Goal: Task Accomplishment & Management: Use online tool/utility

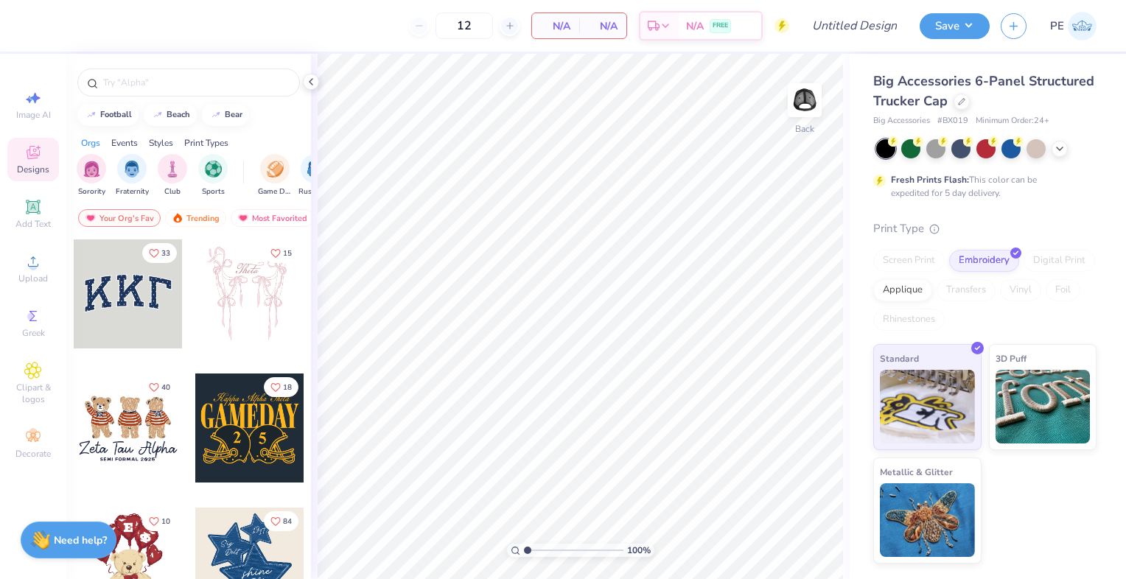
click at [501, 22] on div "12" at bounding box center [464, 26] width 111 height 27
click at [523, 25] on div "12 N/A Per Item N/A Total Est. Delivery N/A FREE" at bounding box center [415, 26] width 749 height 52
click at [519, 25] on div at bounding box center [510, 26] width 20 height 20
click at [514, 25] on icon at bounding box center [510, 26] width 10 height 10
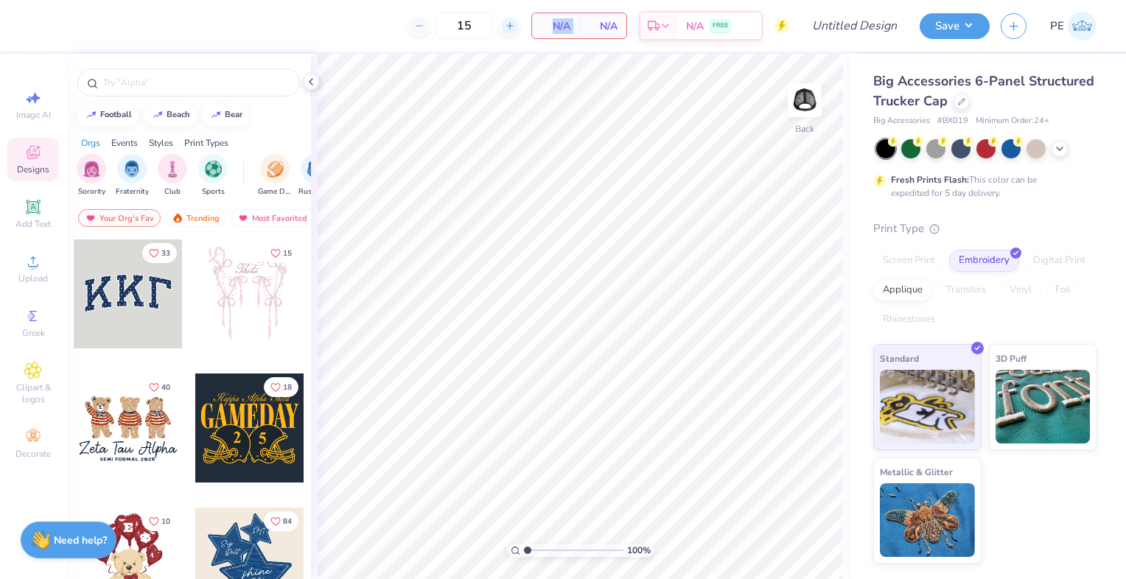
click at [514, 25] on icon at bounding box center [510, 26] width 10 height 10
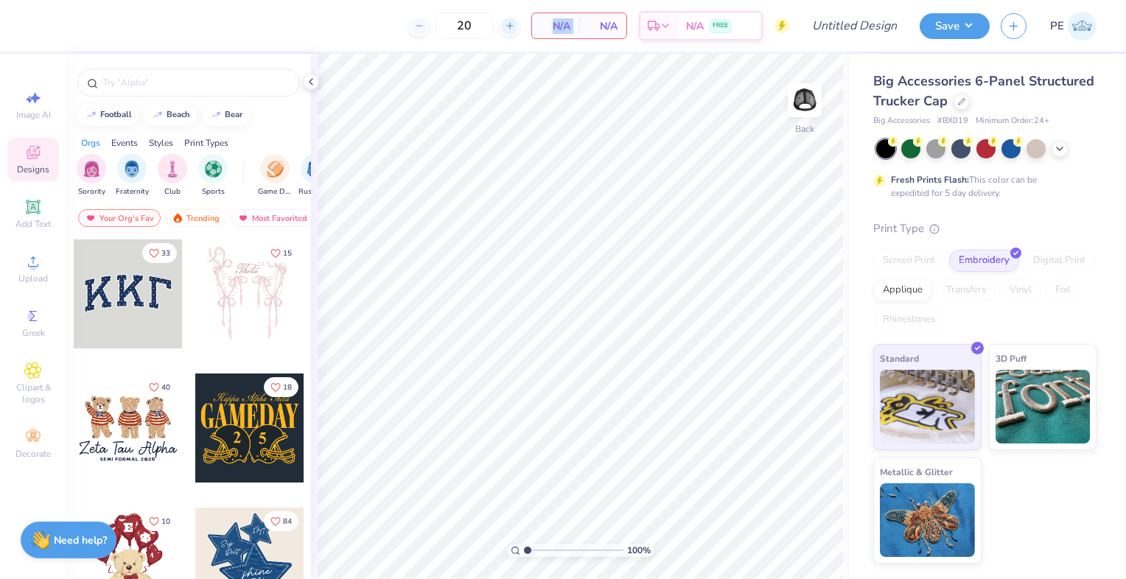
click at [514, 25] on icon at bounding box center [510, 26] width 10 height 10
click at [420, 28] on icon at bounding box center [419, 26] width 10 height 10
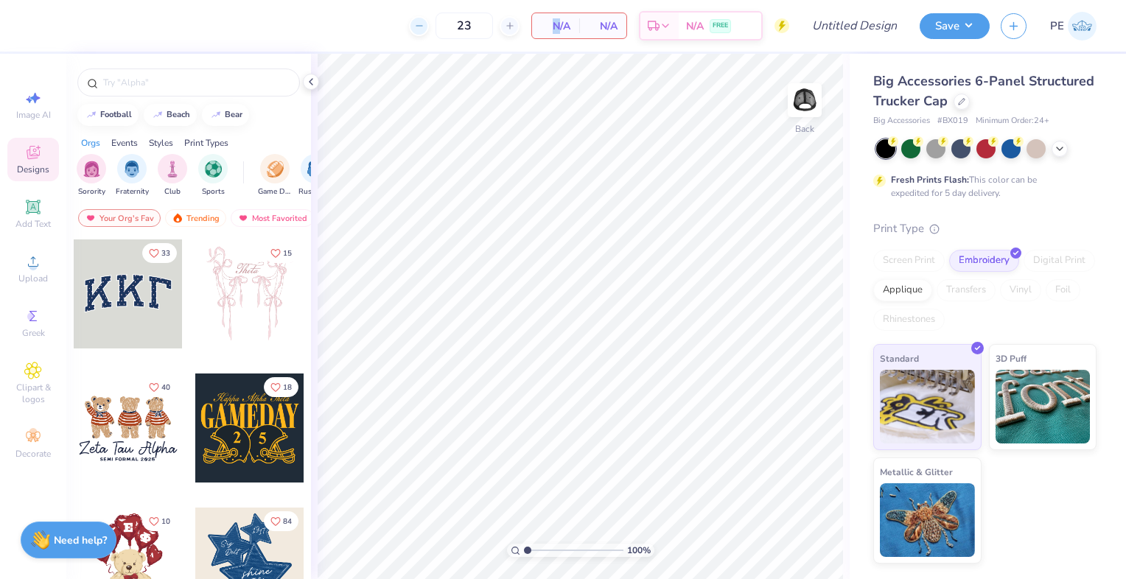
click at [420, 28] on icon at bounding box center [419, 26] width 10 height 10
drag, startPoint x: 471, startPoint y: 27, endPoint x: 439, endPoint y: 21, distance: 32.1
click at [439, 21] on input "21" at bounding box center [464, 26] width 57 height 27
type input "12"
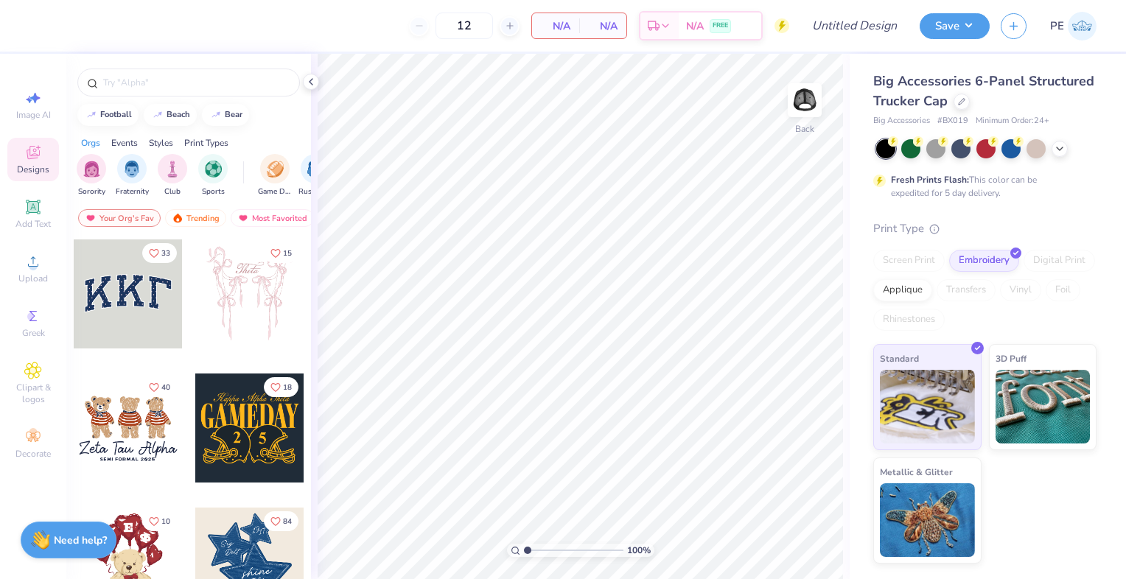
click at [420, 29] on div "12" at bounding box center [464, 26] width 111 height 27
click at [267, 164] on img "filter for Game Day" at bounding box center [275, 167] width 17 height 17
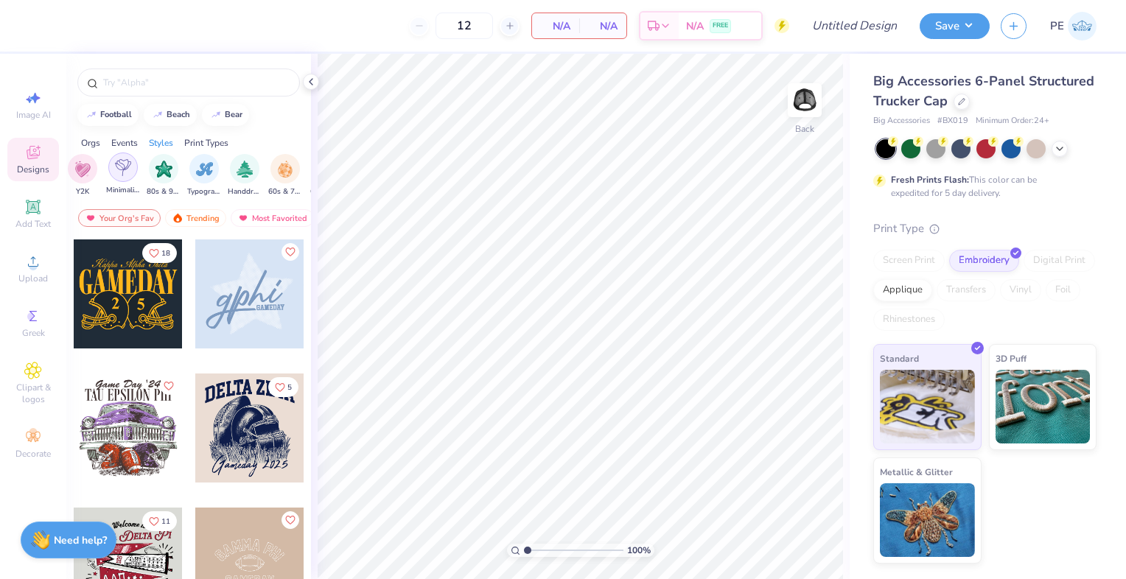
scroll to position [0, 876]
click at [193, 170] on img "filter for Typography" at bounding box center [191, 167] width 17 height 17
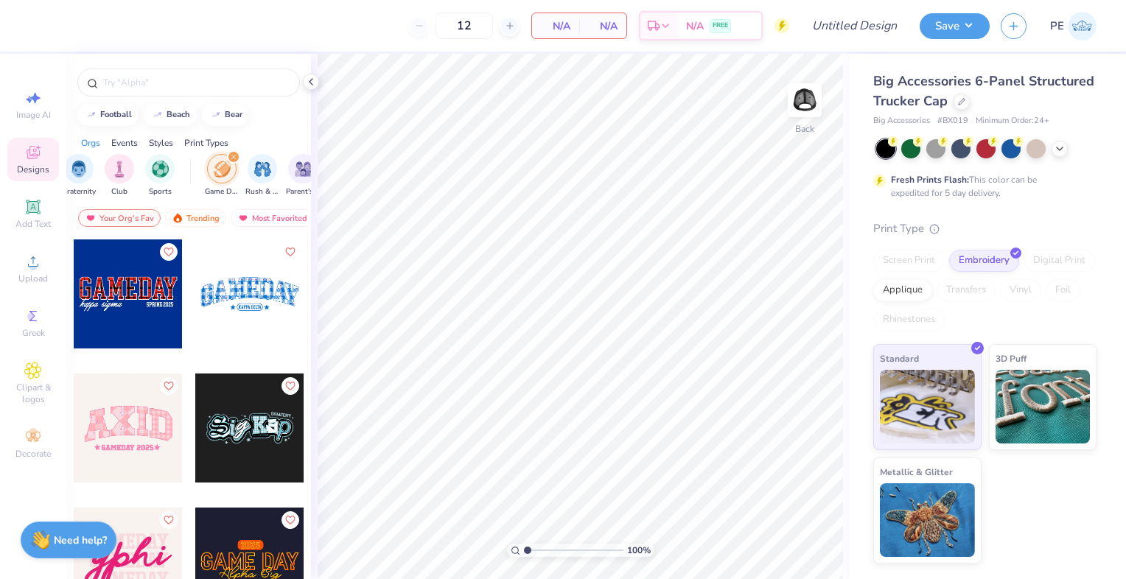
scroll to position [0, 52]
click at [235, 159] on div "filter for Game Day" at bounding box center [234, 156] width 13 height 13
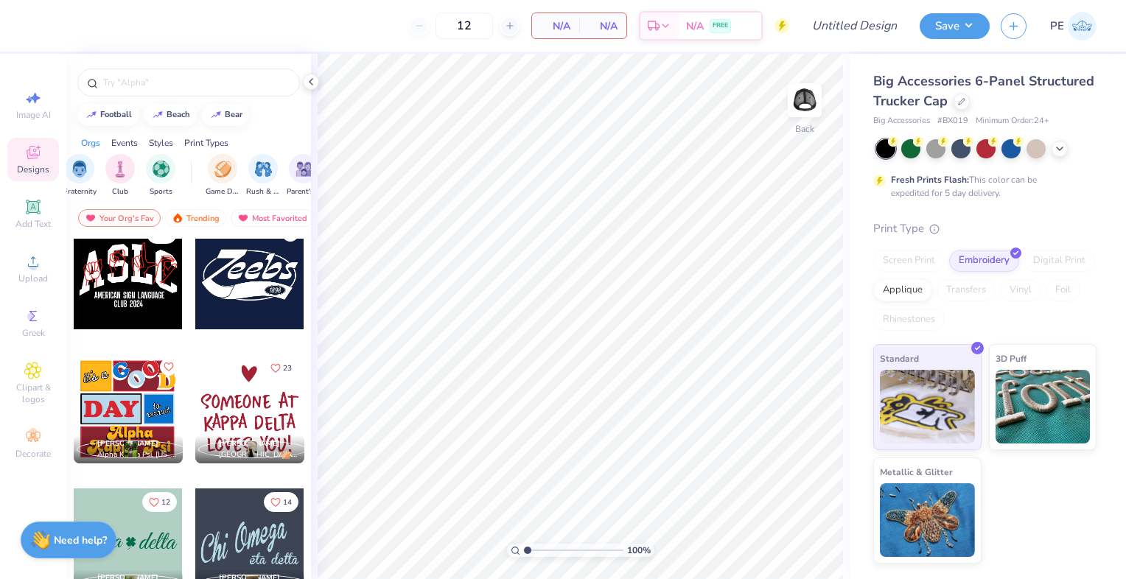
scroll to position [3134, 0]
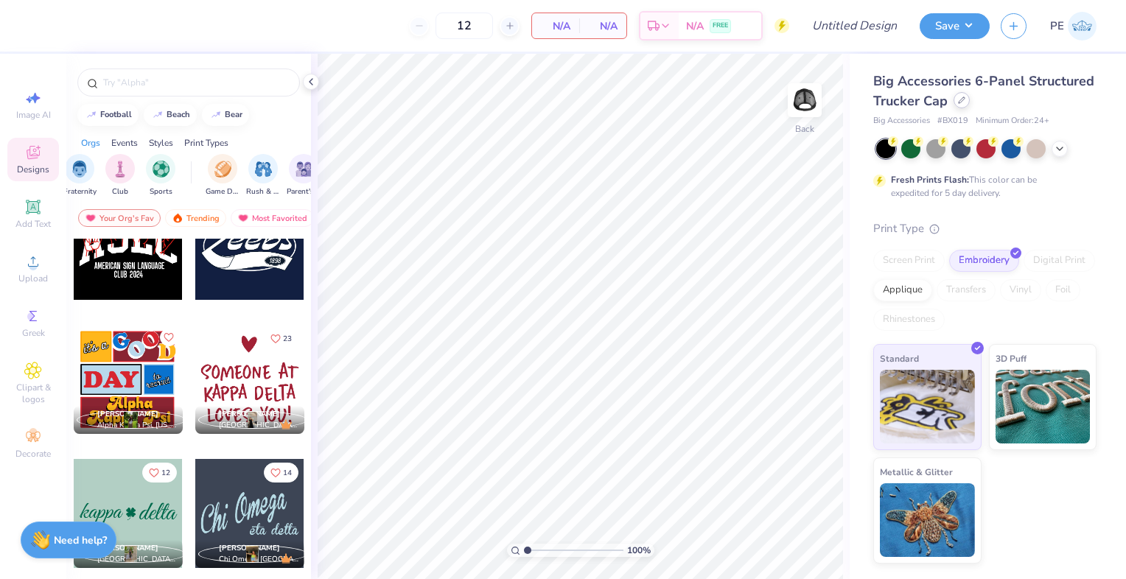
click at [959, 102] on icon at bounding box center [962, 100] width 6 height 6
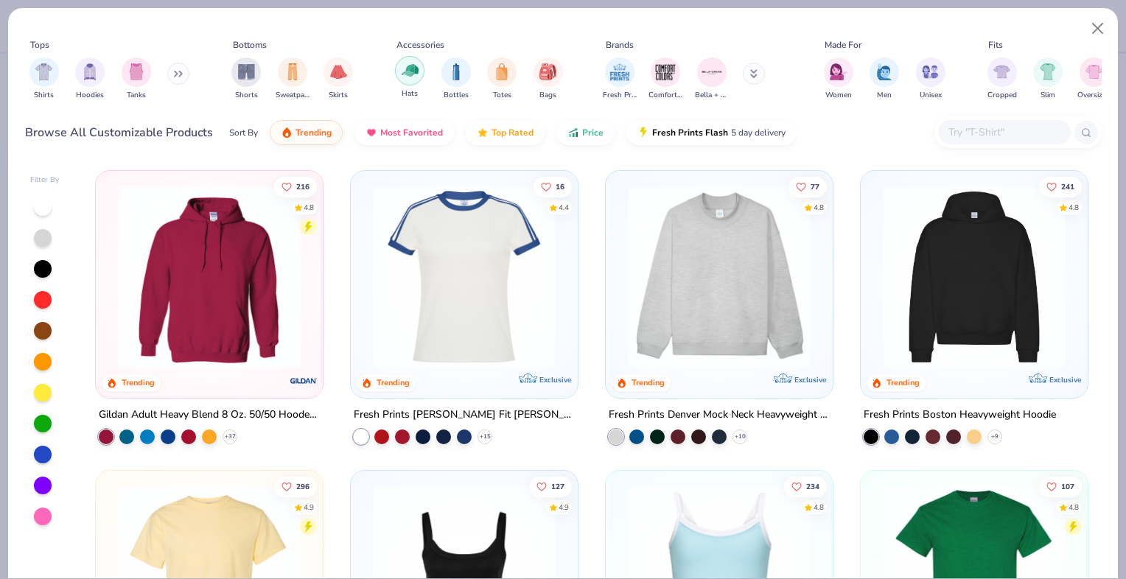
click at [411, 72] on img "filter for Hats" at bounding box center [410, 70] width 17 height 17
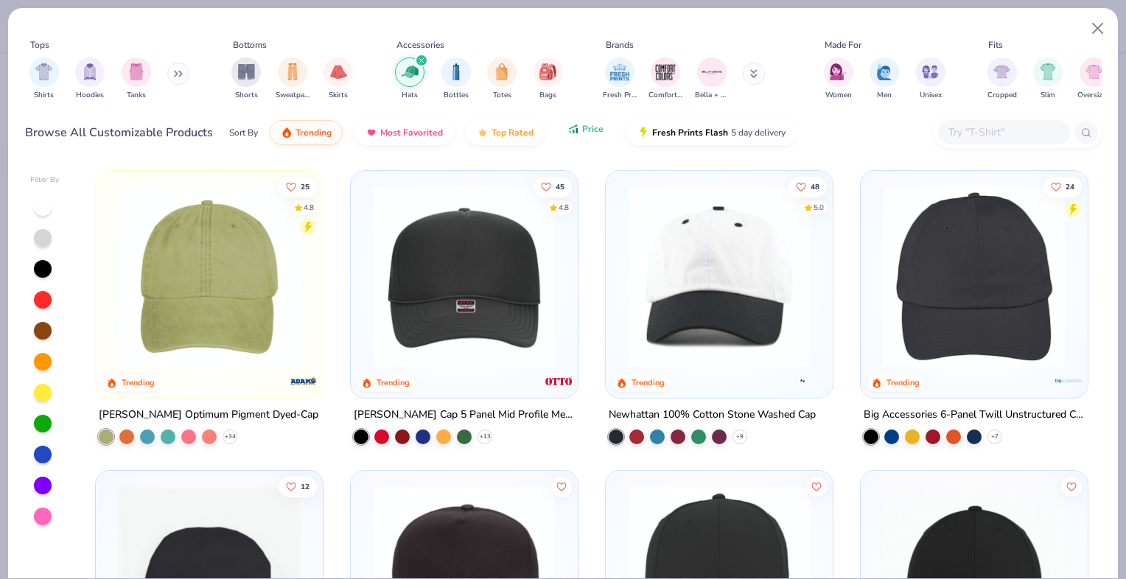
click at [571, 137] on button "Price" at bounding box center [586, 128] width 58 height 25
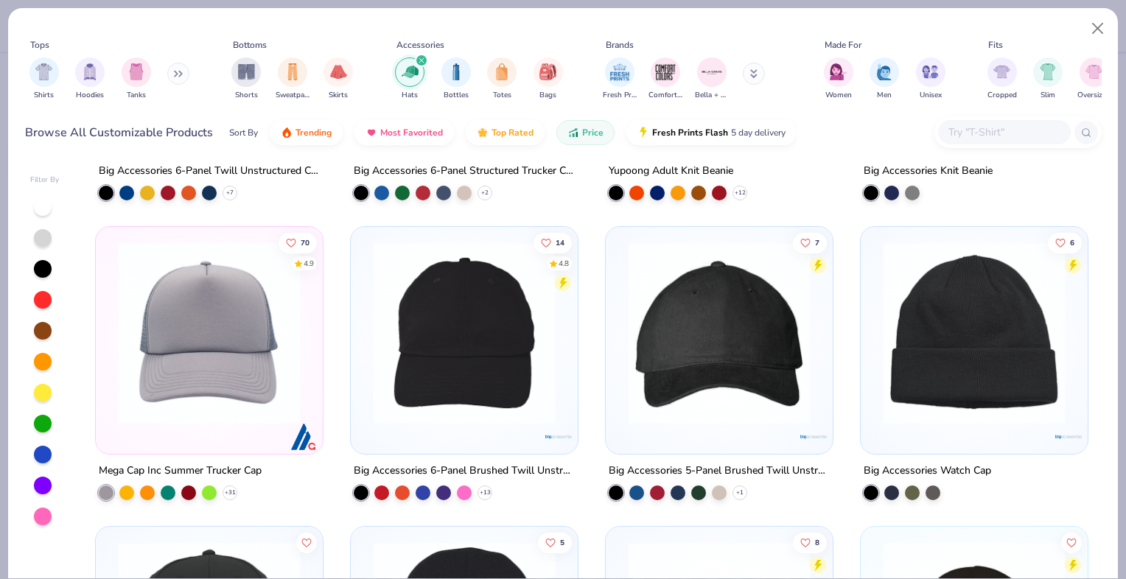
scroll to position [245, 0]
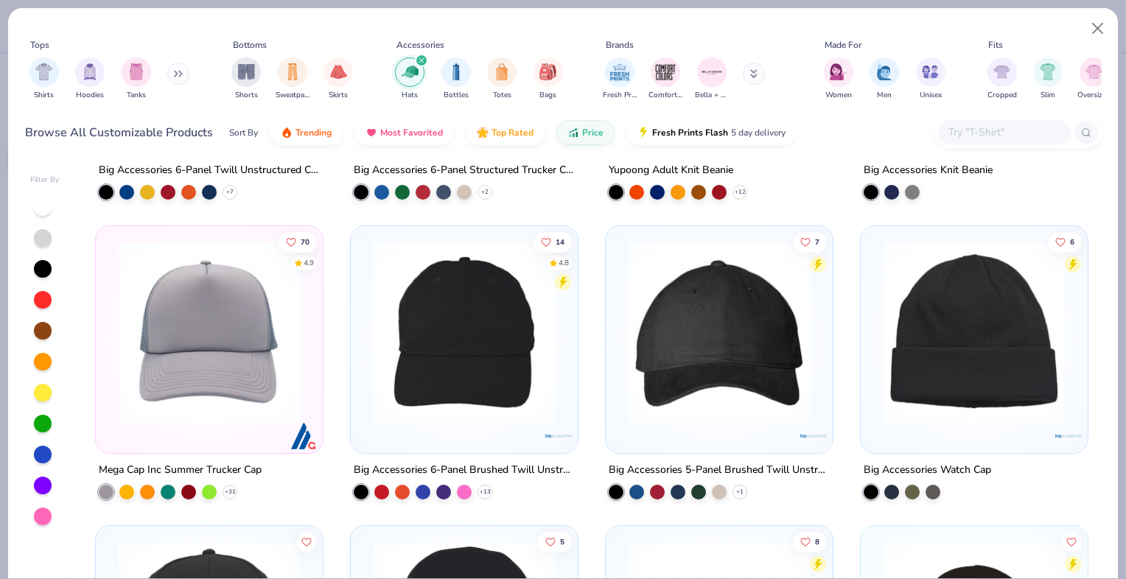
click at [210, 327] on img at bounding box center [210, 332] width 198 height 183
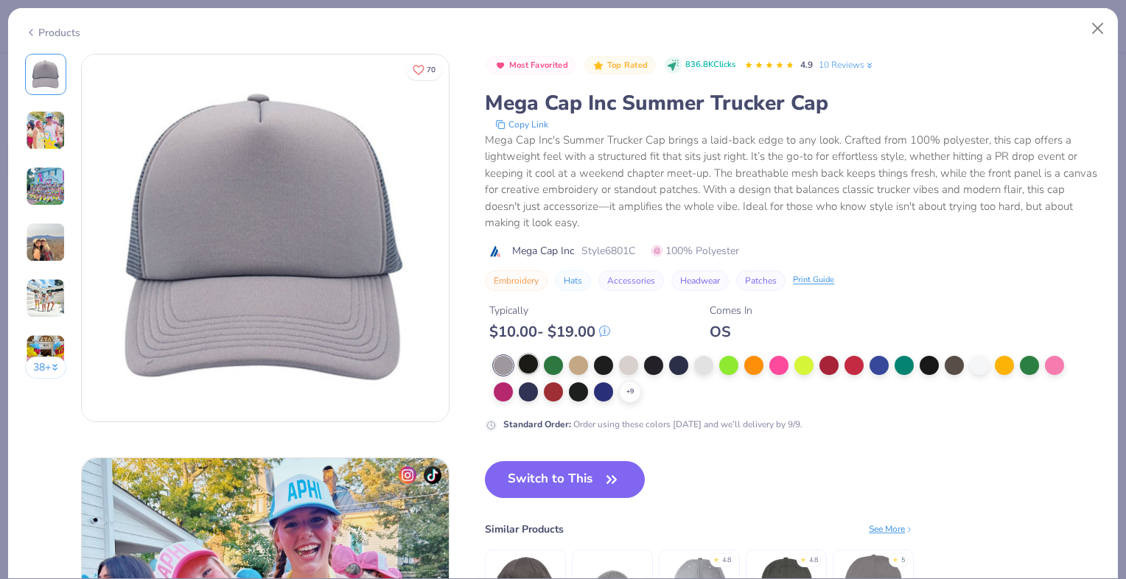
click at [533, 366] on div at bounding box center [528, 364] width 19 height 19
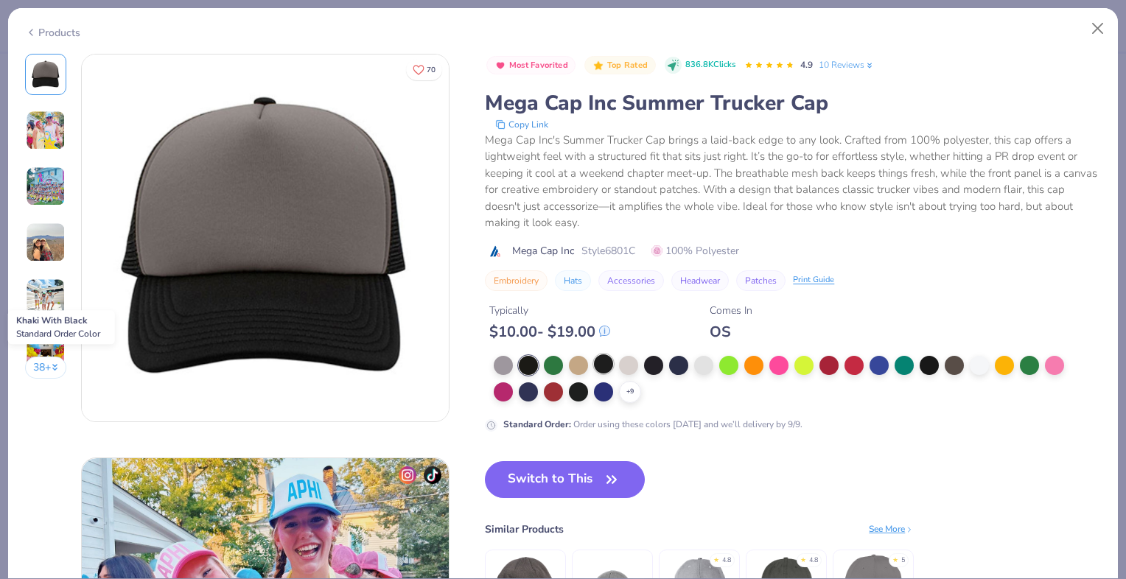
click at [607, 367] on div at bounding box center [603, 364] width 19 height 19
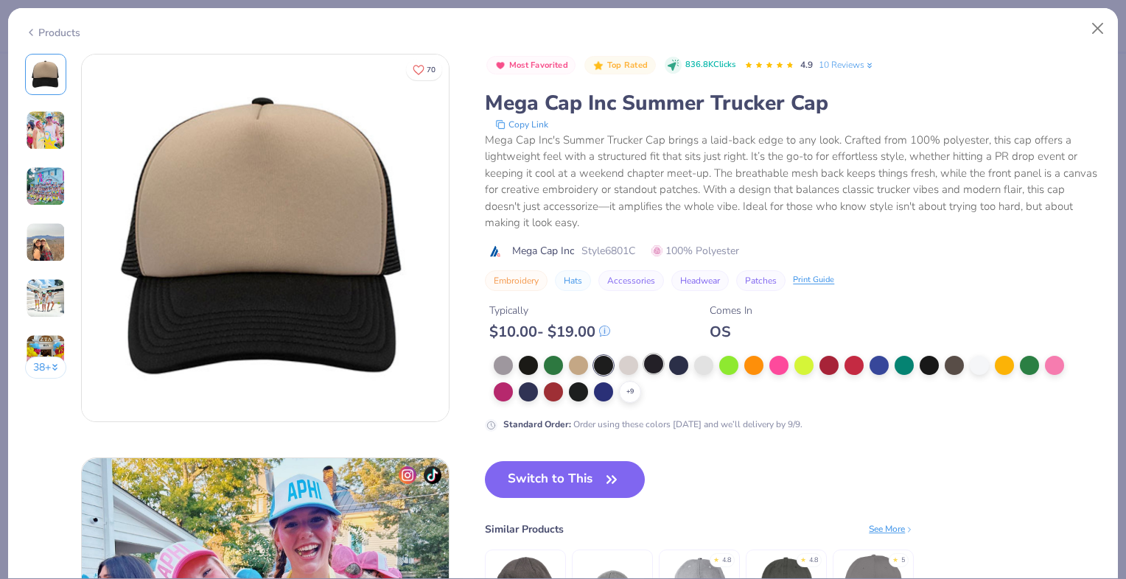
click at [652, 363] on div at bounding box center [653, 364] width 19 height 19
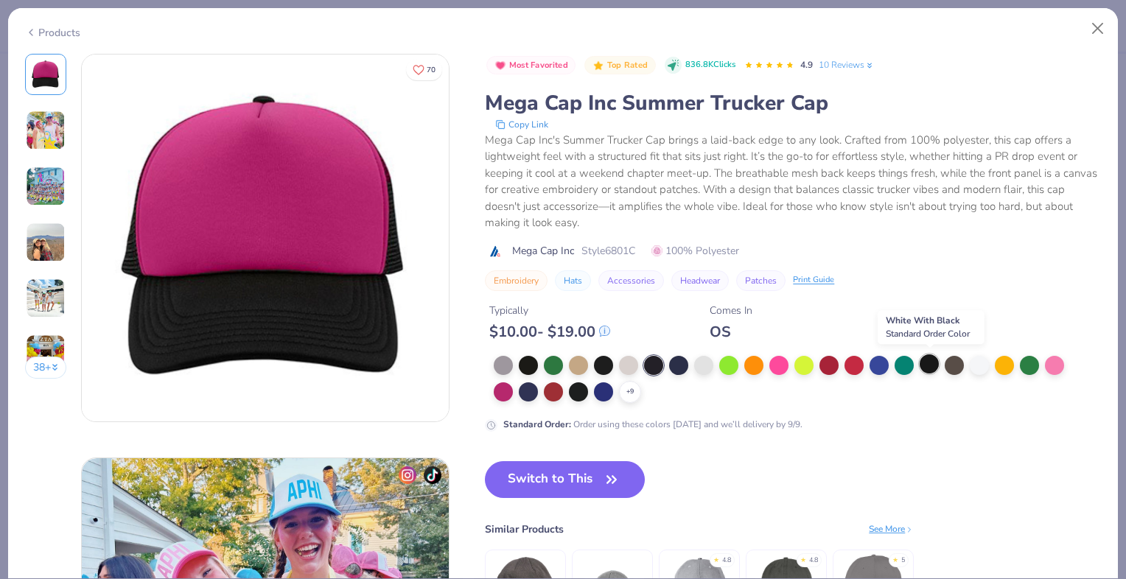
click at [929, 364] on div at bounding box center [929, 364] width 19 height 19
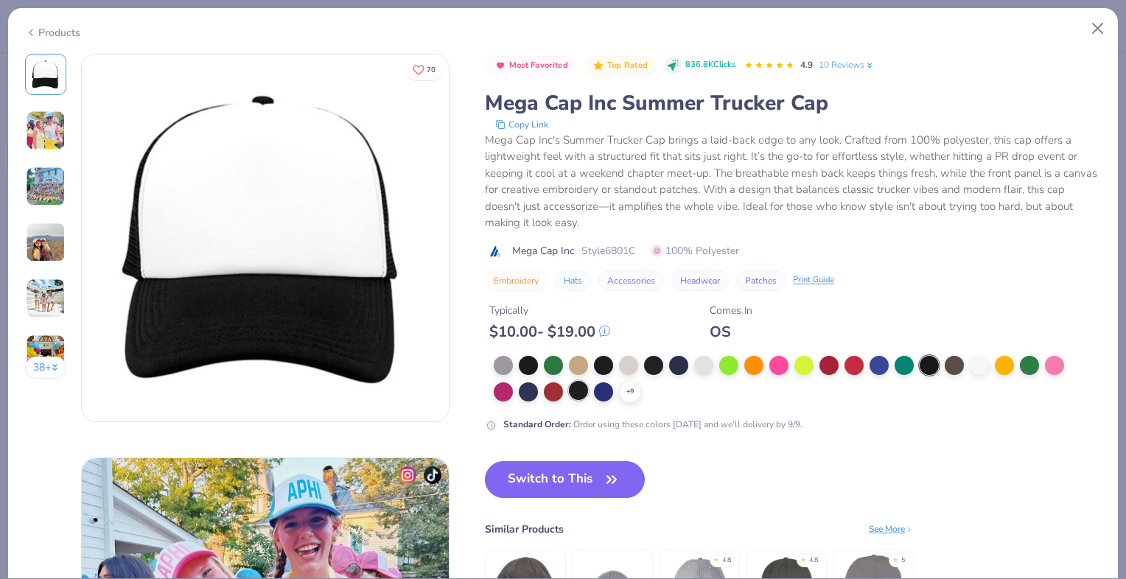
click at [581, 387] on div at bounding box center [578, 390] width 19 height 19
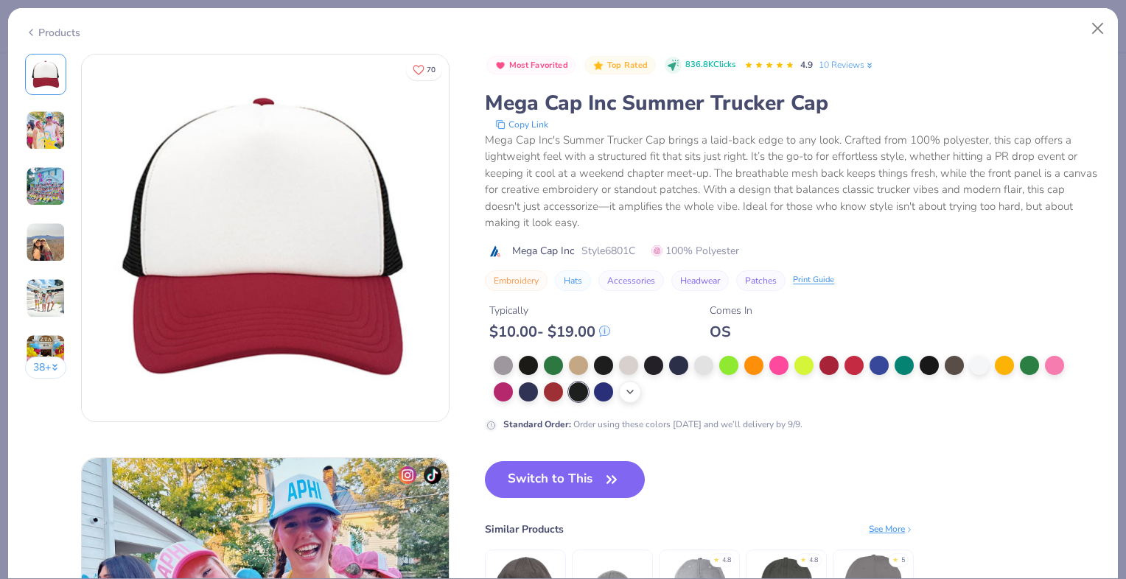
click at [630, 388] on icon at bounding box center [630, 392] width 12 height 12
click at [681, 391] on div at bounding box center [678, 390] width 19 height 19
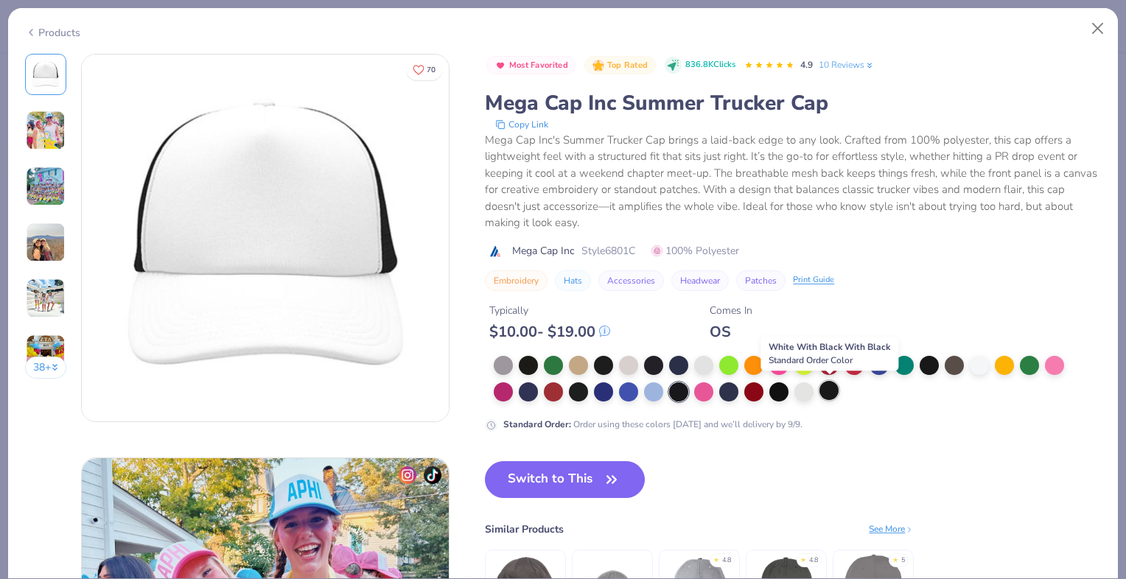
click at [834, 394] on div at bounding box center [829, 390] width 19 height 19
click at [777, 394] on div at bounding box center [779, 390] width 19 height 19
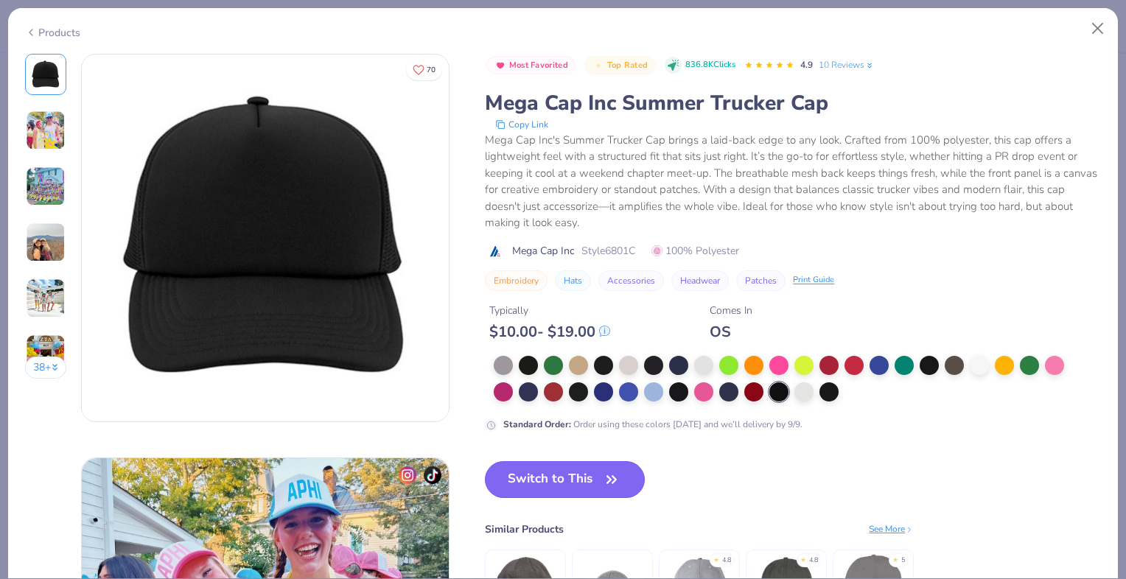
click at [581, 471] on button "Switch to This" at bounding box center [565, 479] width 160 height 37
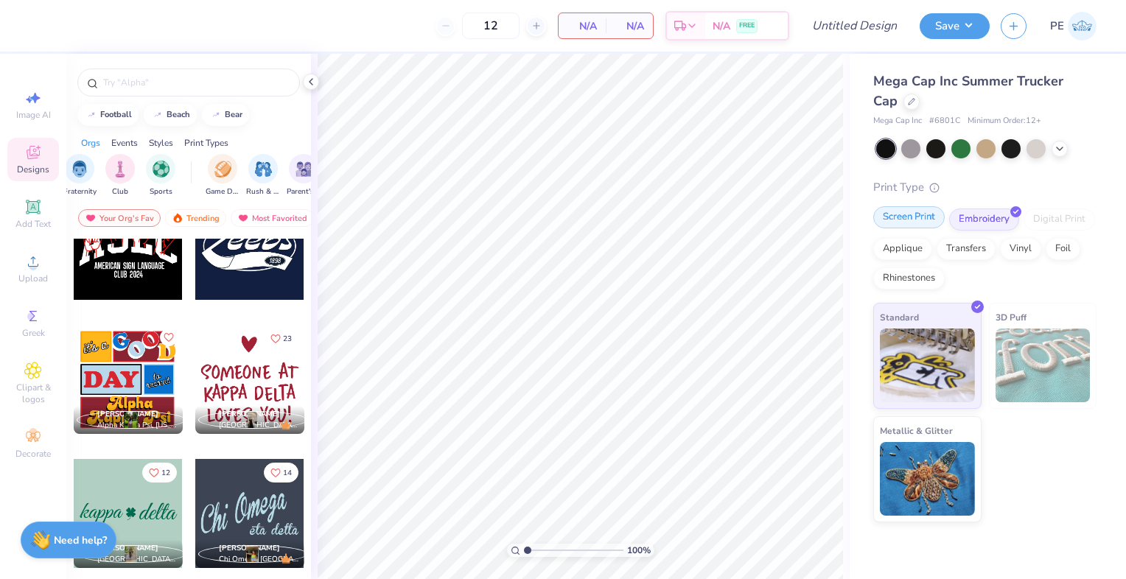
click at [893, 218] on div "Screen Print" at bounding box center [908, 217] width 71 height 22
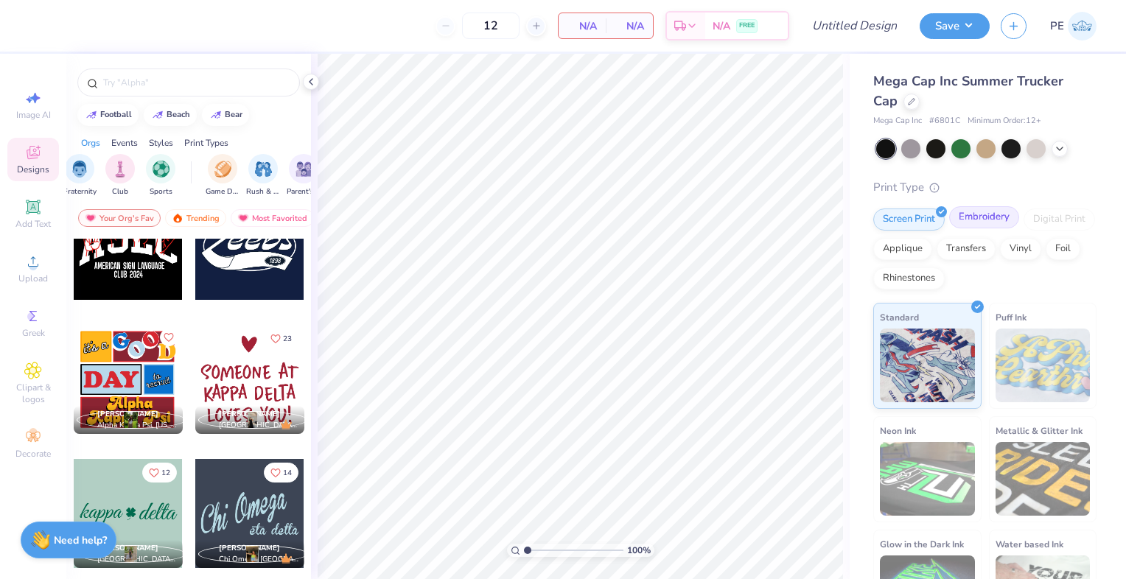
click at [961, 217] on div "Embroidery" at bounding box center [984, 217] width 70 height 22
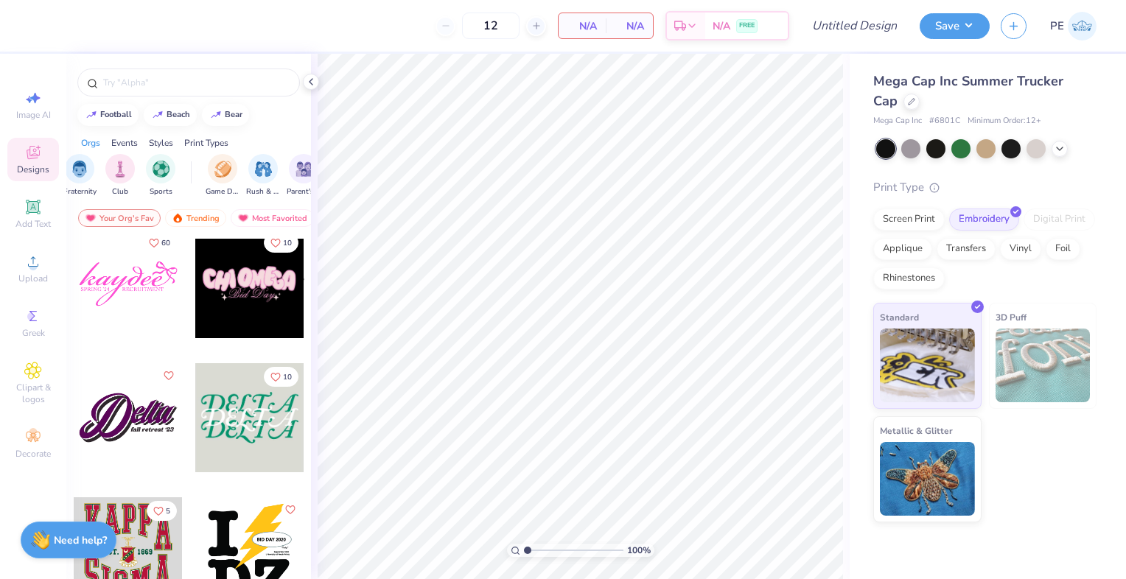
scroll to position [3889, 0]
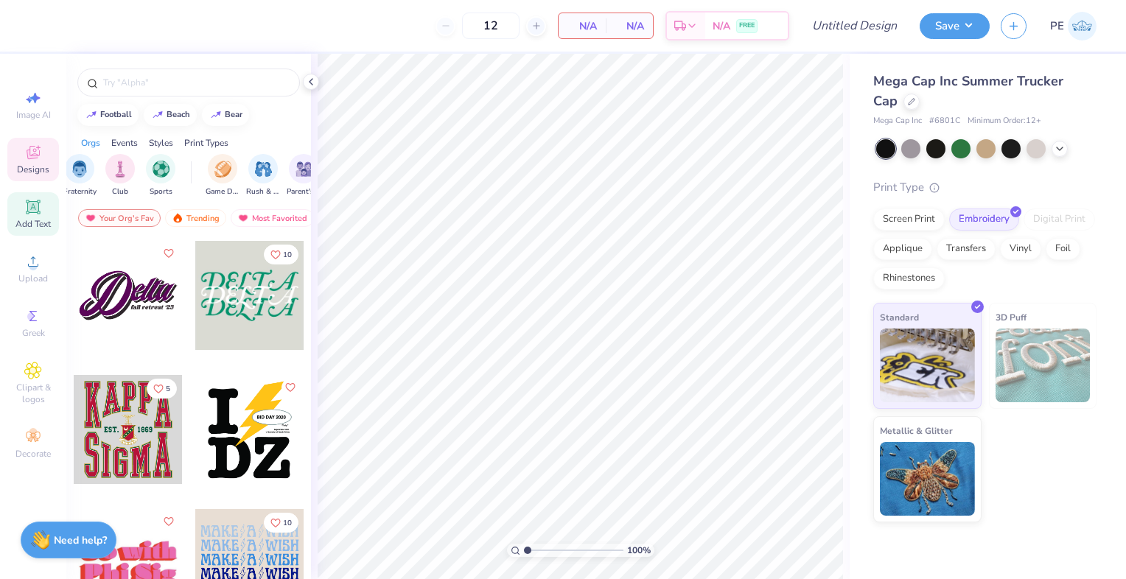
click at [29, 214] on icon at bounding box center [33, 207] width 18 height 18
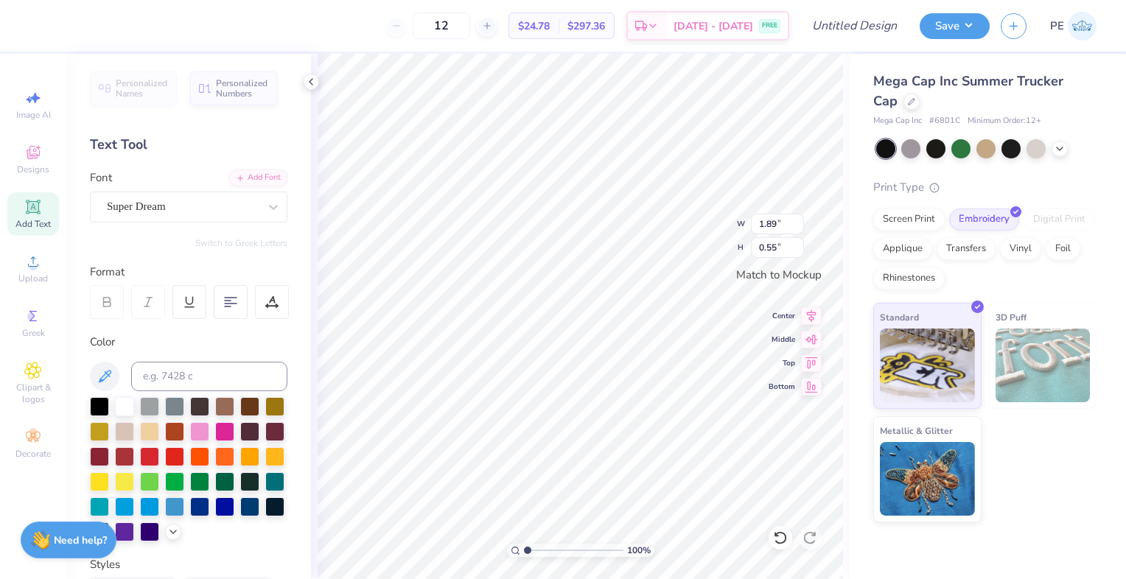
scroll to position [12, 2]
type textarea "BPAW"
click at [230, 201] on div "Super Dream" at bounding box center [182, 206] width 155 height 23
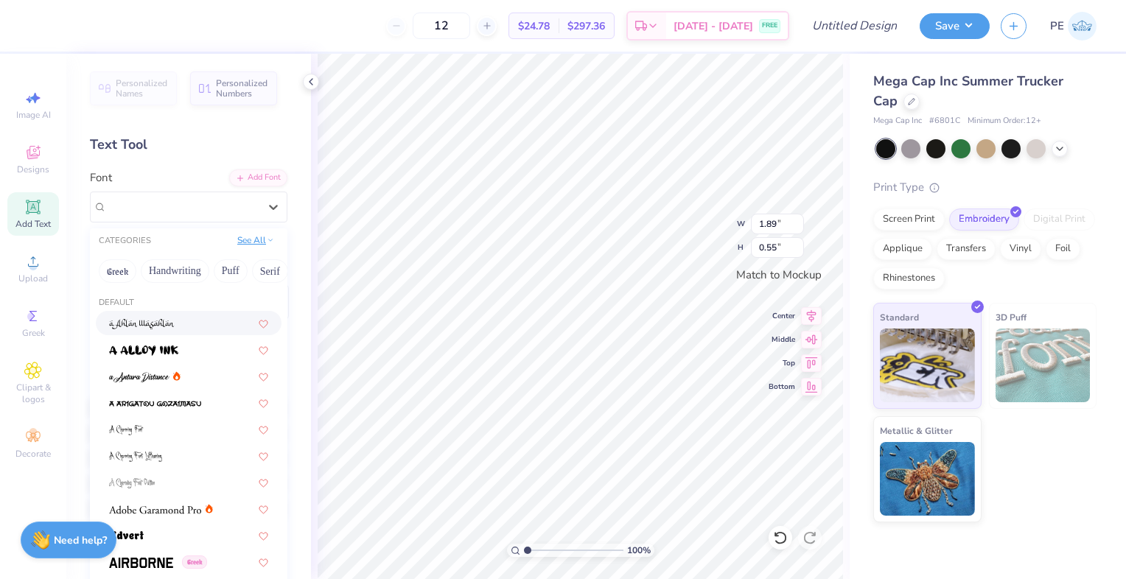
click at [240, 244] on button "See All" at bounding box center [256, 240] width 46 height 15
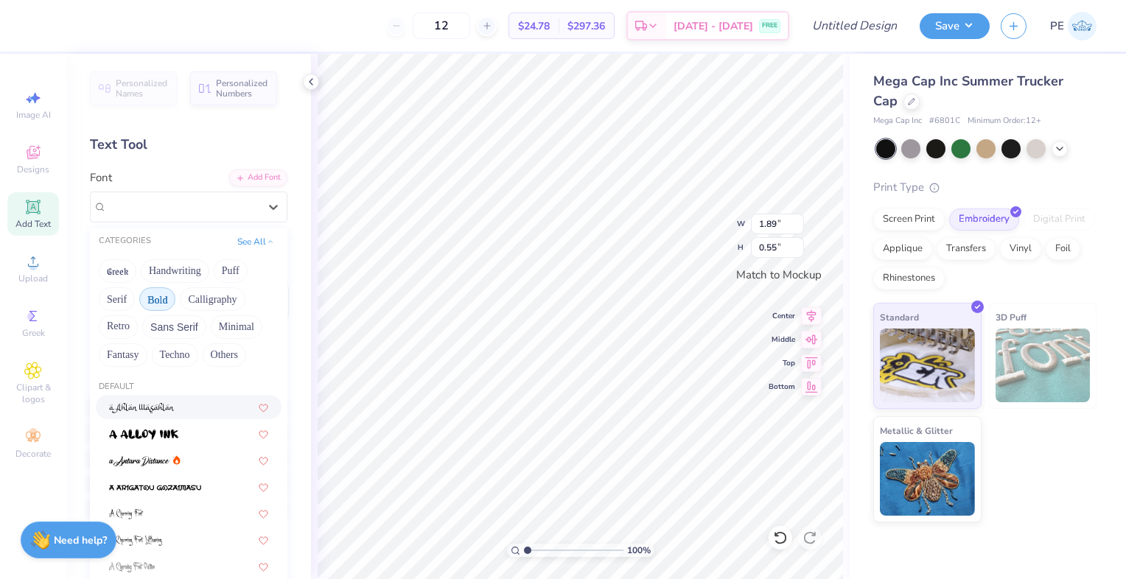
click at [154, 297] on button "Bold" at bounding box center [157, 299] width 36 height 24
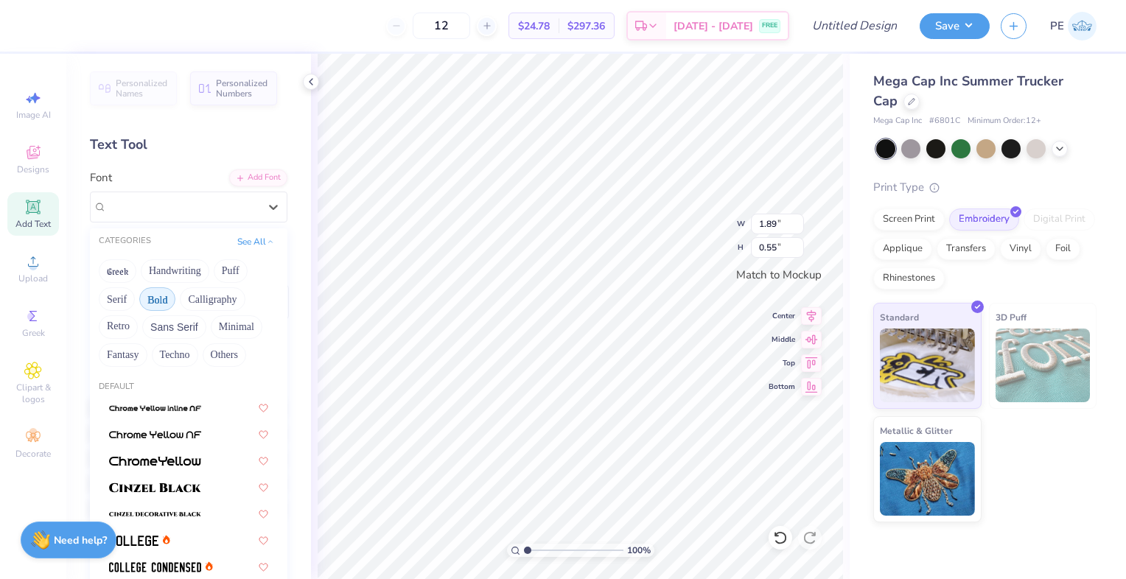
click at [153, 298] on button "Bold" at bounding box center [157, 299] width 36 height 24
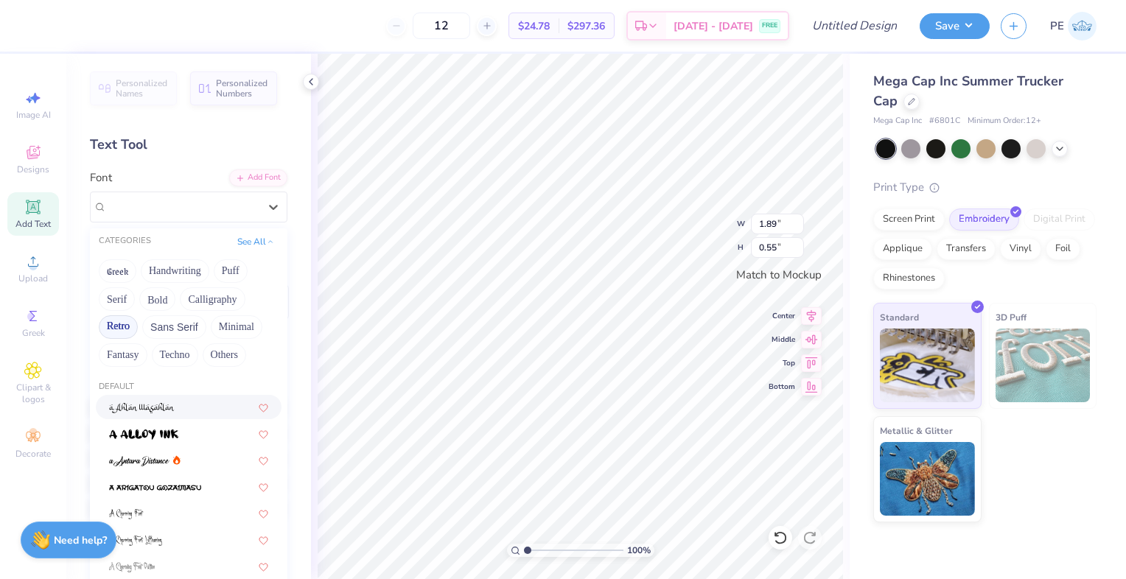
click at [115, 323] on button "Retro" at bounding box center [118, 327] width 39 height 24
click at [121, 324] on button "Retro" at bounding box center [118, 327] width 39 height 24
click at [116, 303] on button "Serif" at bounding box center [117, 299] width 36 height 24
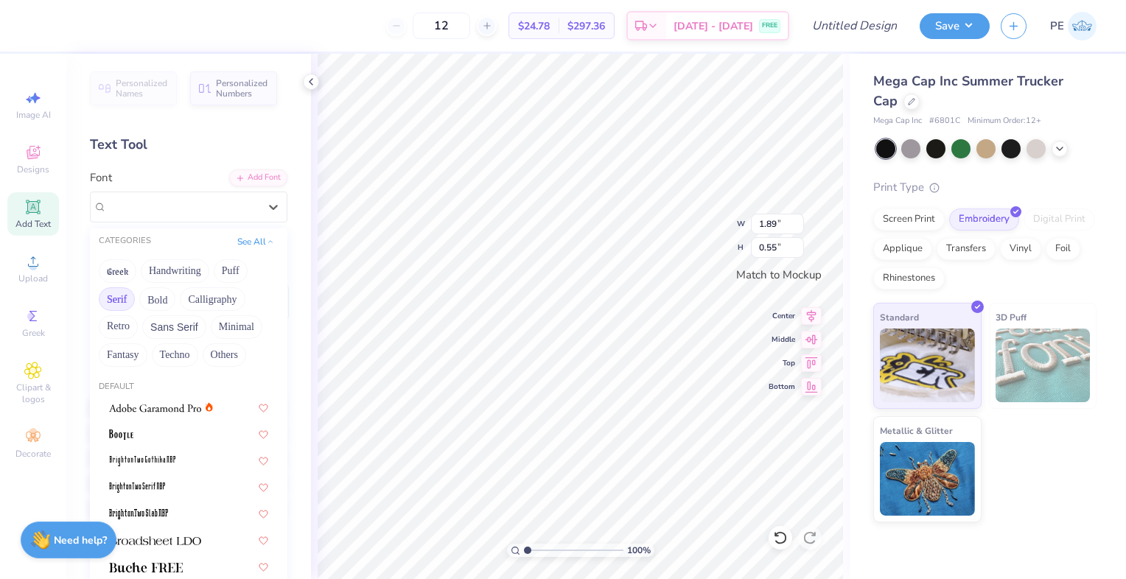
click at [116, 303] on button "Serif" at bounding box center [117, 299] width 36 height 24
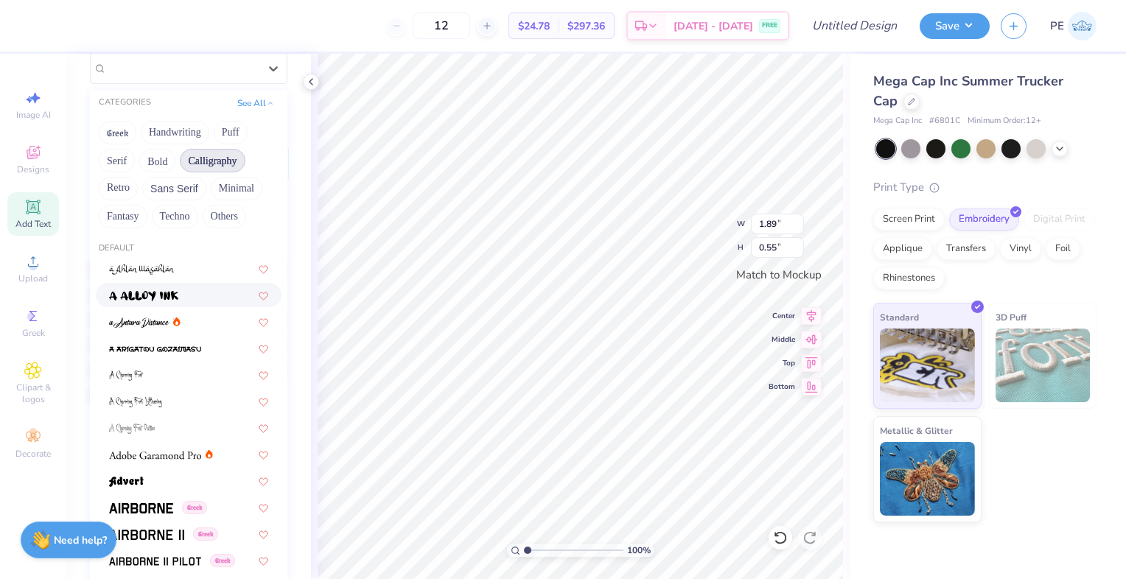
scroll to position [27, 0]
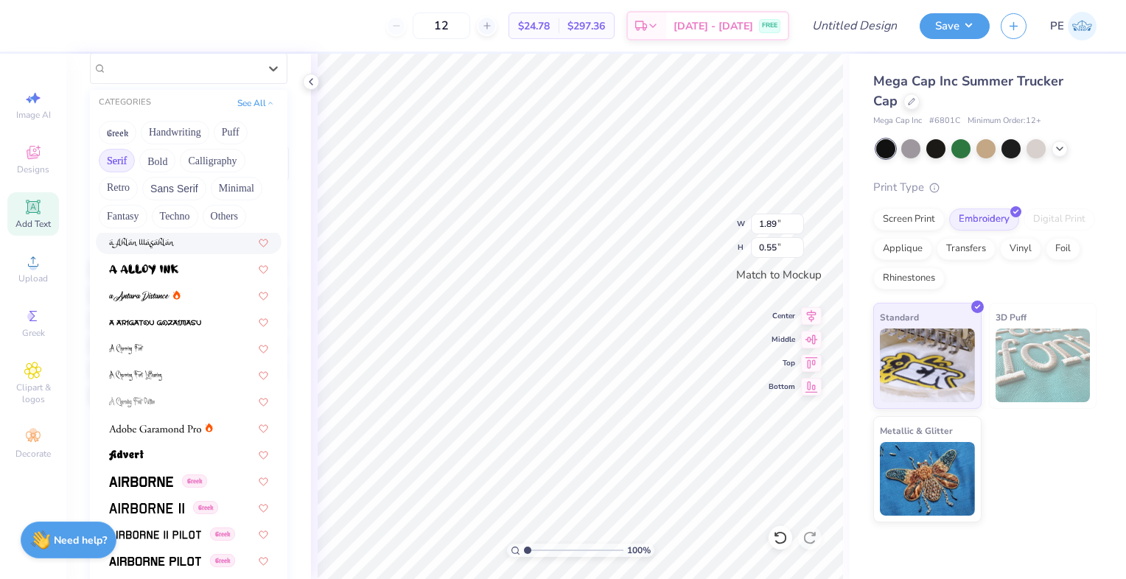
click at [117, 158] on button "Serif" at bounding box center [117, 161] width 36 height 24
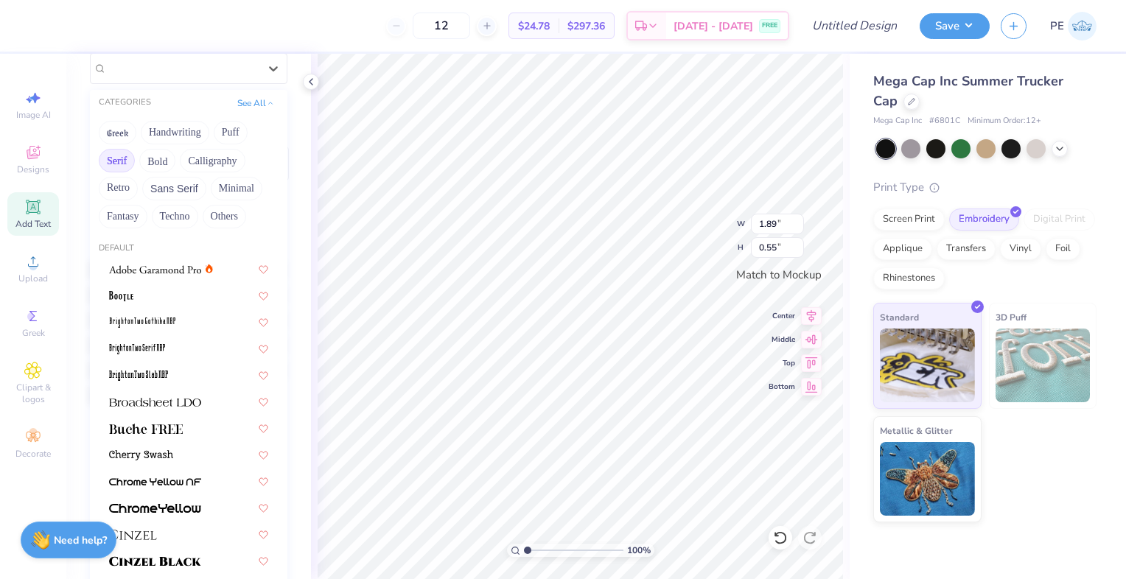
click at [120, 159] on button "Serif" at bounding box center [117, 161] width 36 height 24
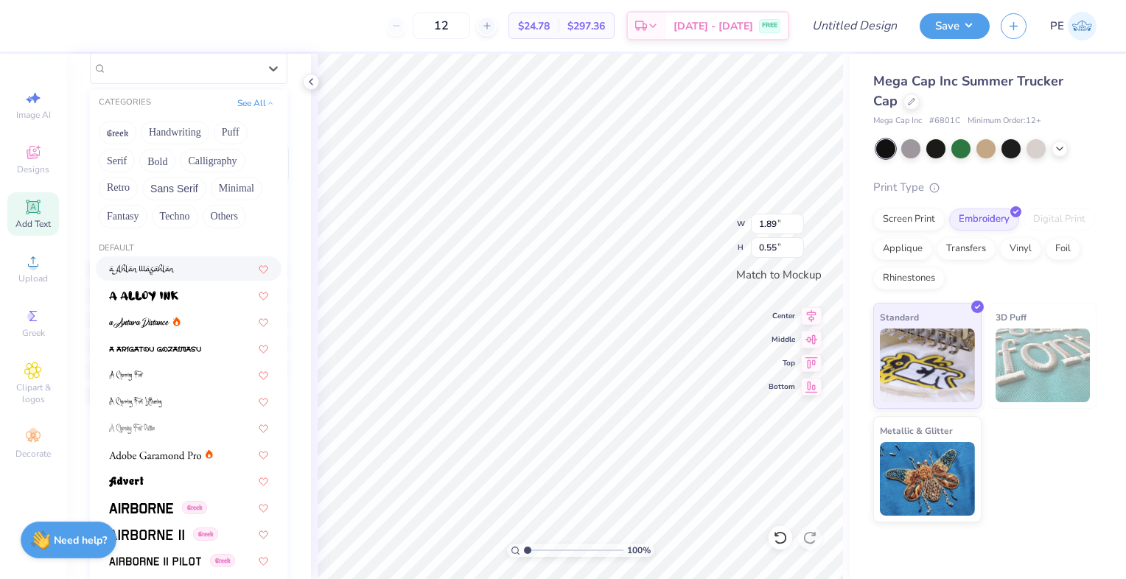
click at [176, 158] on div "Greek Handwriting Puff Serif Bold Calligraphy Retro Sans Serif Minimal Fantasy …" at bounding box center [189, 174] width 198 height 116
click at [163, 158] on button "Bold" at bounding box center [157, 161] width 36 height 24
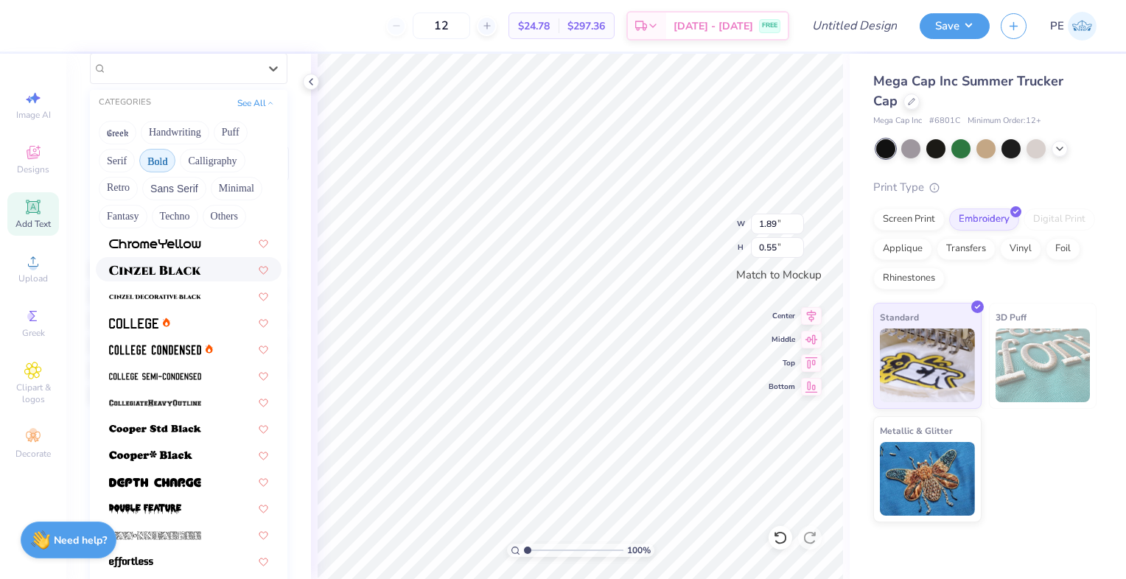
scroll to position [80, 0]
click at [186, 326] on div at bounding box center [188, 321] width 159 height 15
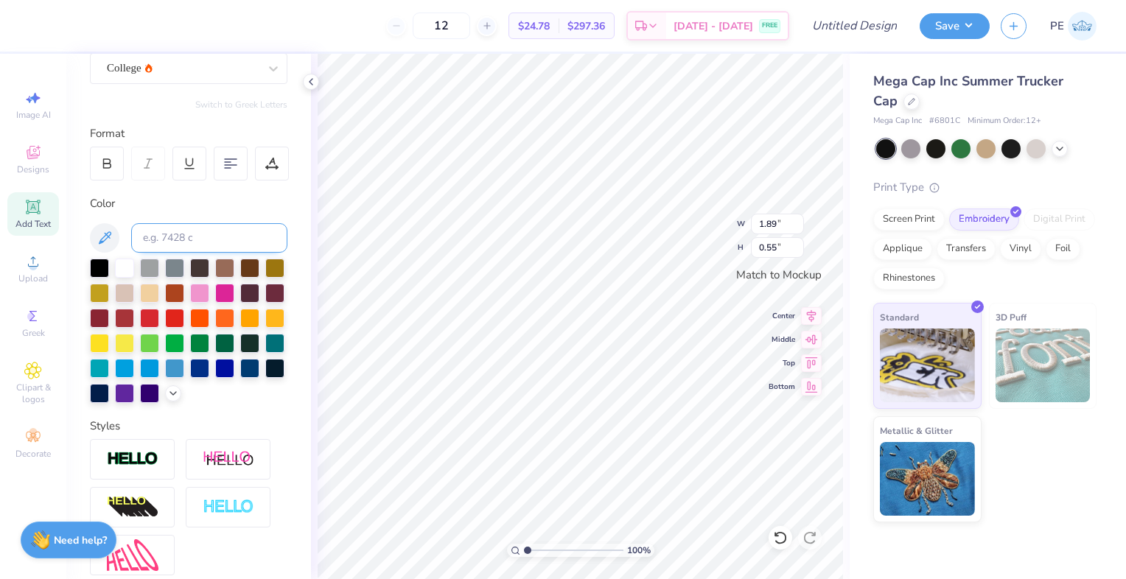
scroll to position [115, 0]
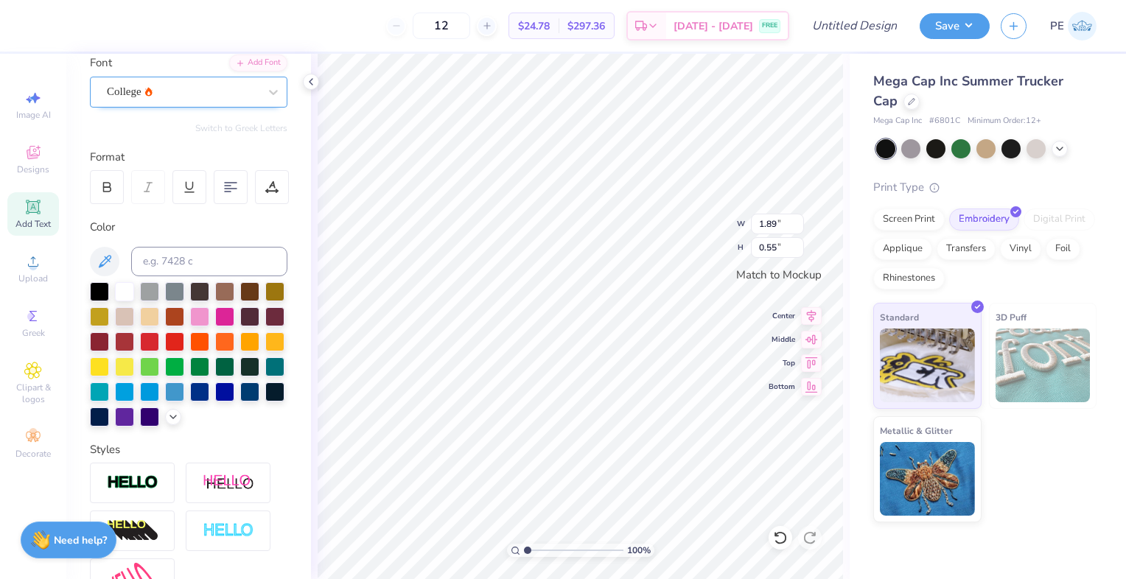
click at [156, 80] on div "College" at bounding box center [182, 91] width 155 height 23
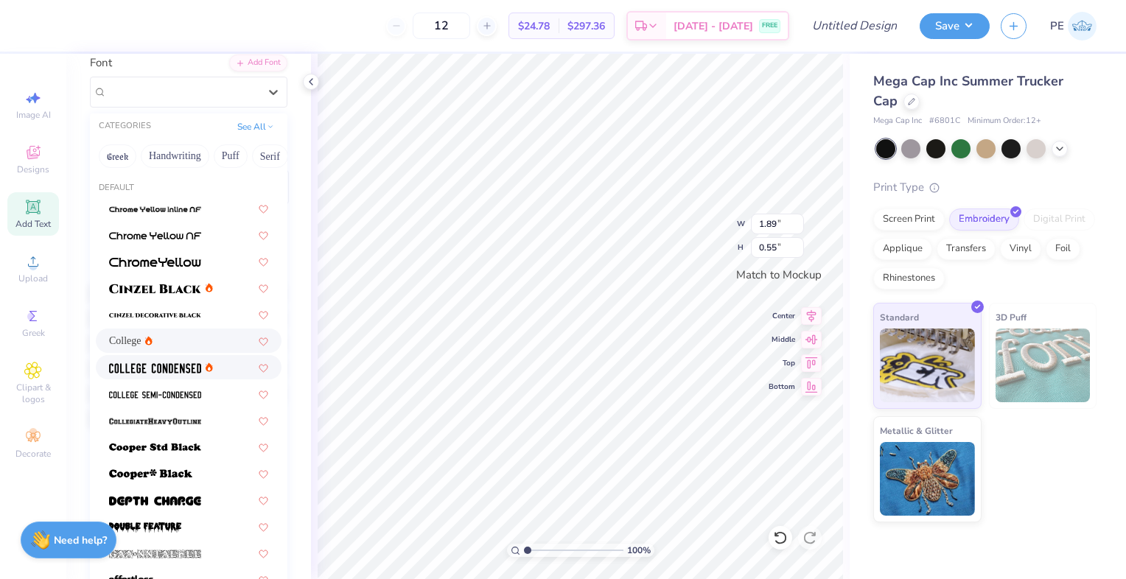
click at [147, 367] on img at bounding box center [155, 368] width 92 height 10
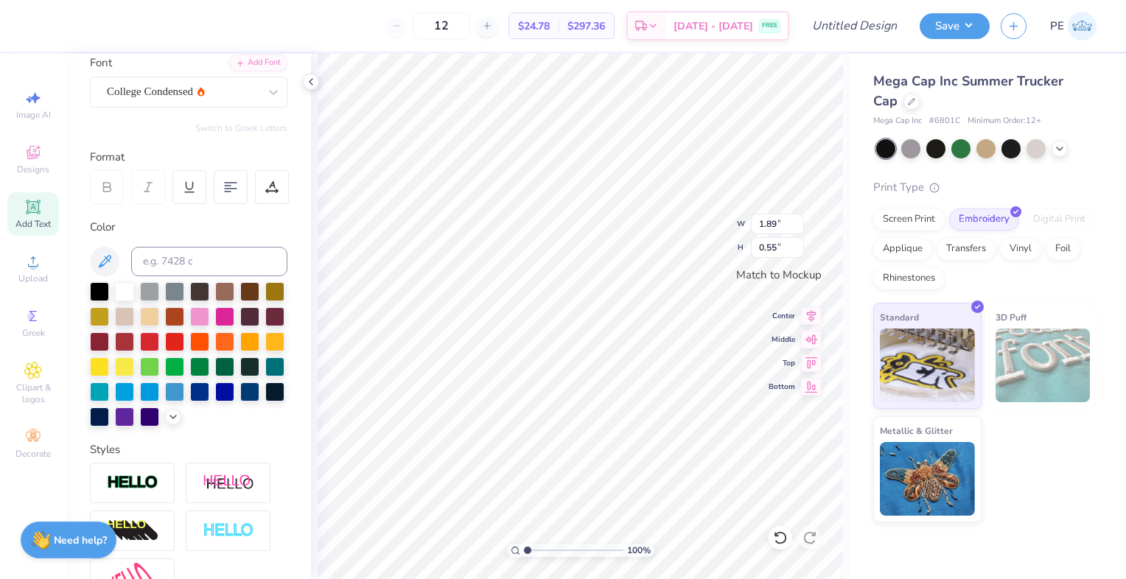
scroll to position [301, 0]
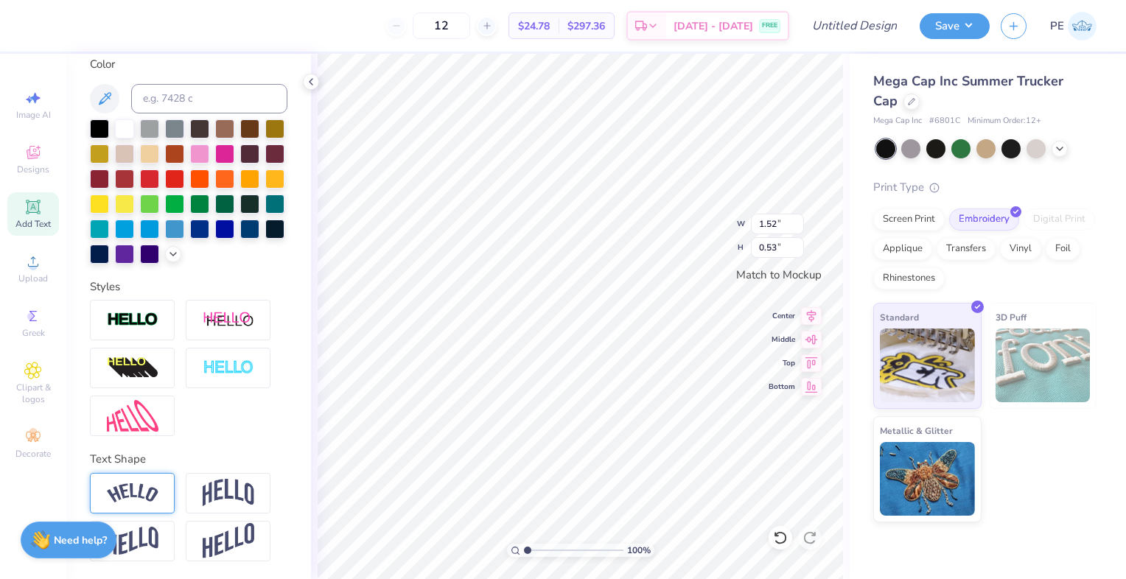
click at [146, 491] on img at bounding box center [133, 494] width 52 height 20
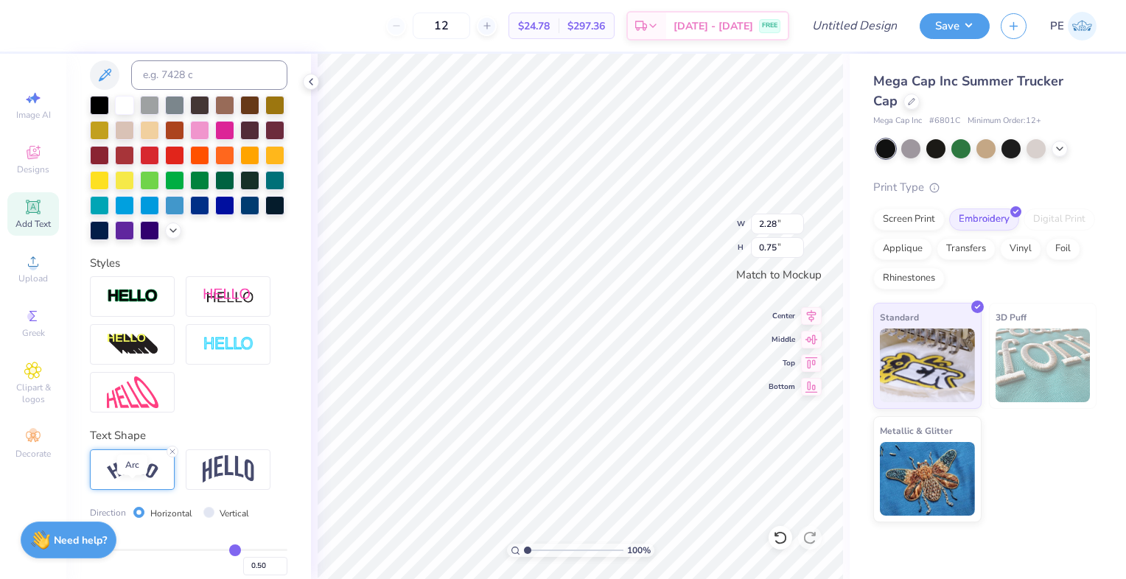
type input "2.28"
type input "0.75"
click at [240, 484] on img at bounding box center [229, 470] width 52 height 28
type input "1.52"
type input "0.85"
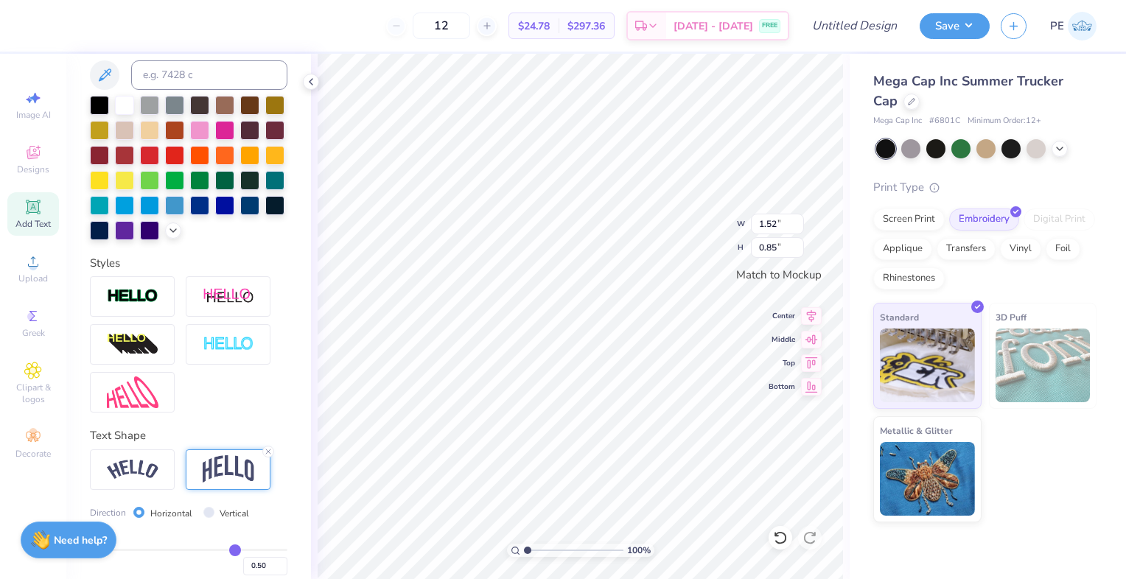
scroll to position [387, 0]
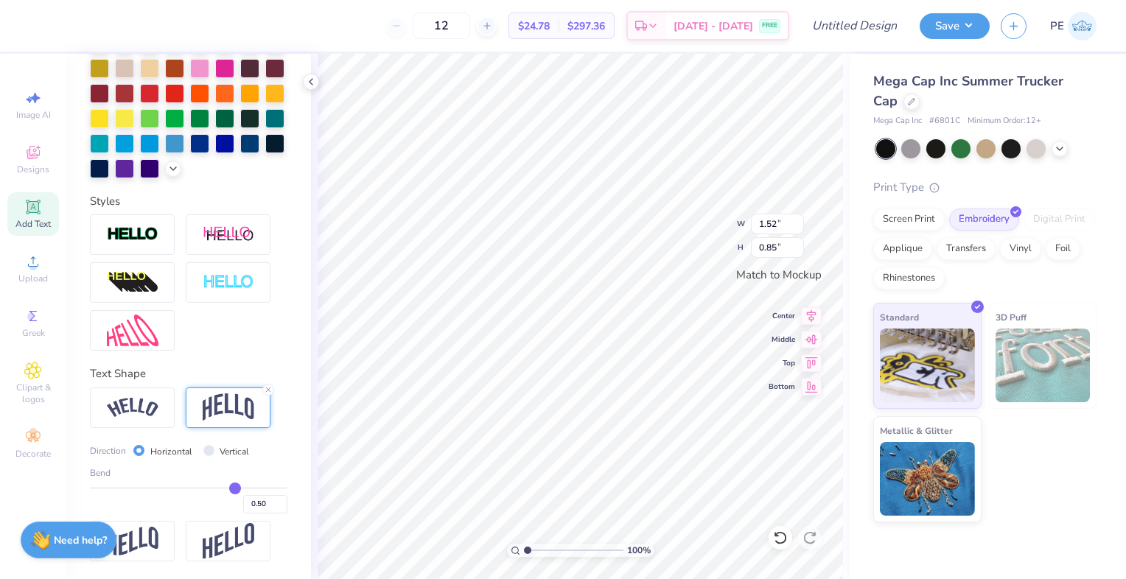
click at [229, 451] on label "Vertical" at bounding box center [234, 451] width 29 height 13
click at [214, 451] on input "Vertical" at bounding box center [208, 450] width 11 height 11
radio input "true"
type input "1.59"
type input "0.53"
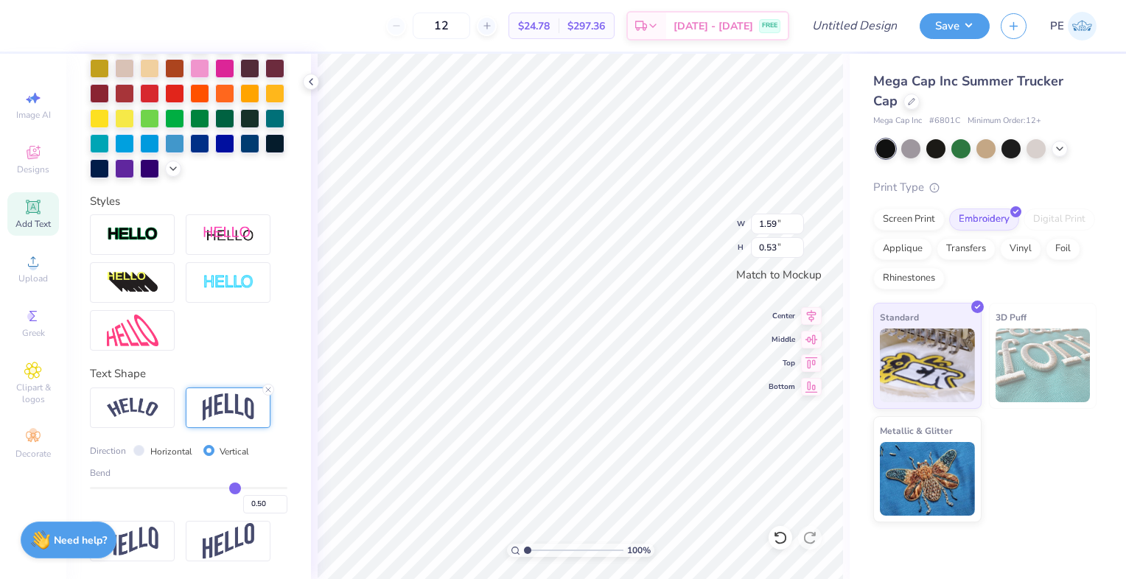
click at [166, 450] on label "Horizontal" at bounding box center [171, 451] width 42 height 13
click at [144, 450] on input "Horizontal" at bounding box center [138, 450] width 11 height 11
radio input "true"
type input "1.52"
type input "0.85"
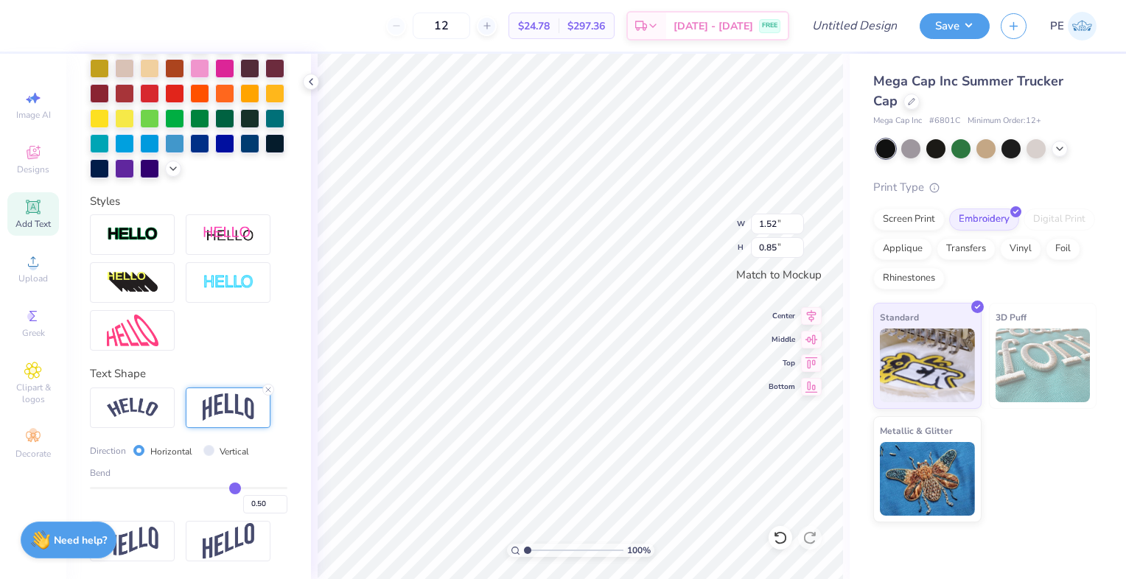
click at [99, 474] on span "Bend" at bounding box center [100, 473] width 21 height 13
type input "0.51"
type input "0.52"
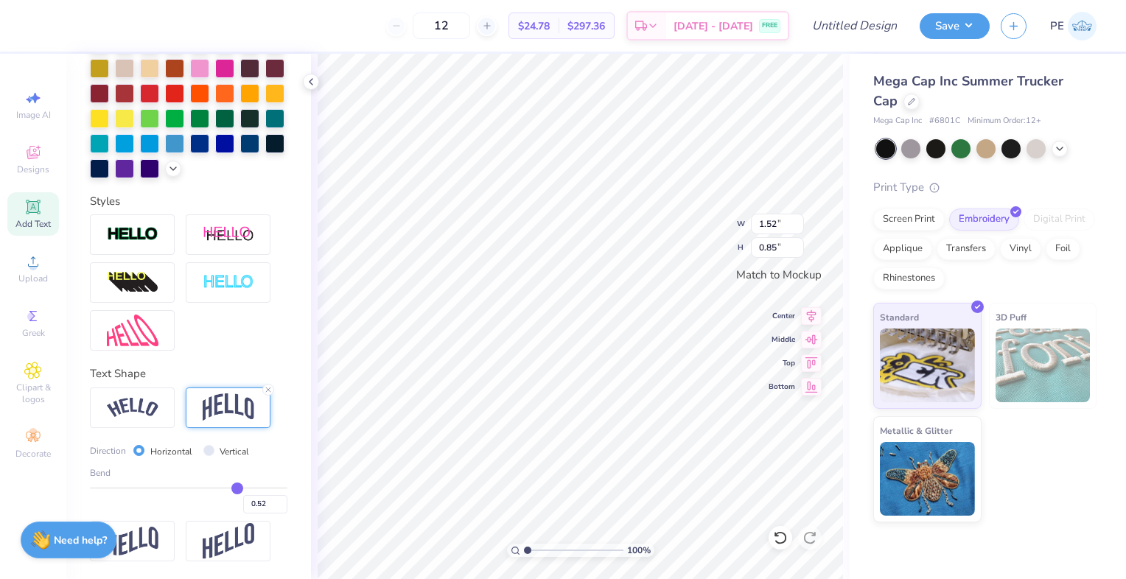
type input "0.53"
type input "0.54"
type input "0.56"
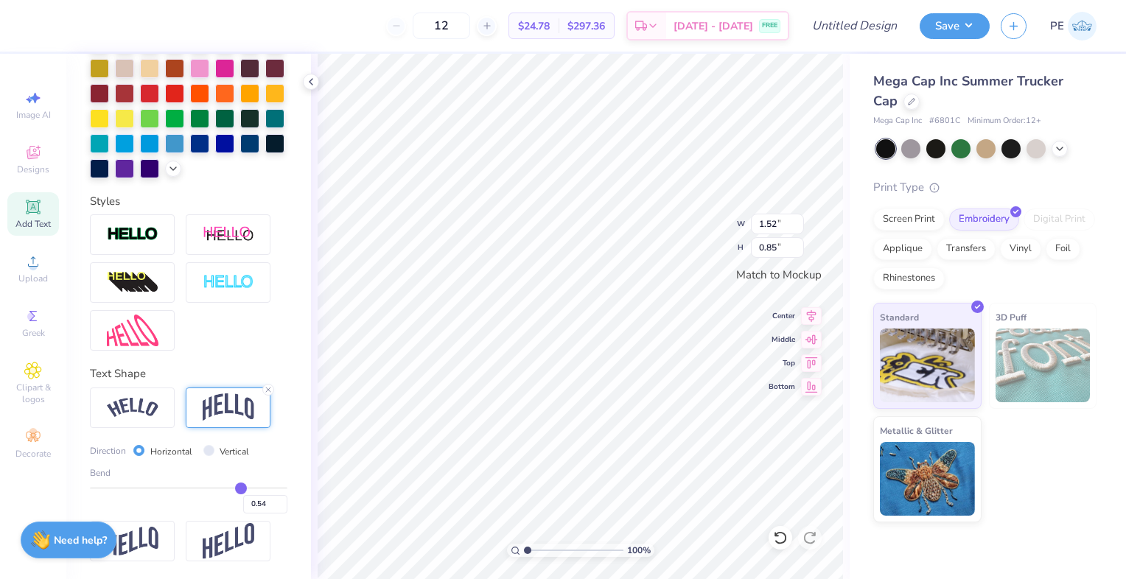
type input "0.56"
type input "0.57"
type input "0.58"
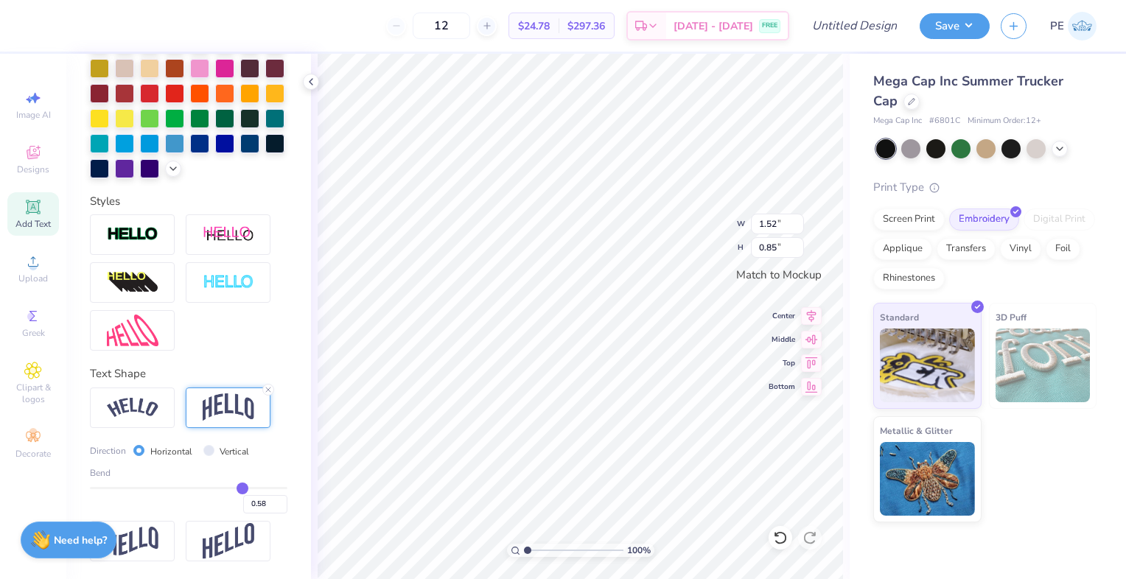
type input "0.59"
type input "0.6"
type input "0.60"
type input "0.58"
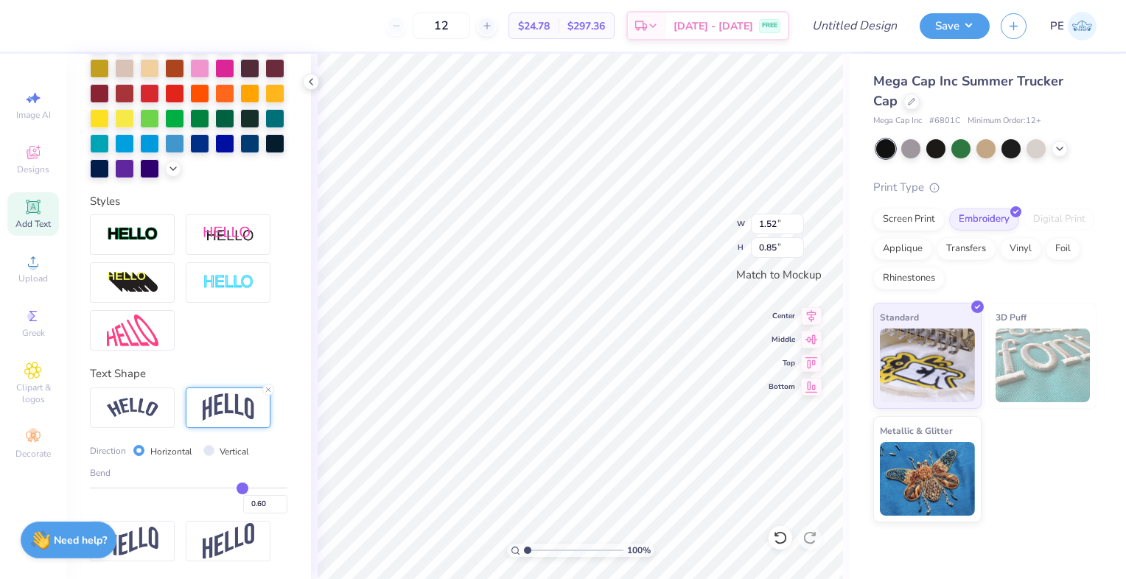
type input "0.58"
type input "0.55"
type input "0.52"
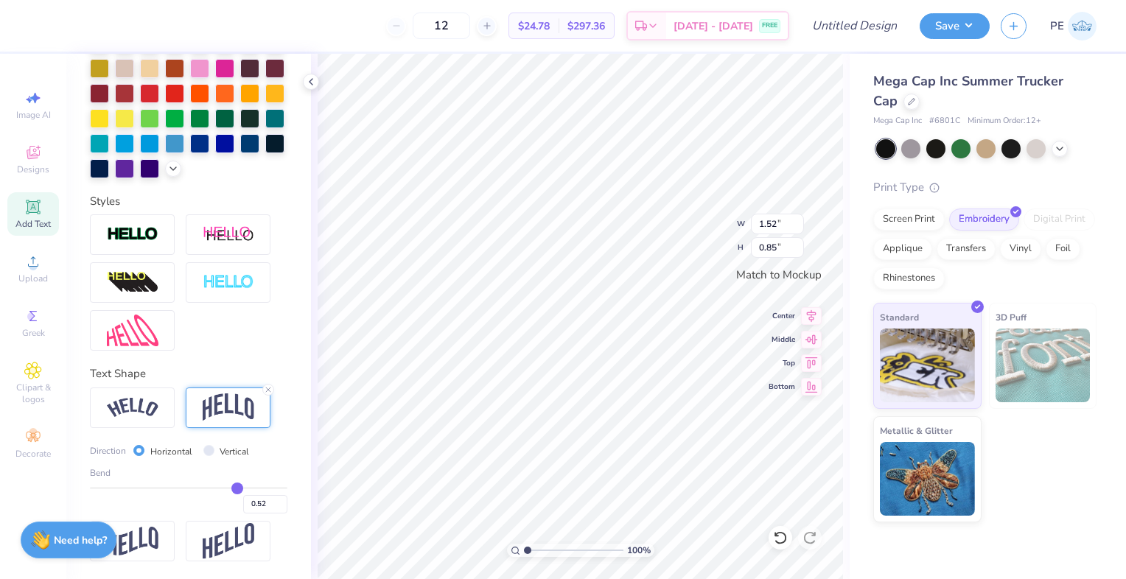
type input "0.5"
type input "0.50"
type input "0.48"
type input "0.46"
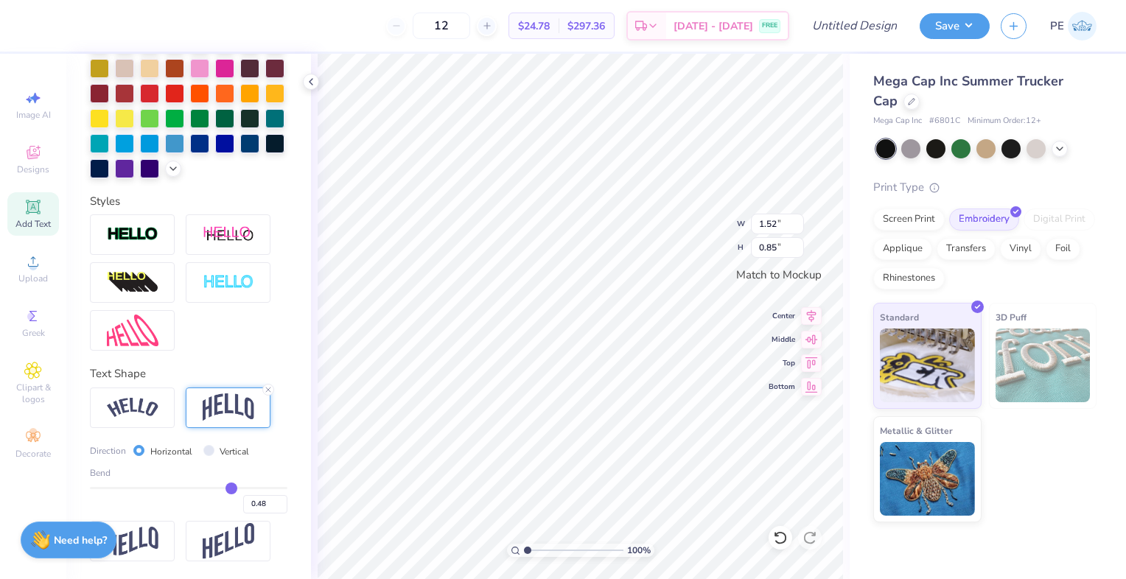
type input "0.46"
type input "0.44"
type input "0.42"
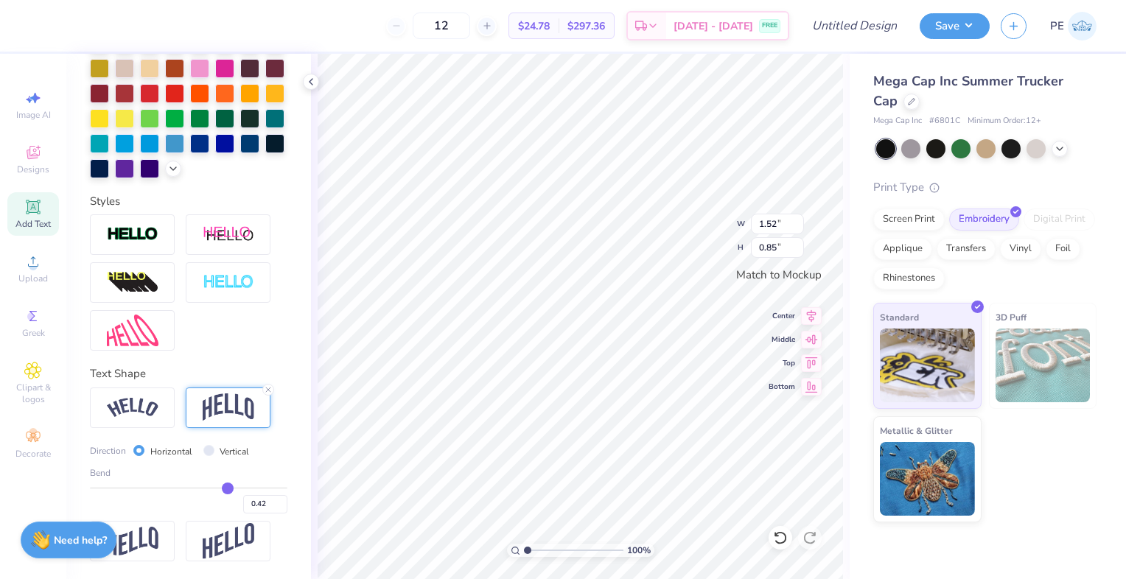
type input "0.37"
type input "0.31"
type input "0.28"
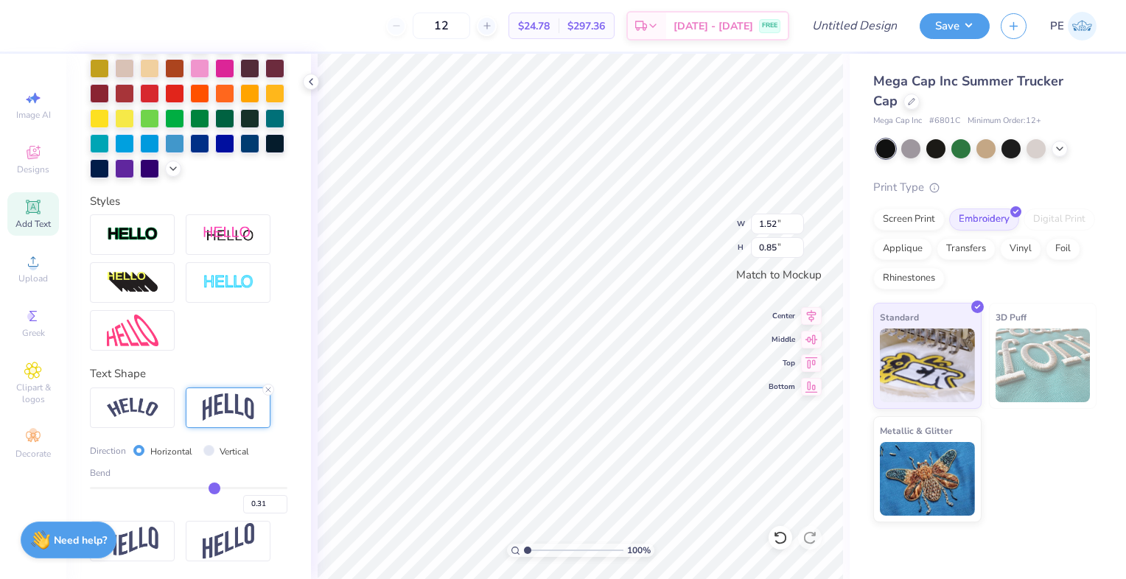
type input "0.28"
type input "0.25"
type input "0.23"
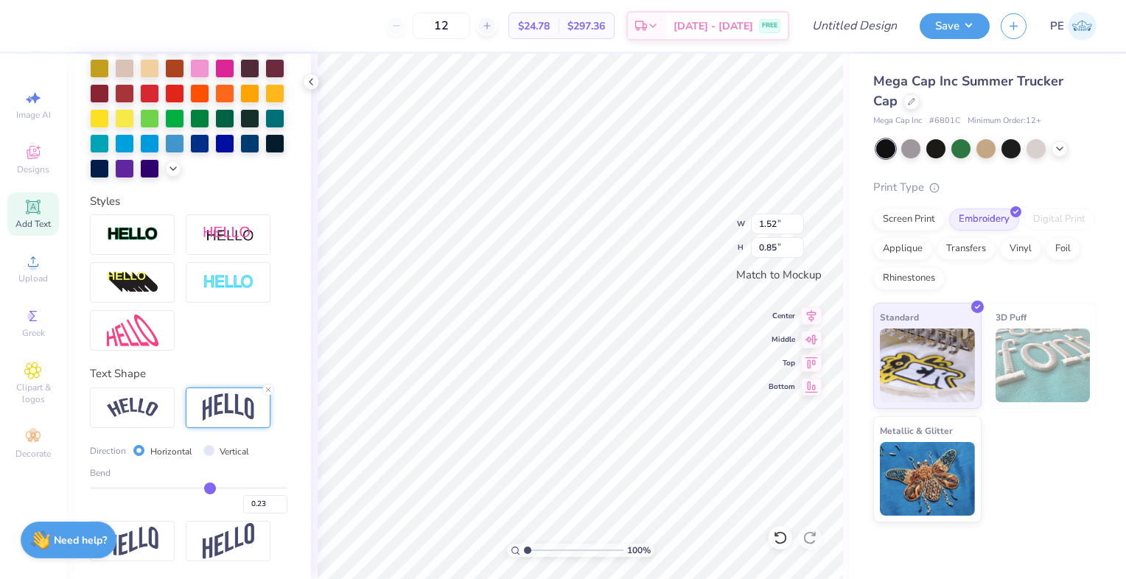
type input "0.17"
type input "0.14"
type input "0.1"
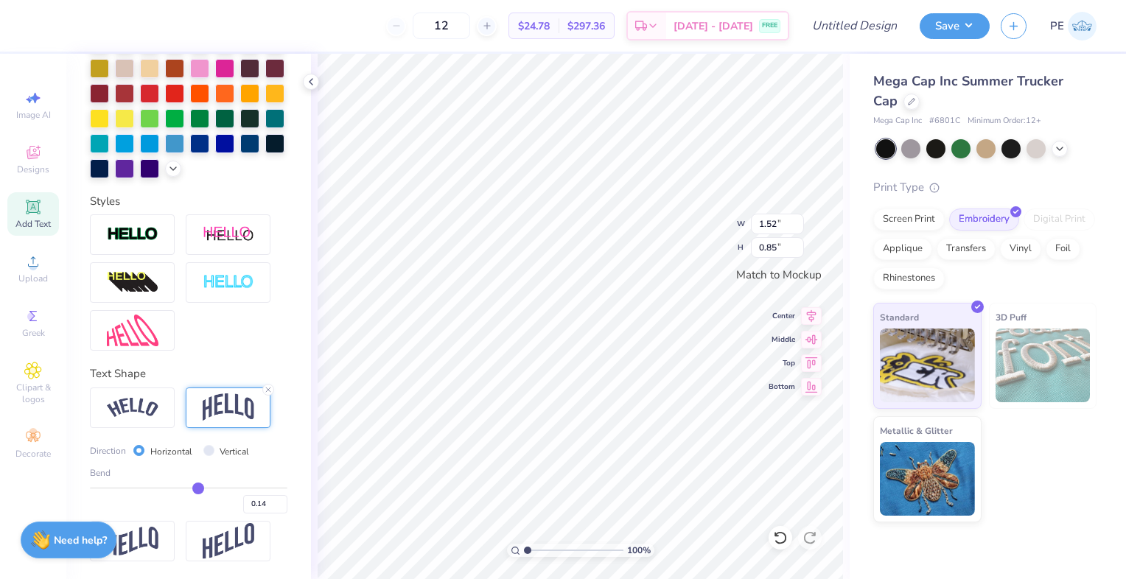
type input "0.10"
type input "0.09"
type input "0.08"
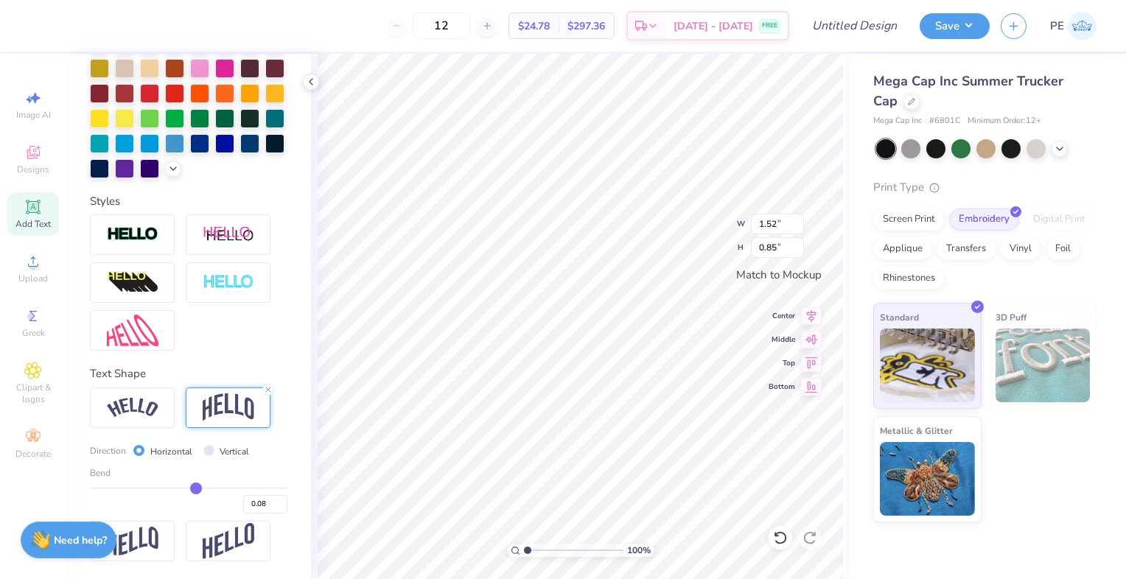
type input "0.07"
type input "0.06"
type input "0.05"
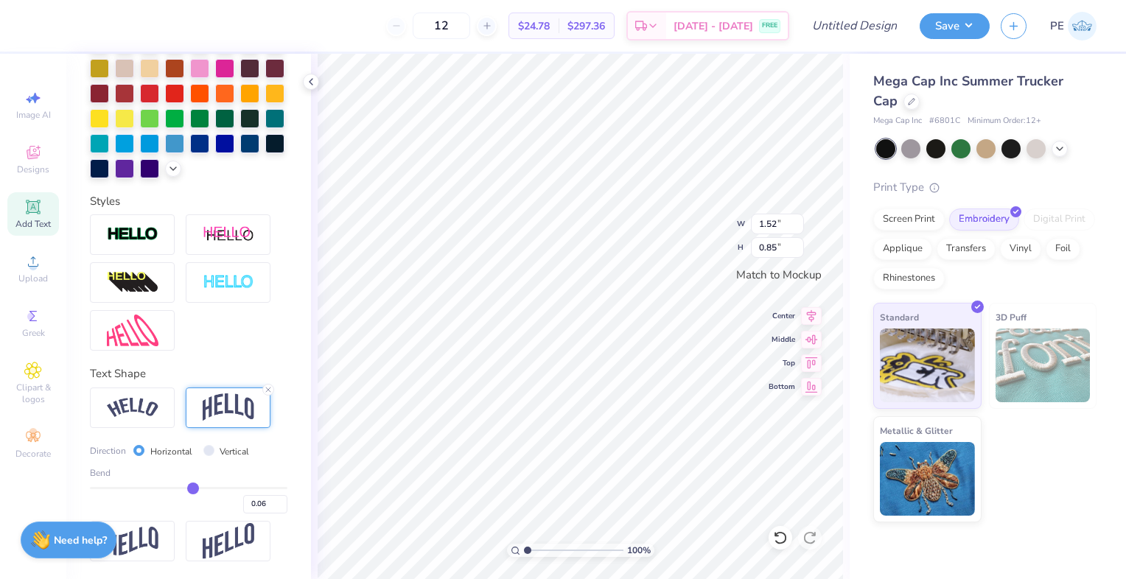
type input "0.05"
type input "0.04"
type input "0.03"
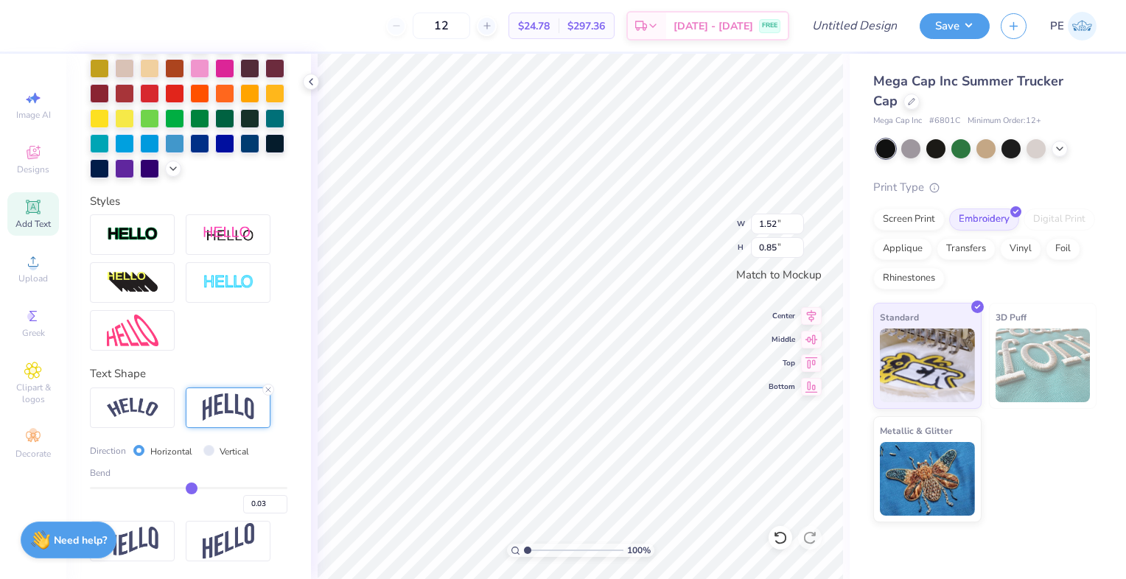
type input "0.01"
type input "0"
type input "0.00"
type input "-0.02"
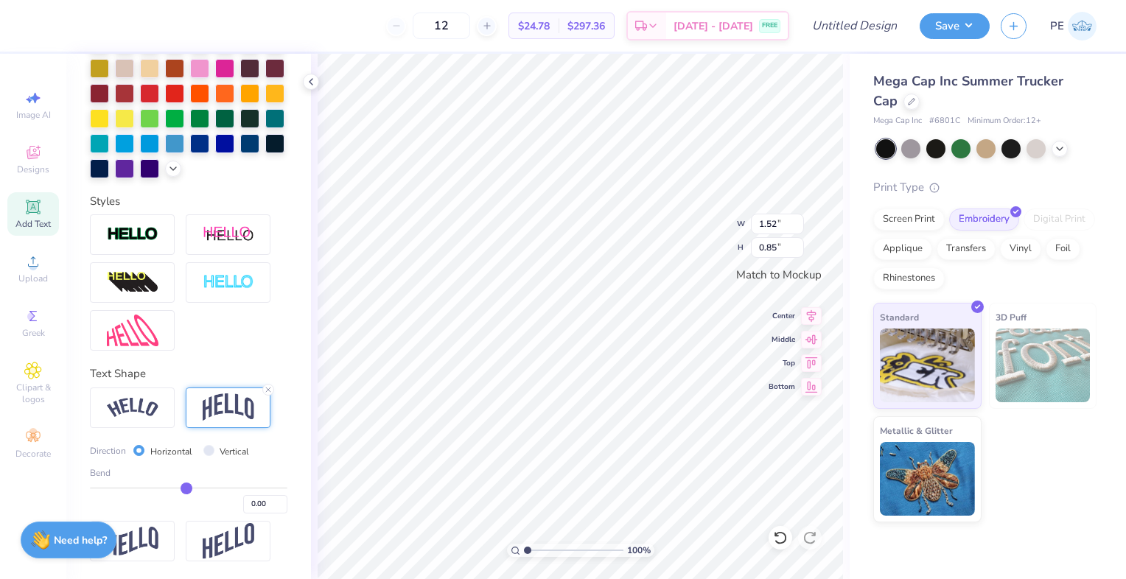
type input "-0.02"
type input "-0.03"
type input "-0.04"
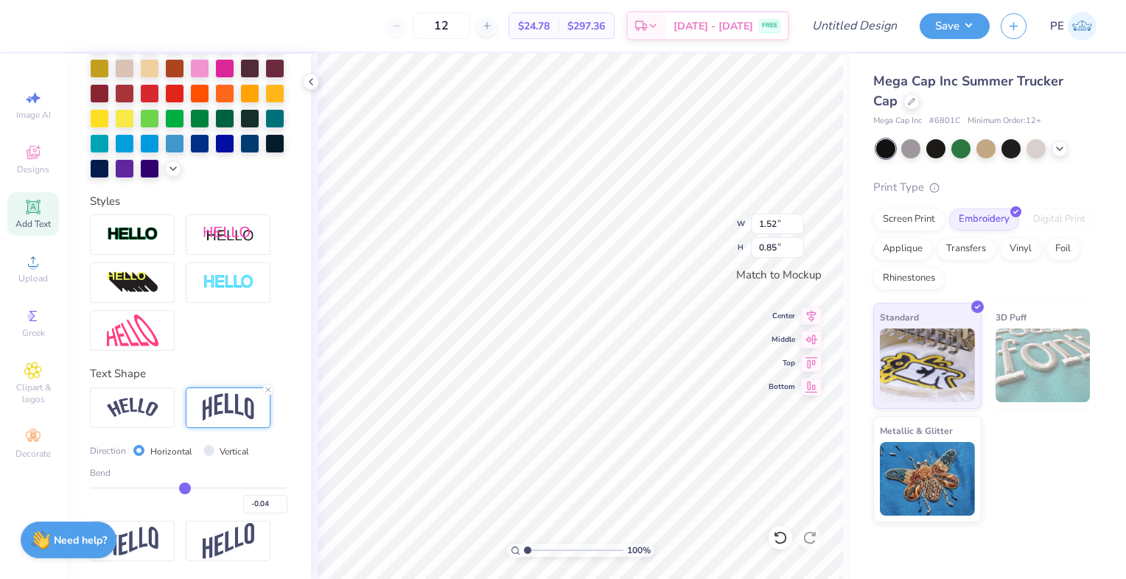
type input "-0.05"
type input "-0.06"
type input "-0.08"
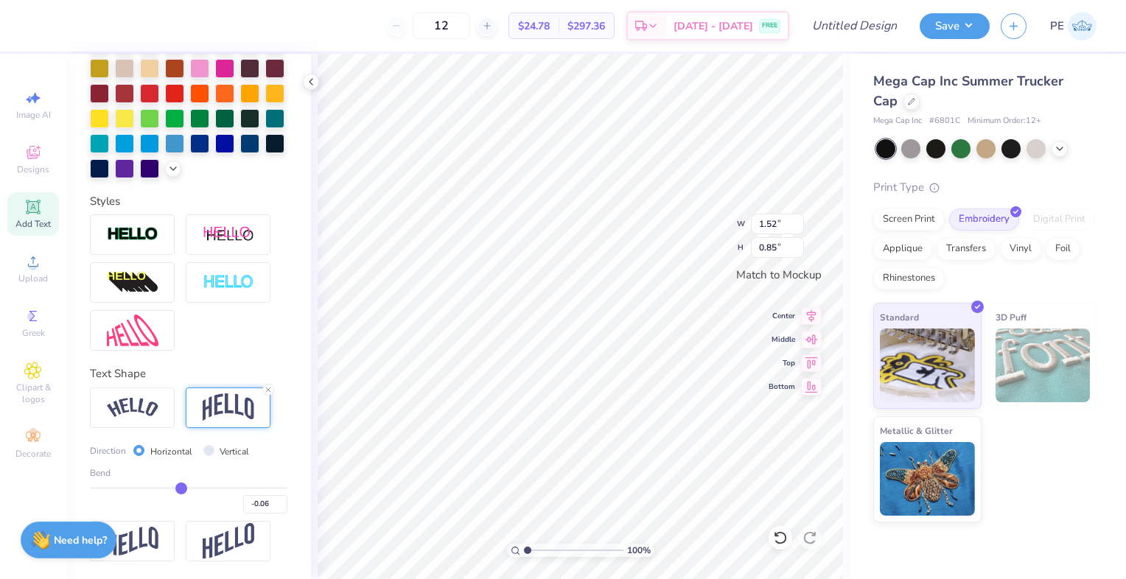
type input "-0.08"
type input "-0.1"
type input "-0.10"
type input "-0.11"
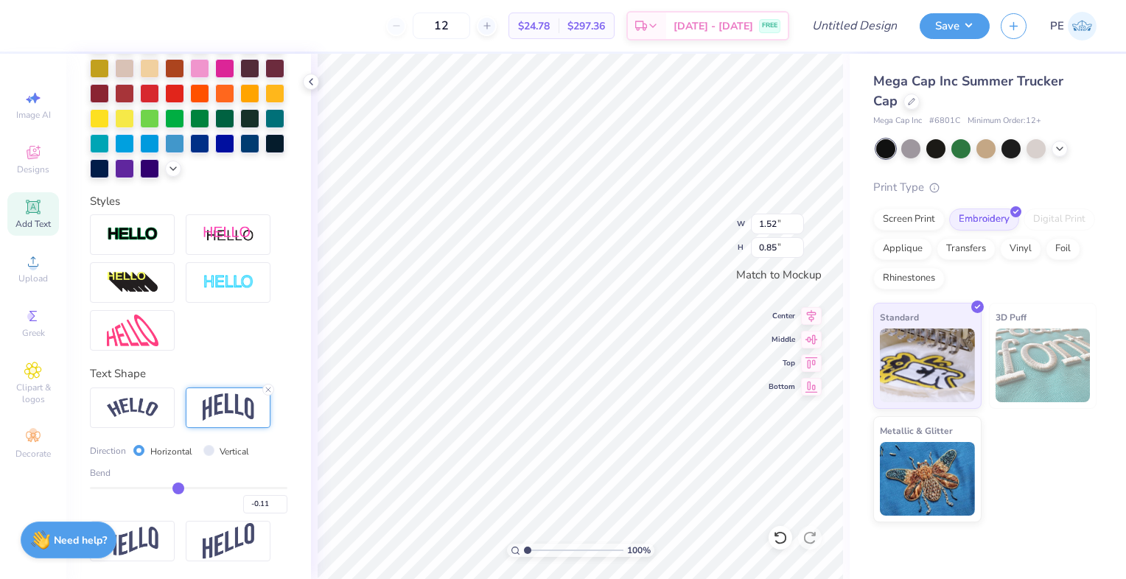
type input "-0.12"
type input "-0.13"
type input "-0.15"
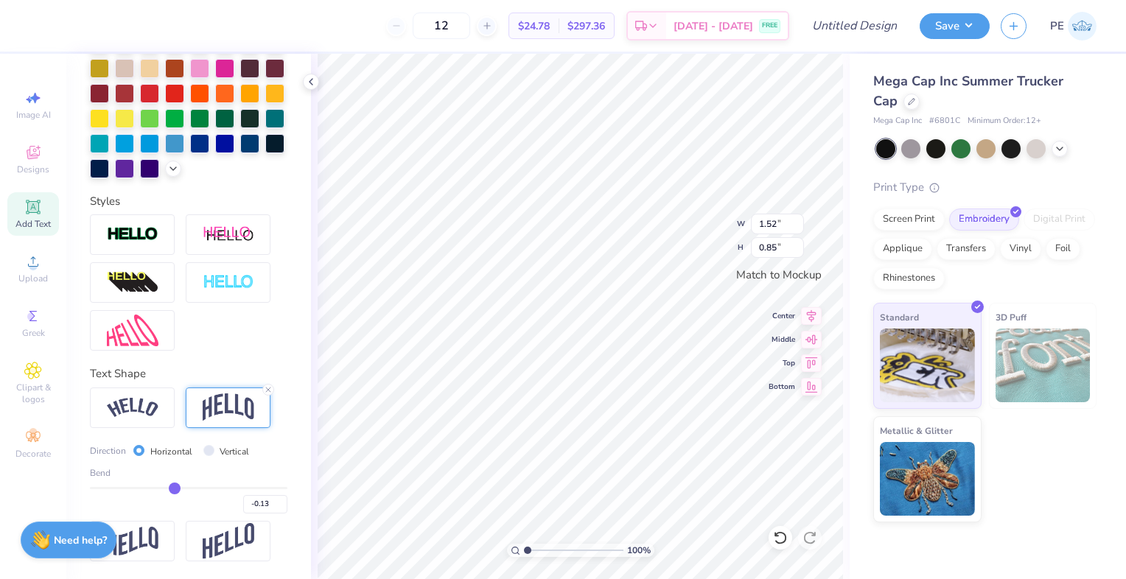
type input "-0.15"
type input "-0.17"
type input "-0.19"
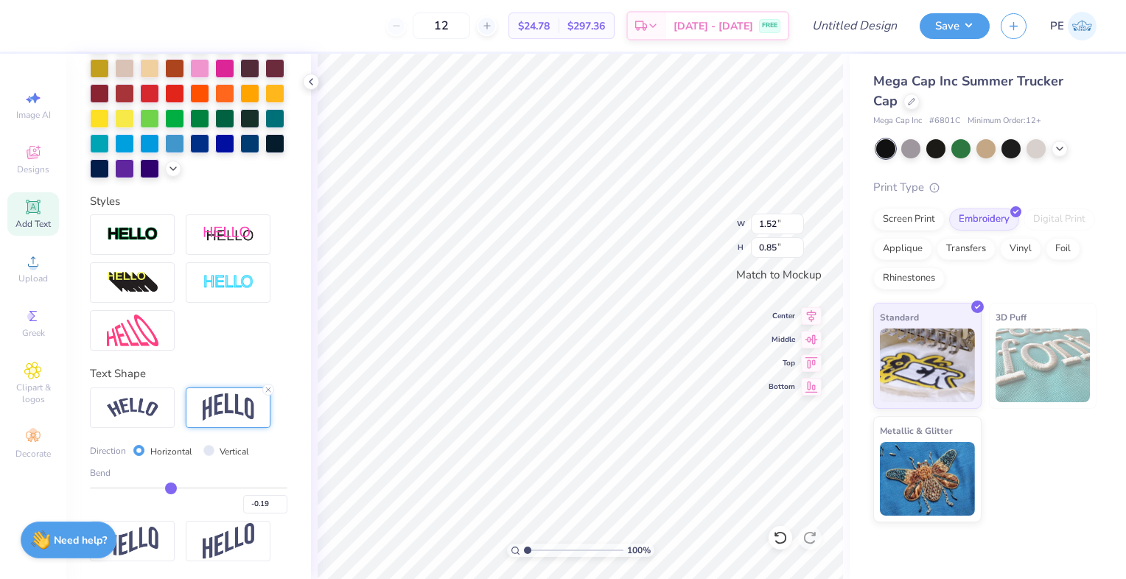
type input "-0.2"
type input "-0.20"
type input "-0.21"
type input "-0.22"
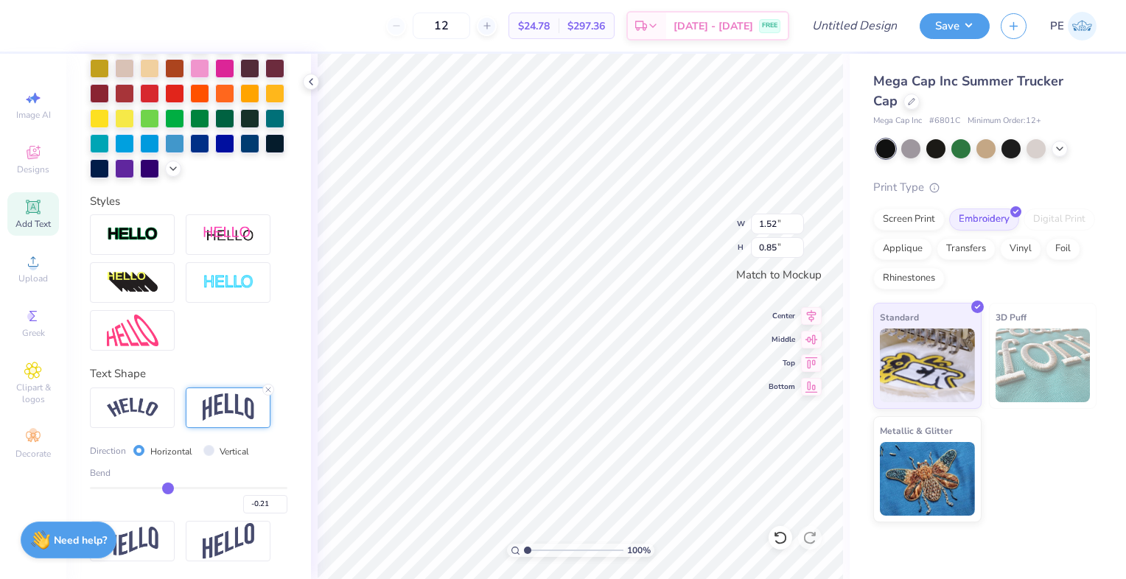
type input "-0.22"
type input "-0.23"
type input "-0.24"
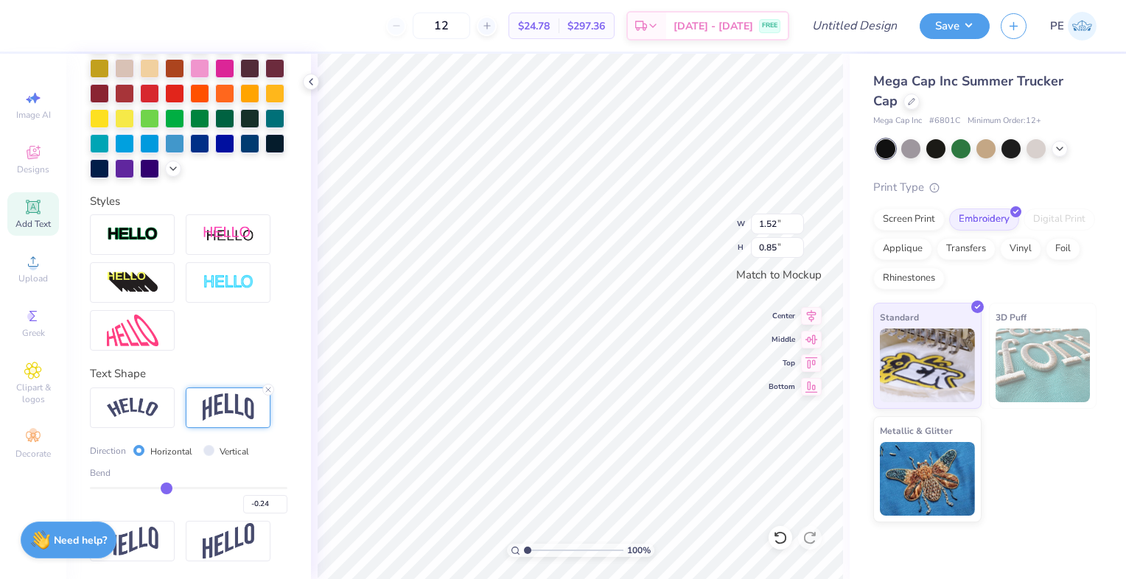
type input "-0.25"
type input "-0.26"
type input "-0.27"
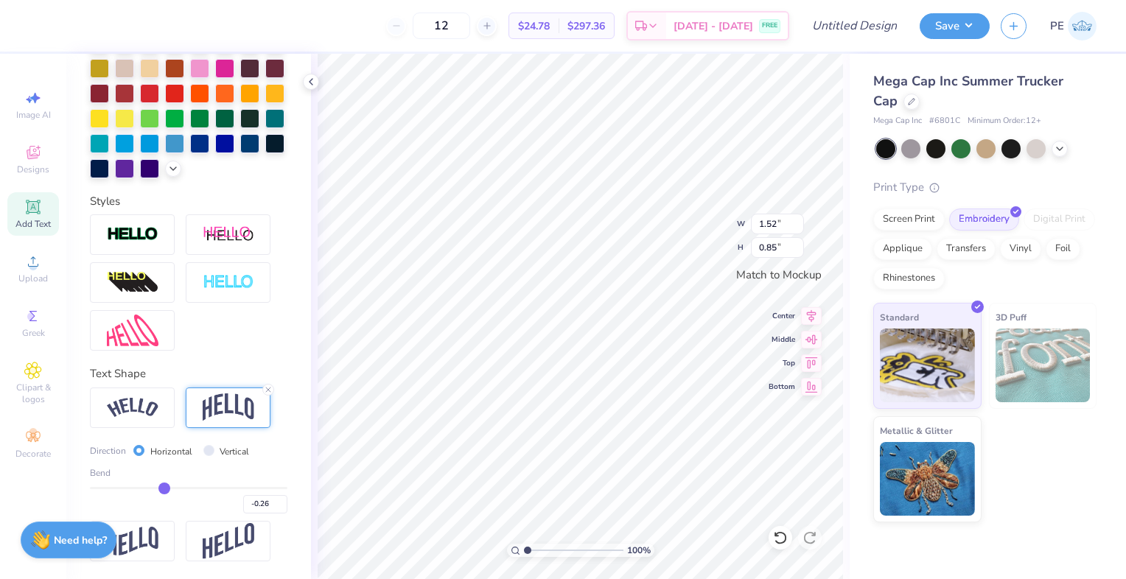
type input "-0.27"
type input "-0.28"
type input "-0.29"
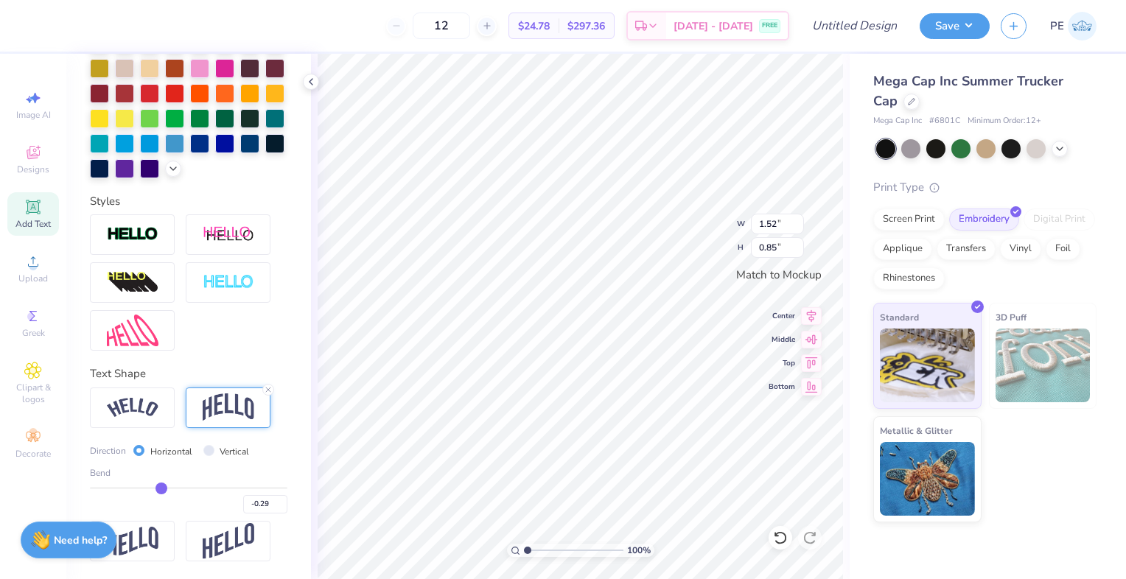
type input "-0.3"
type input "-0.30"
type input "-0.31"
type input "-0.32"
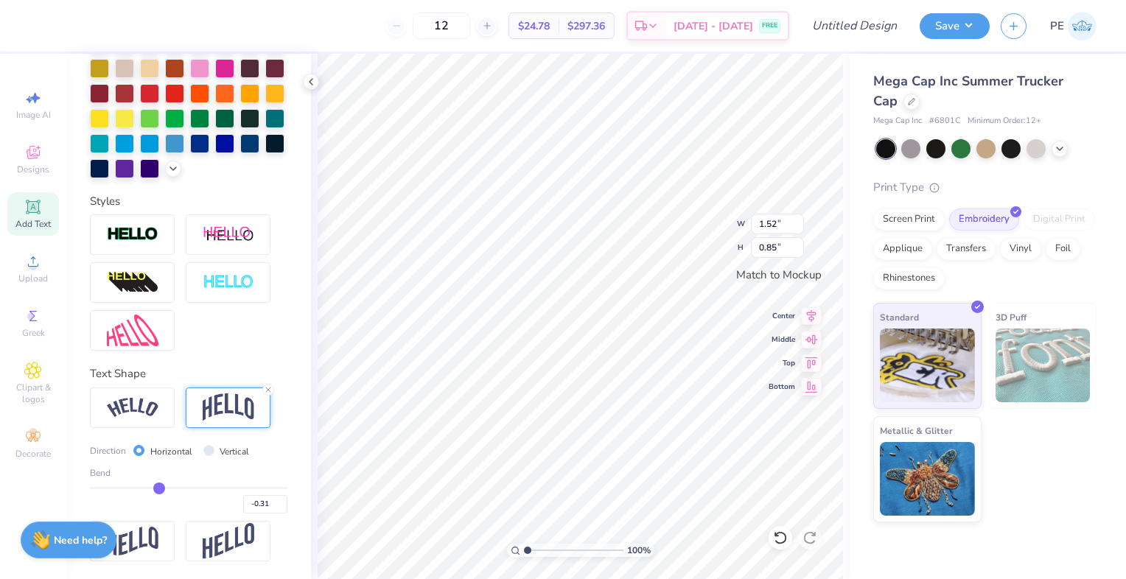
type input "-0.32"
type input "-0.33"
type input "-0.35"
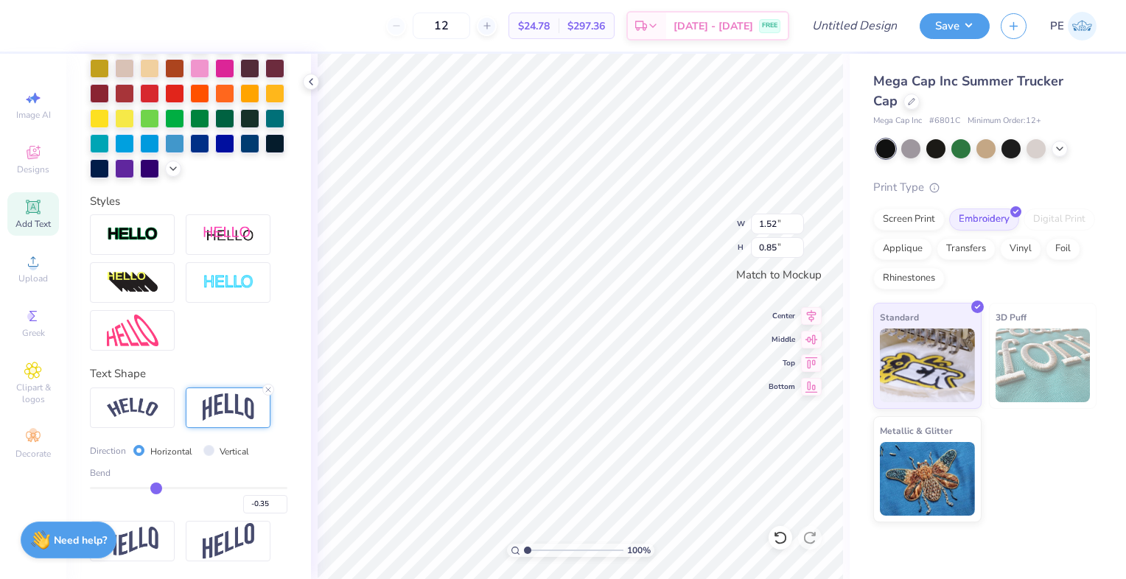
type input "0.73"
type input "-0.36"
type input "-0.37"
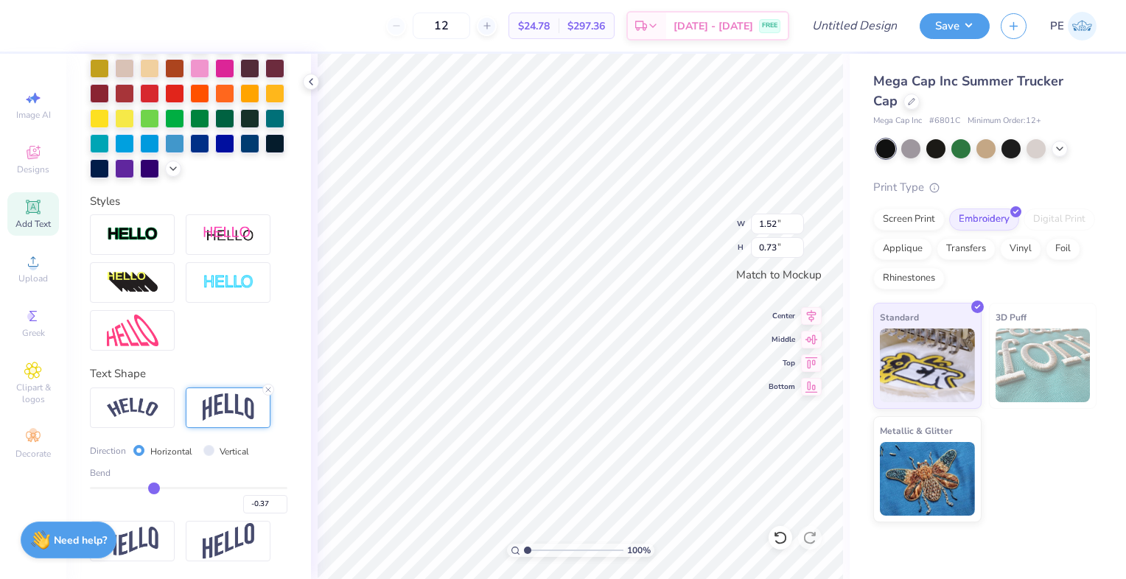
type input "-0.38"
type input "-0.39"
type input "-0.4"
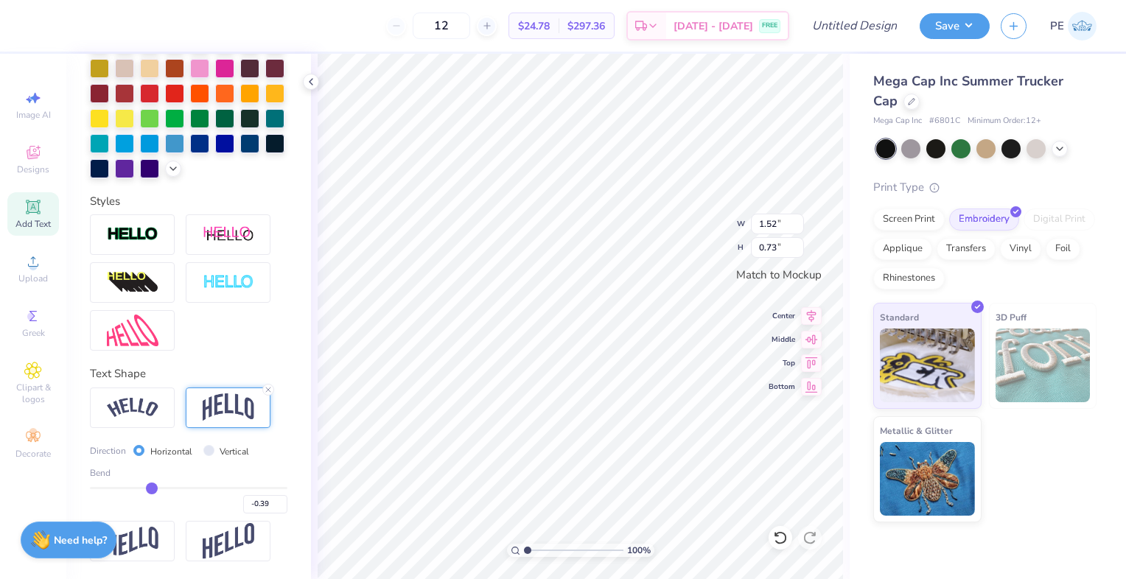
type input "-0.40"
type input "-0.41"
type input "-0.42"
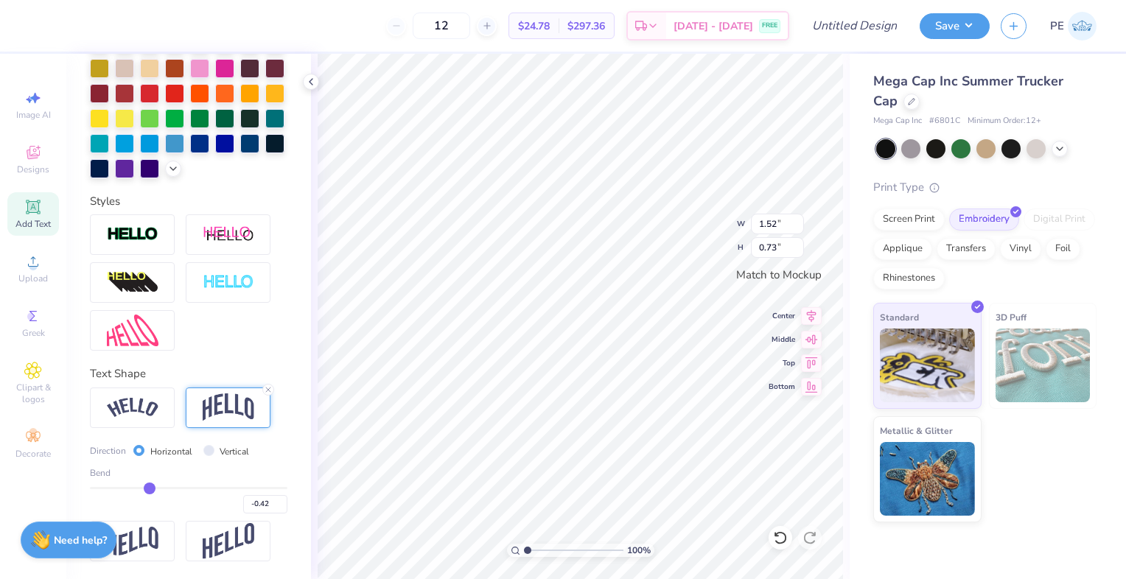
type input "-0.43"
type input "-0.44"
type input "-0.46"
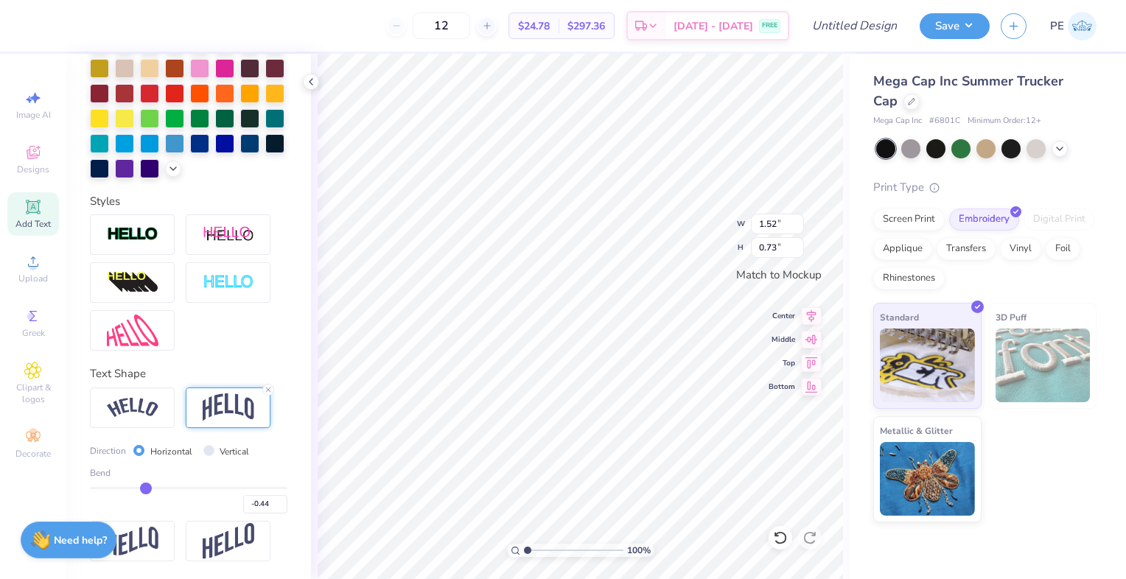
type input "-0.46"
type input "-0.47"
type input "-0.48"
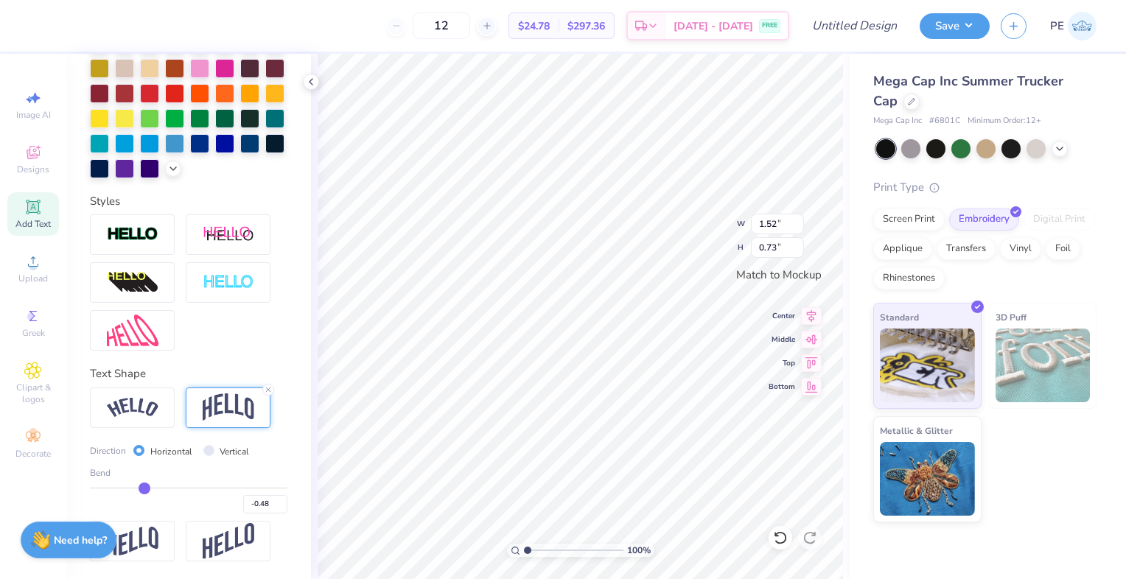
type input "-0.49"
type input "-0.5"
type input "-0.50"
type input "0.85"
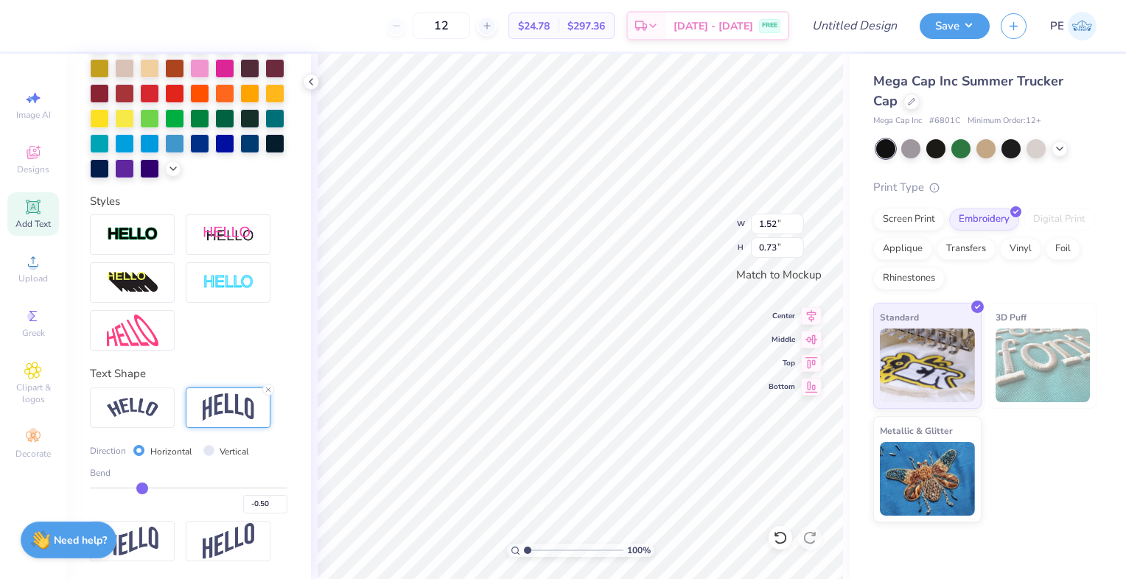
type input "-0.52"
type input "0.86"
type input "-0.51"
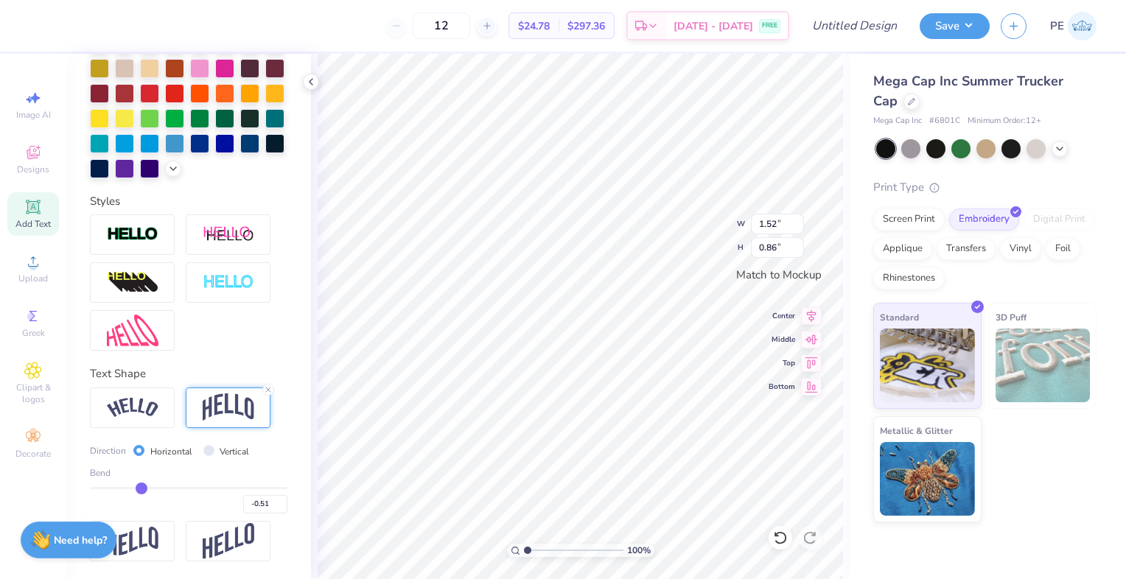
type input "-0.5"
type input "-0.50"
type input "-0.49"
type input "0.84"
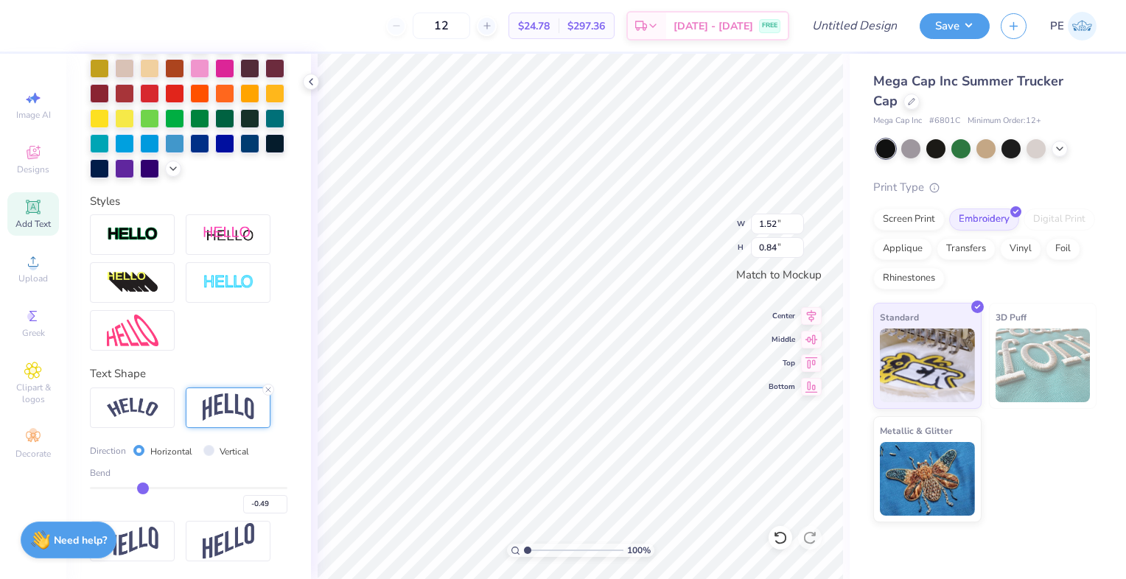
type input "-0.5"
type input "-0.50"
drag, startPoint x: 226, startPoint y: 486, endPoint x: 139, endPoint y: 485, distance: 87.0
type input "-0.5"
click at [139, 487] on input "range" at bounding box center [189, 488] width 198 height 2
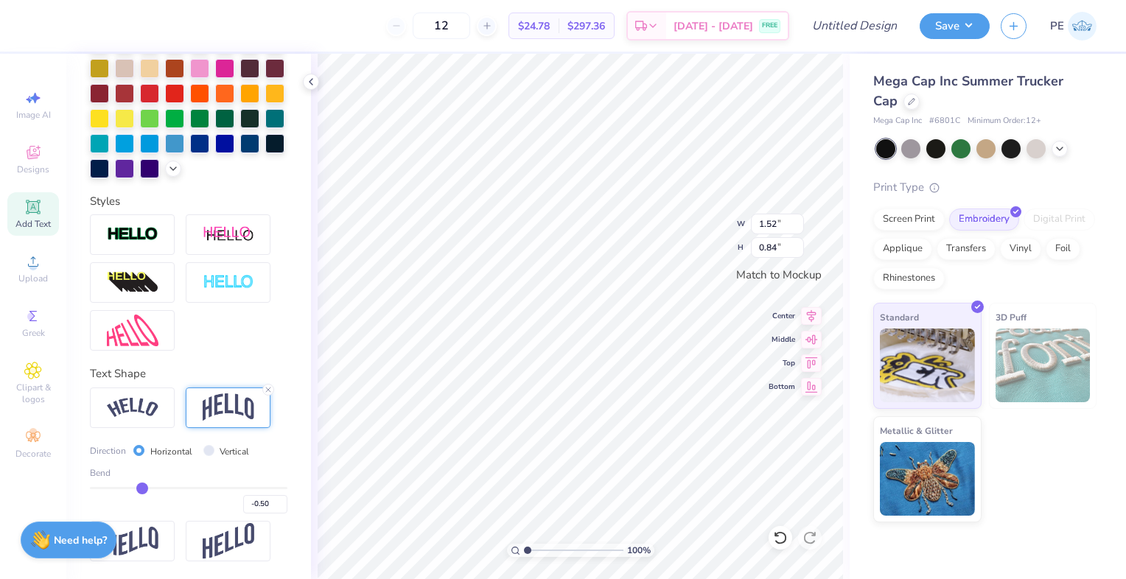
type input "0.85"
type input "3.23"
type input "1.81"
click at [147, 404] on img at bounding box center [133, 408] width 52 height 20
type input "4.62"
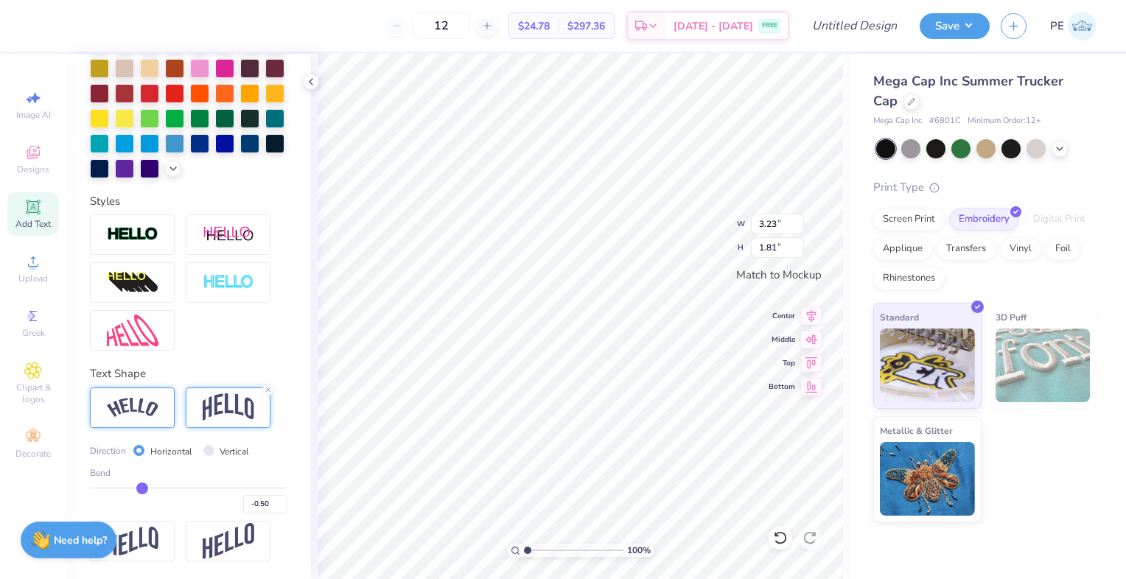
type input "1.61"
type textarea "W"
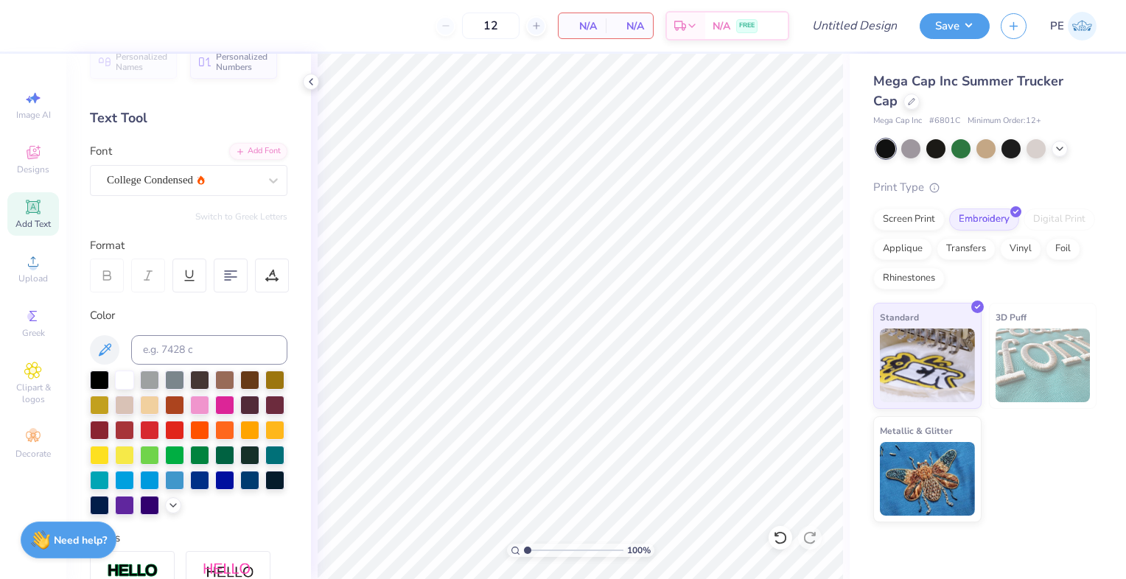
scroll to position [0, 0]
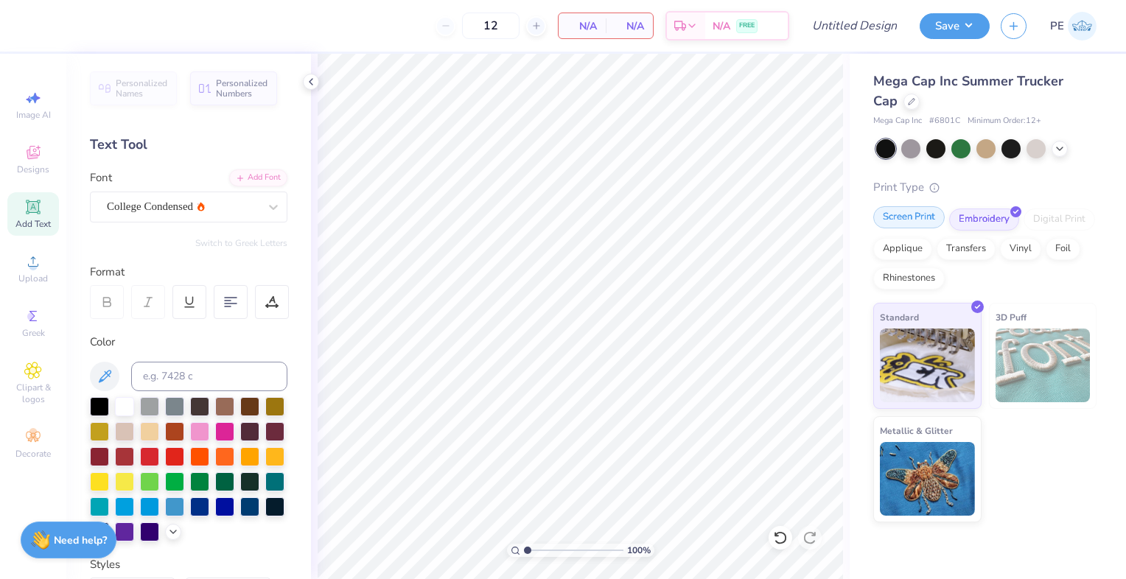
click at [887, 214] on div "Screen Print" at bounding box center [908, 217] width 71 height 22
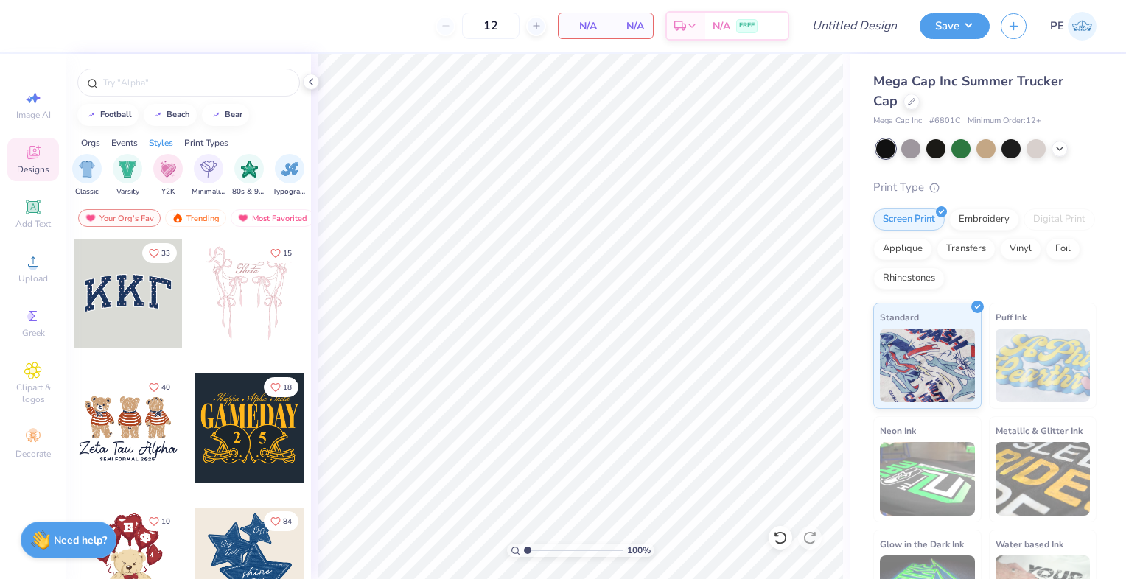
scroll to position [0, 778]
click at [127, 171] on img "filter for Varsity" at bounding box center [126, 167] width 17 height 17
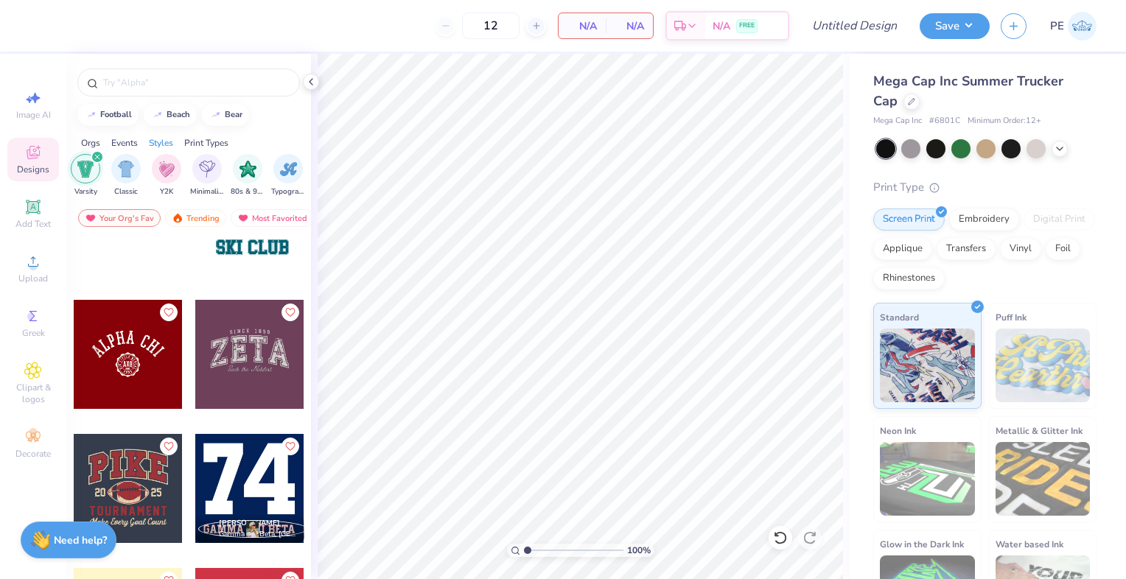
scroll to position [1992, 0]
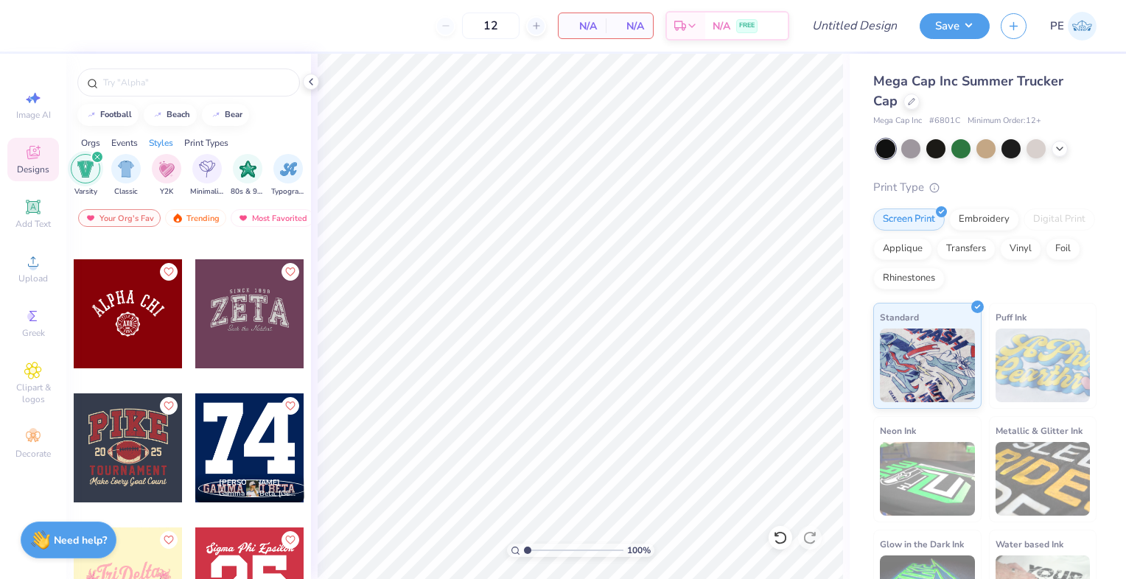
click at [130, 346] on div at bounding box center [128, 313] width 109 height 109
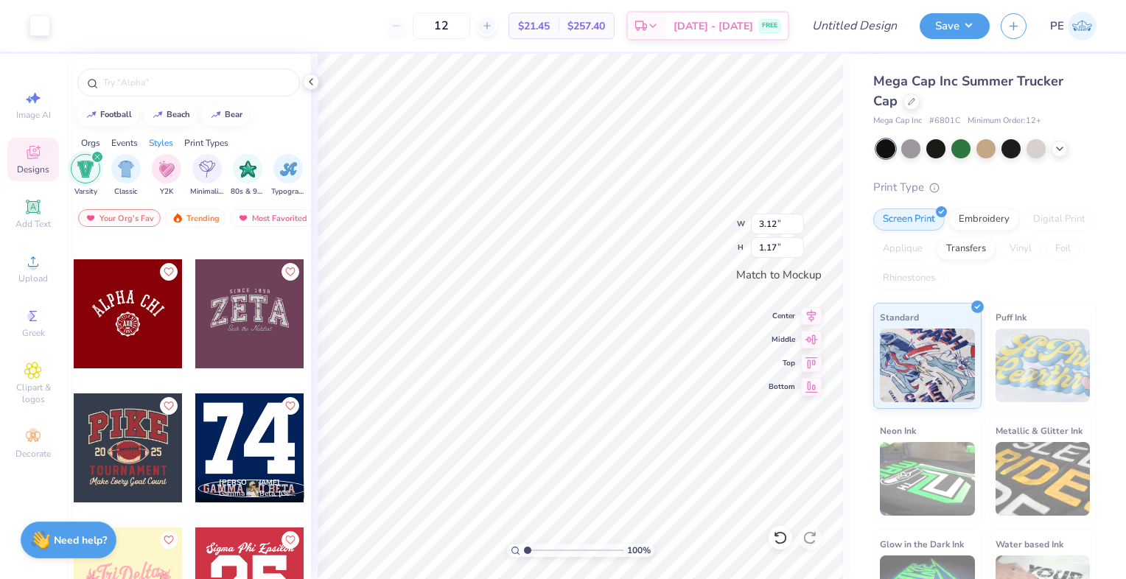
type input "0.36"
type input "0.13"
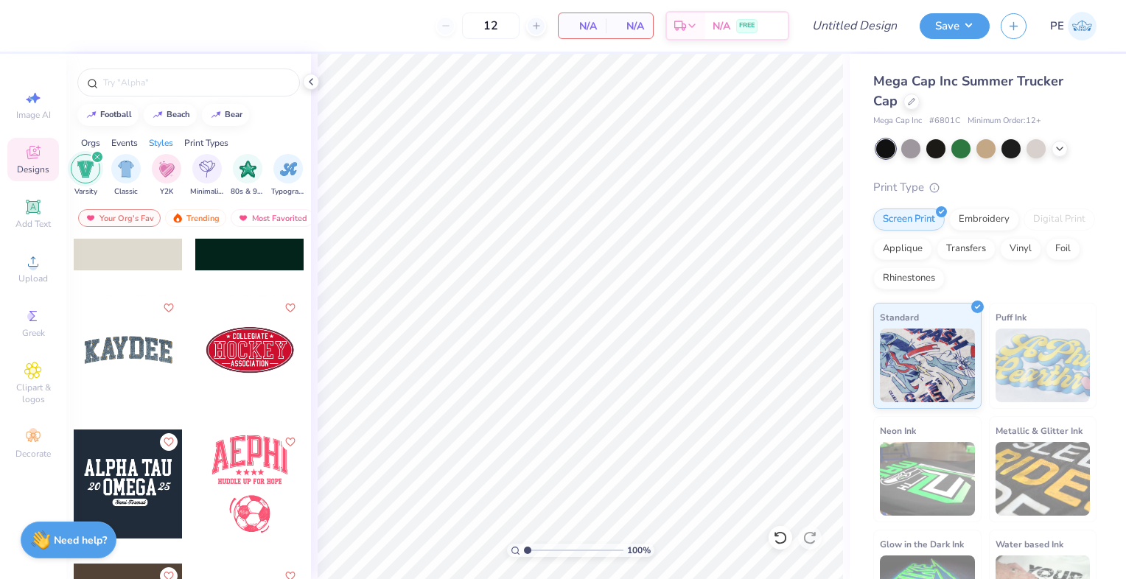
scroll to position [2491, 0]
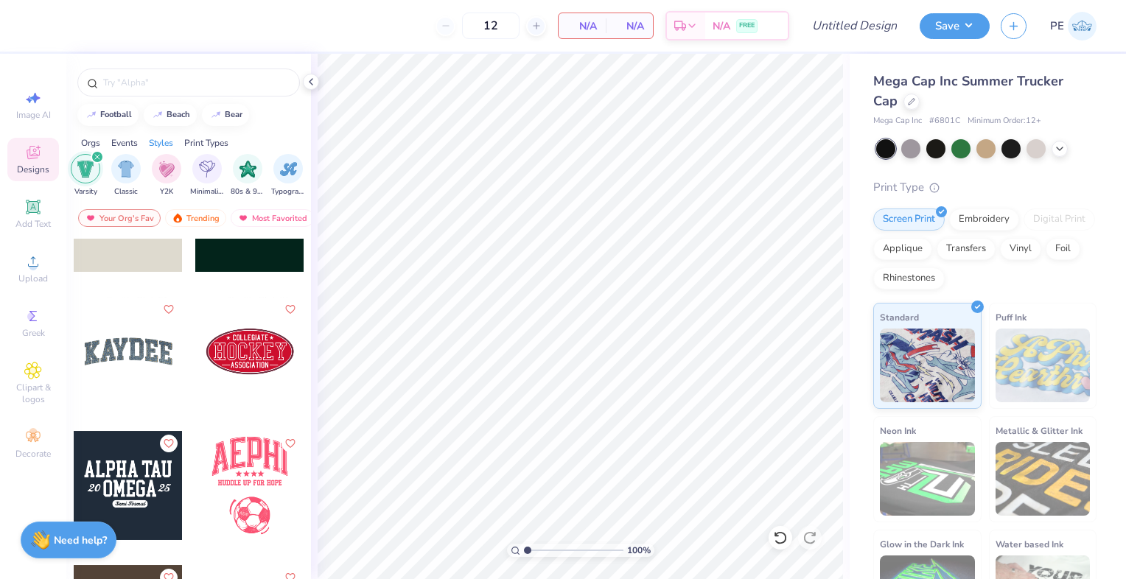
click at [139, 355] on div at bounding box center [128, 351] width 109 height 109
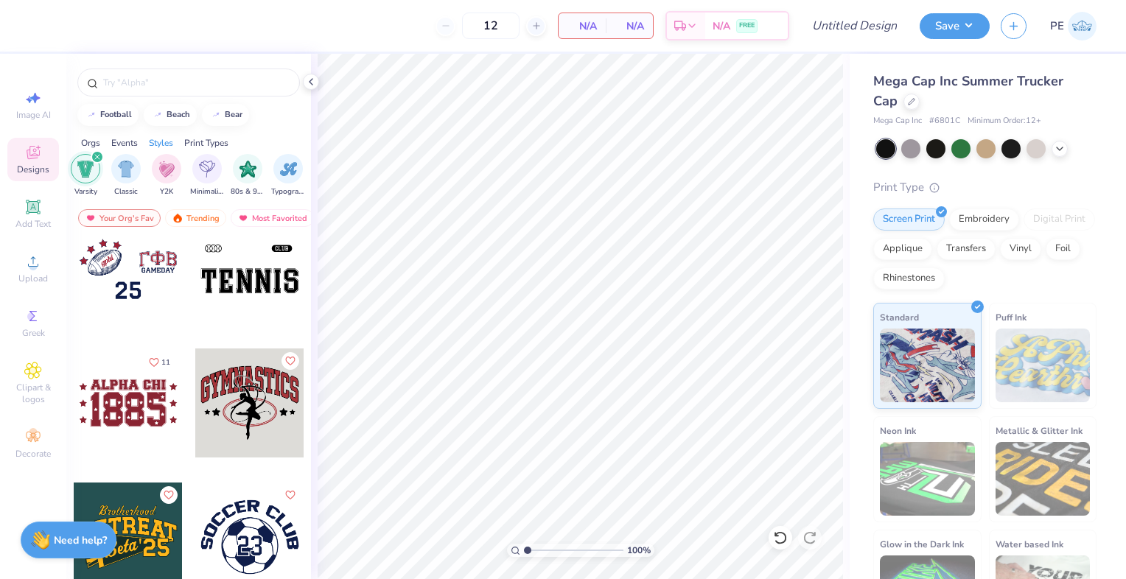
scroll to position [3125, 0]
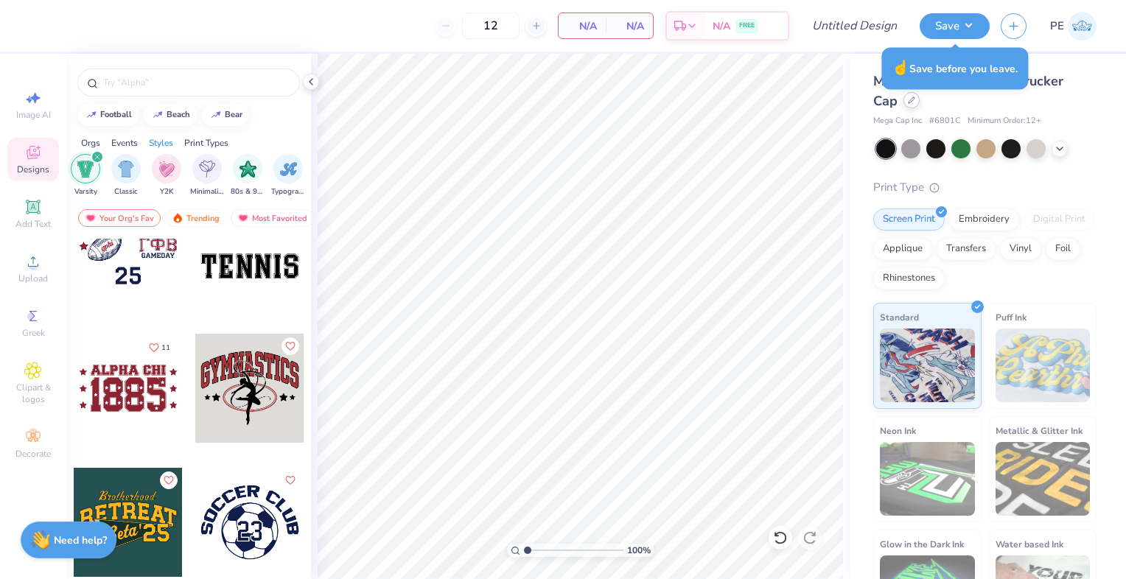
click at [909, 100] on icon at bounding box center [911, 100] width 7 height 7
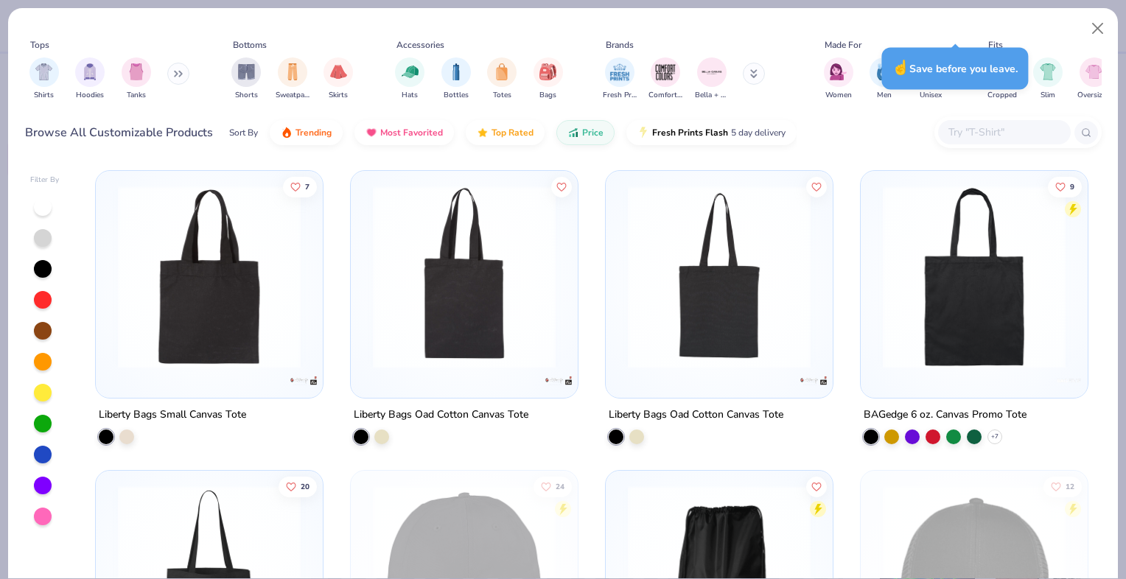
click at [182, 75] on icon at bounding box center [181, 73] width 2 height 5
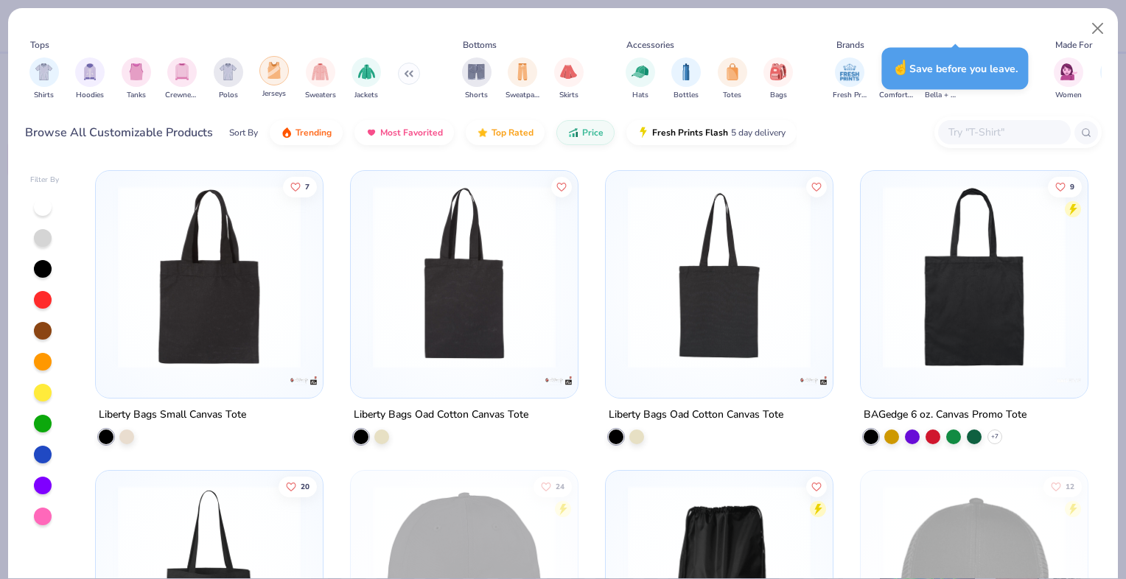
scroll to position [0, 22]
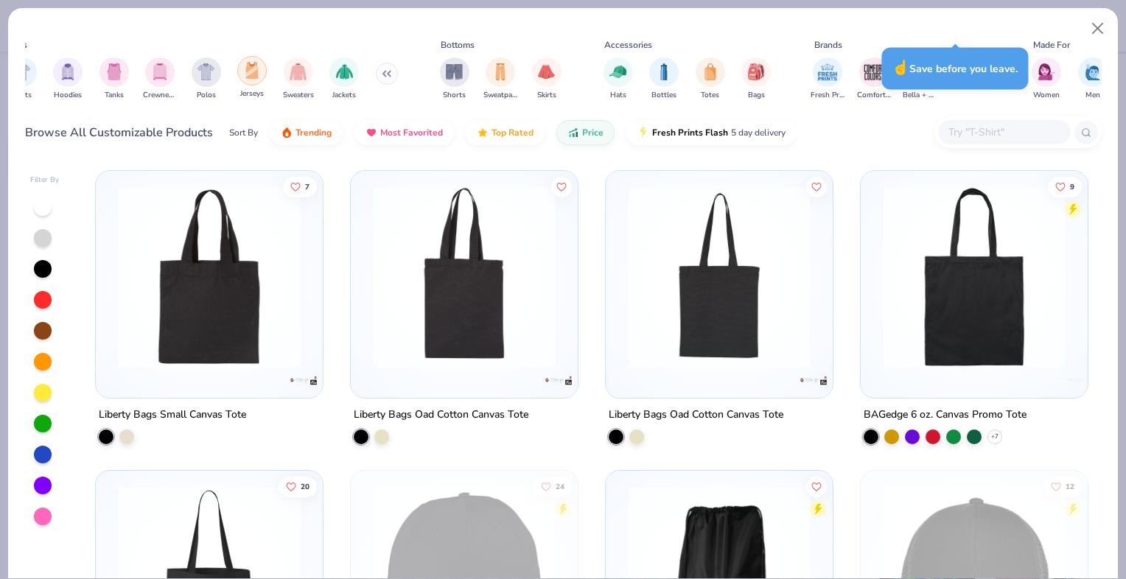
click at [265, 69] on div "filter for Jerseys" at bounding box center [251, 70] width 29 height 29
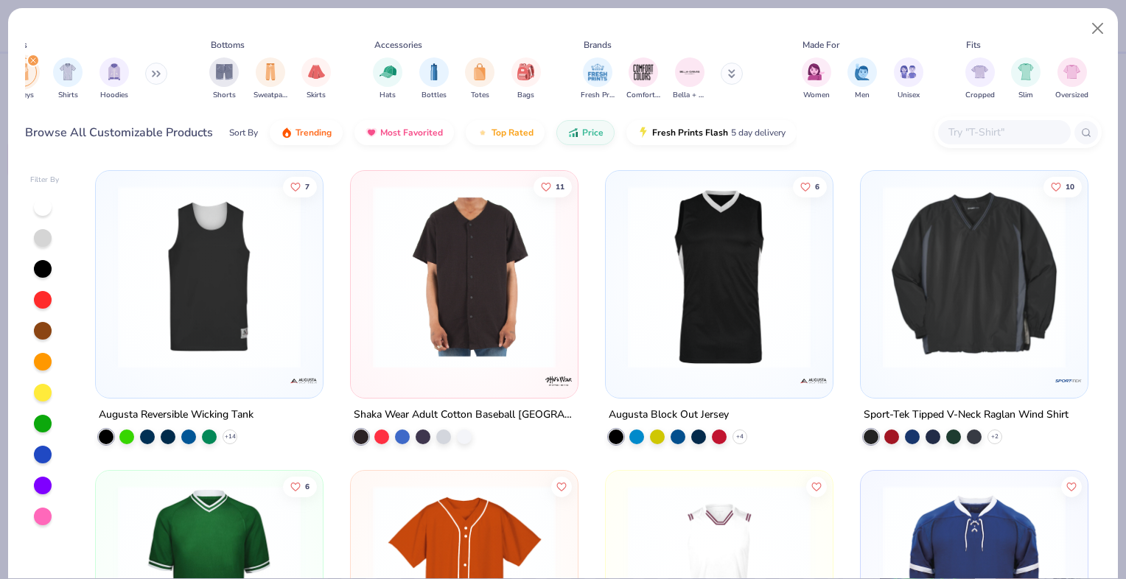
click at [277, 280] on img at bounding box center [210, 277] width 198 height 183
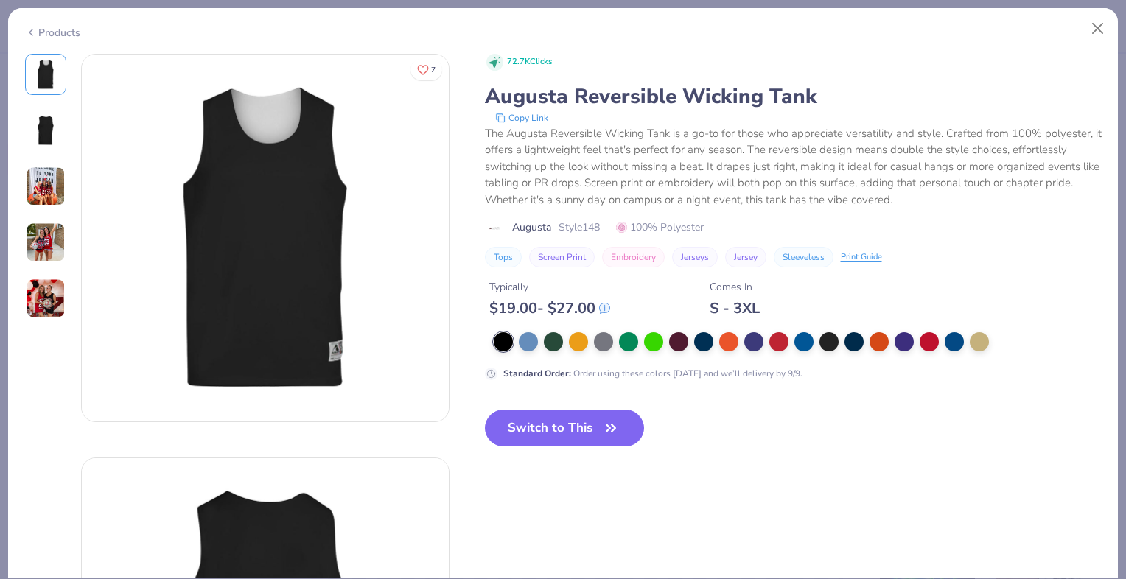
click at [56, 167] on img at bounding box center [46, 187] width 40 height 40
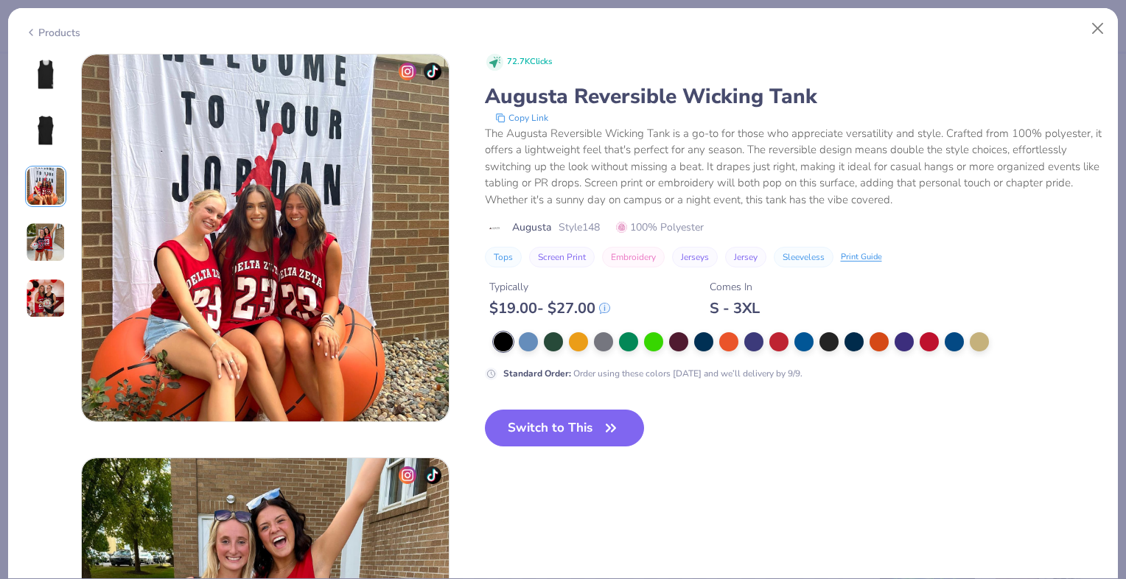
click at [43, 223] on img at bounding box center [46, 243] width 40 height 40
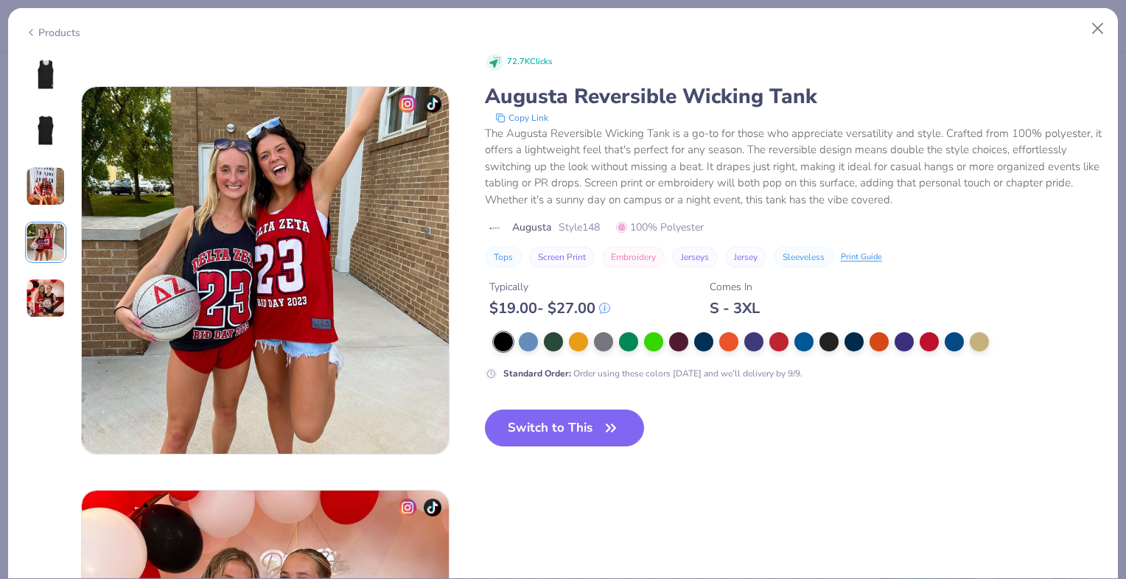
scroll to position [1212, 0]
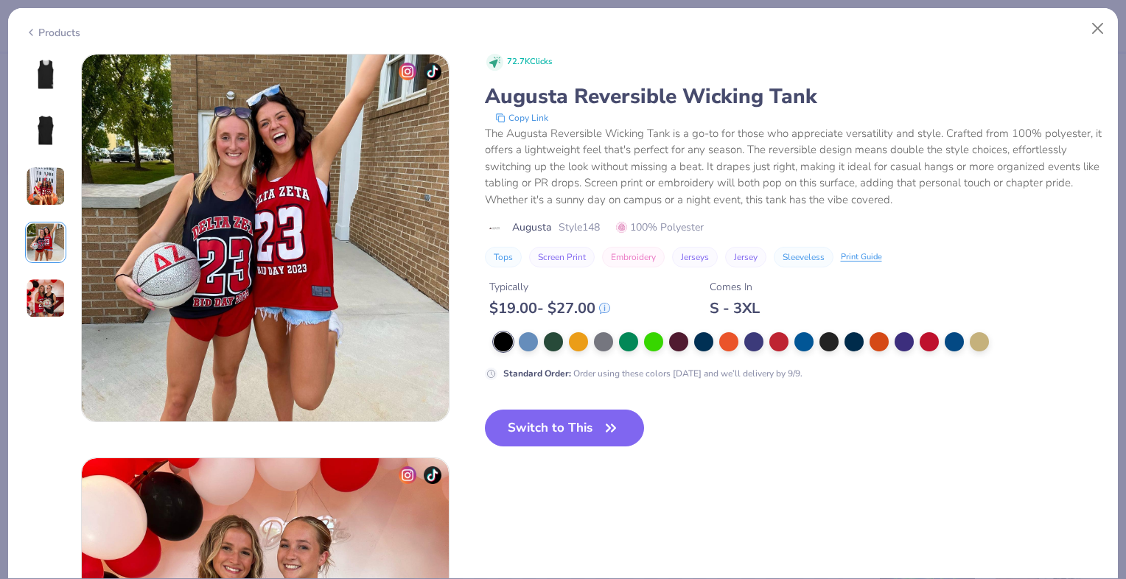
click at [39, 287] on img at bounding box center [46, 299] width 40 height 40
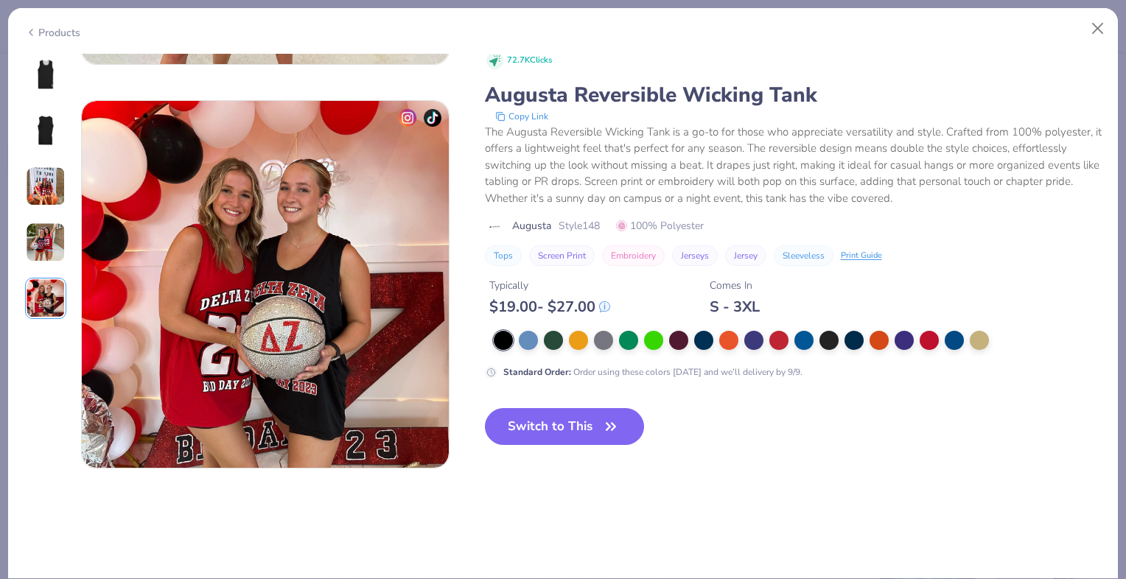
scroll to position [1616, 0]
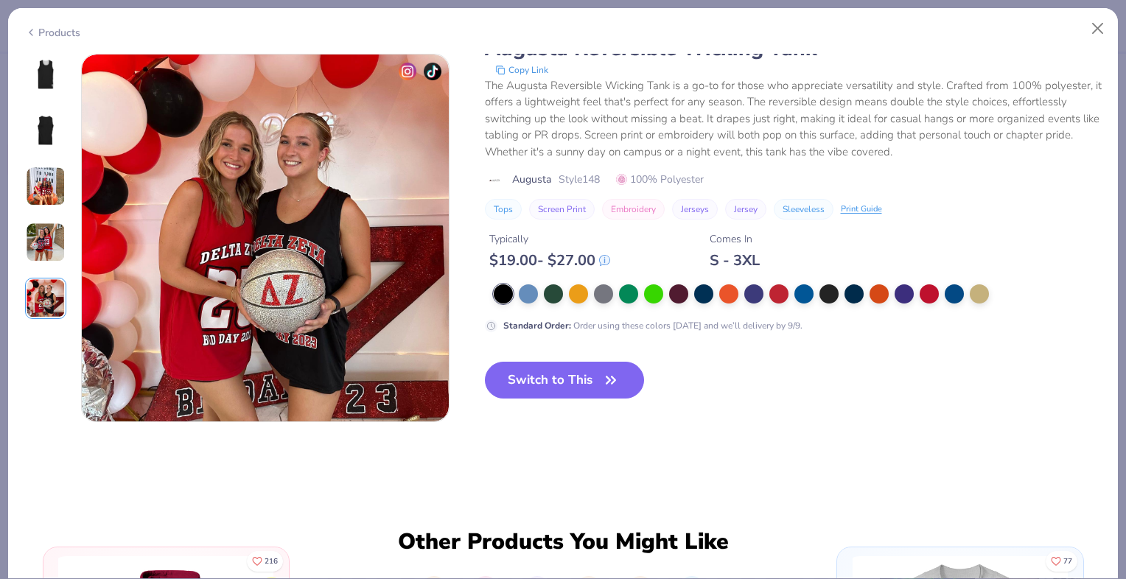
click at [35, 241] on img at bounding box center [46, 243] width 40 height 40
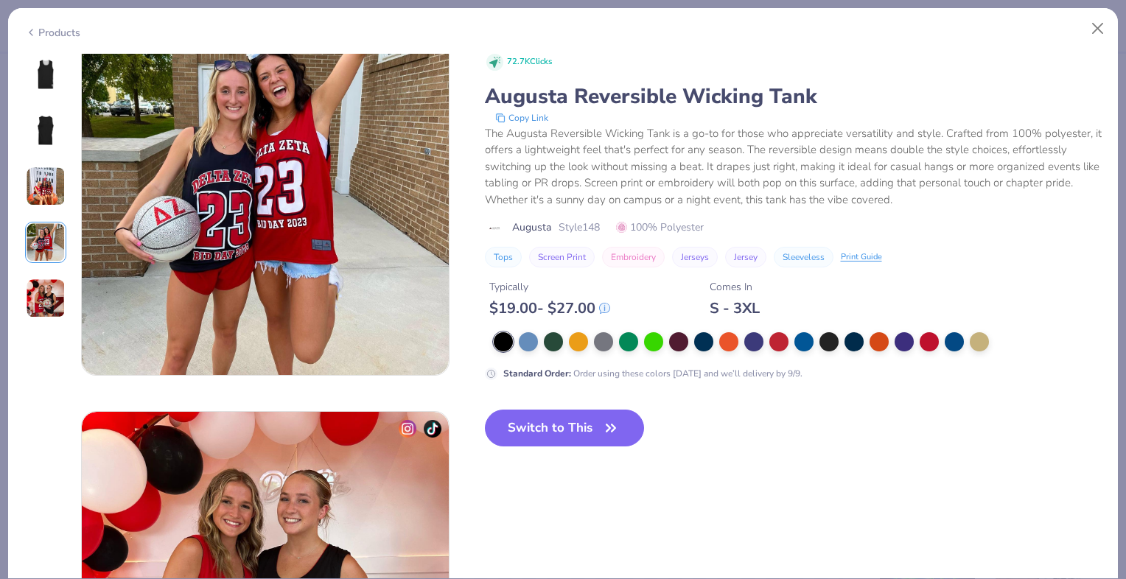
scroll to position [1212, 0]
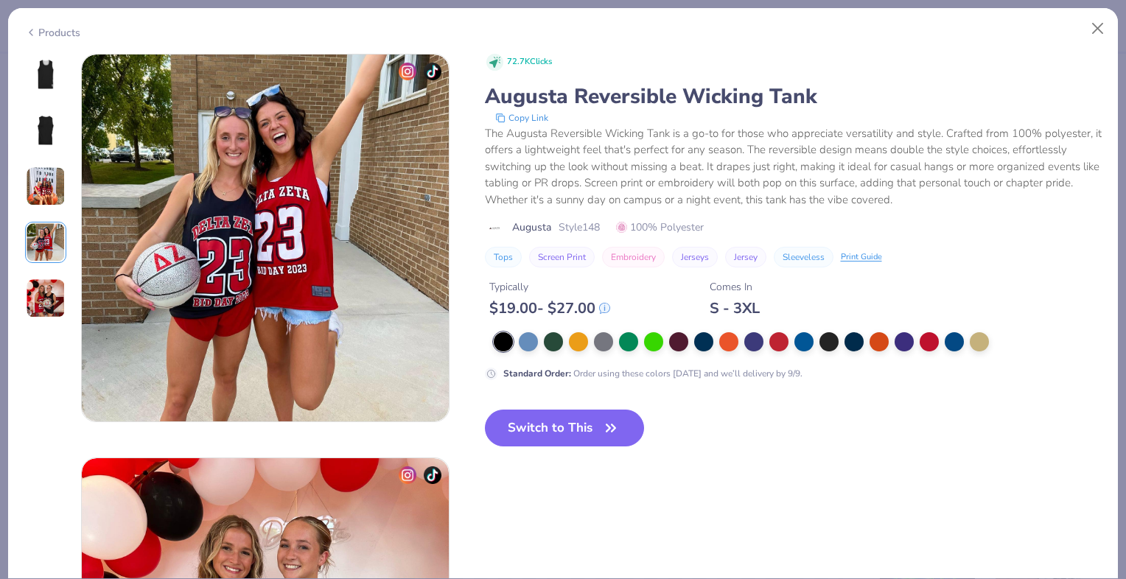
click at [43, 191] on img at bounding box center [46, 187] width 40 height 40
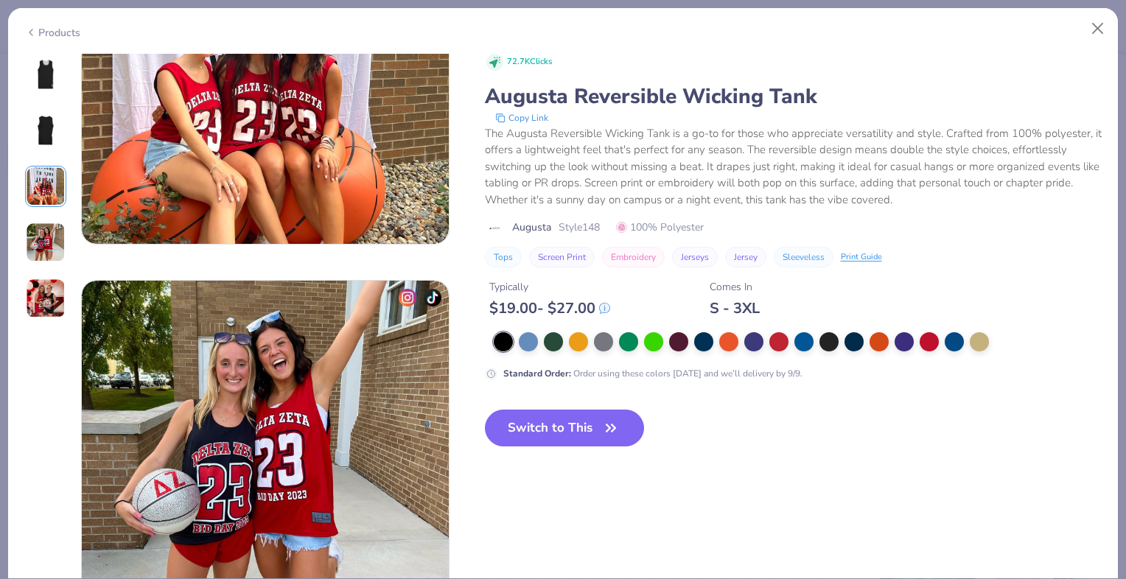
scroll to position [808, 0]
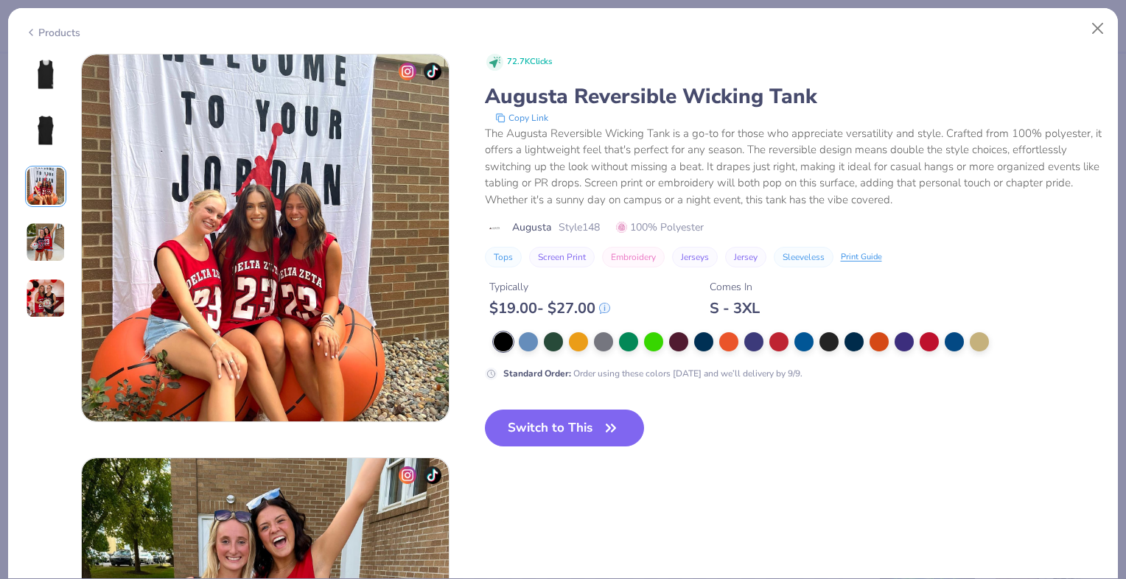
click at [38, 234] on img at bounding box center [46, 243] width 40 height 40
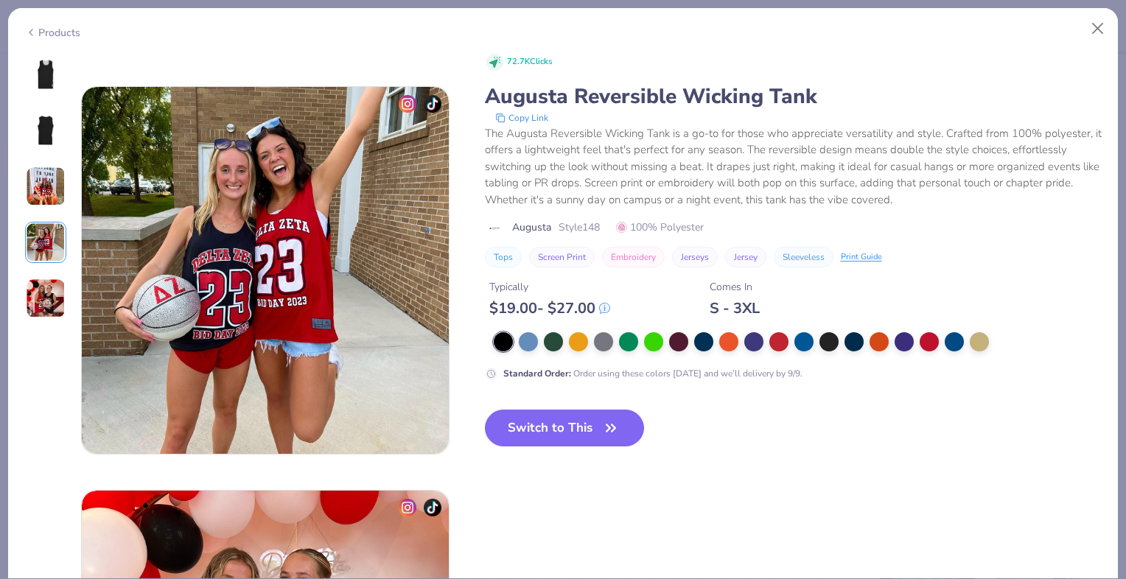
scroll to position [1212, 0]
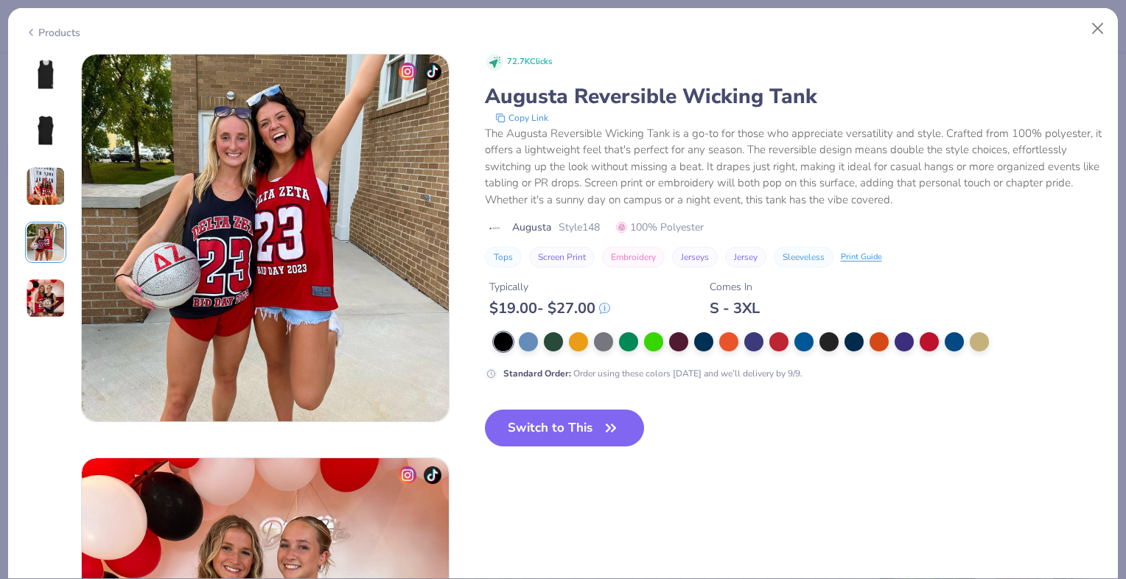
click at [41, 175] on img at bounding box center [46, 187] width 40 height 40
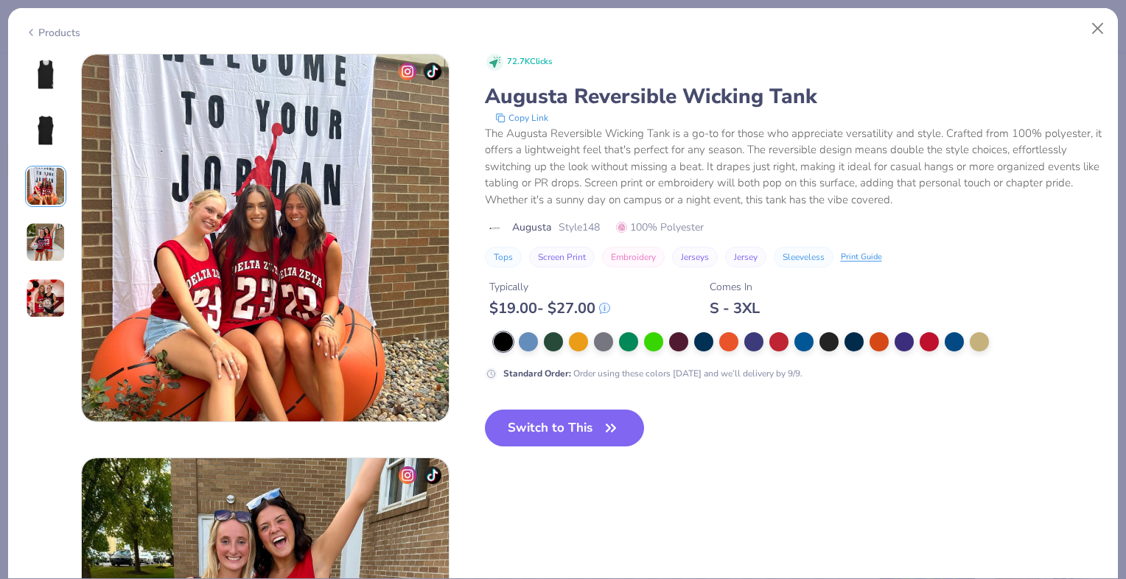
click at [41, 131] on img at bounding box center [45, 130] width 35 height 35
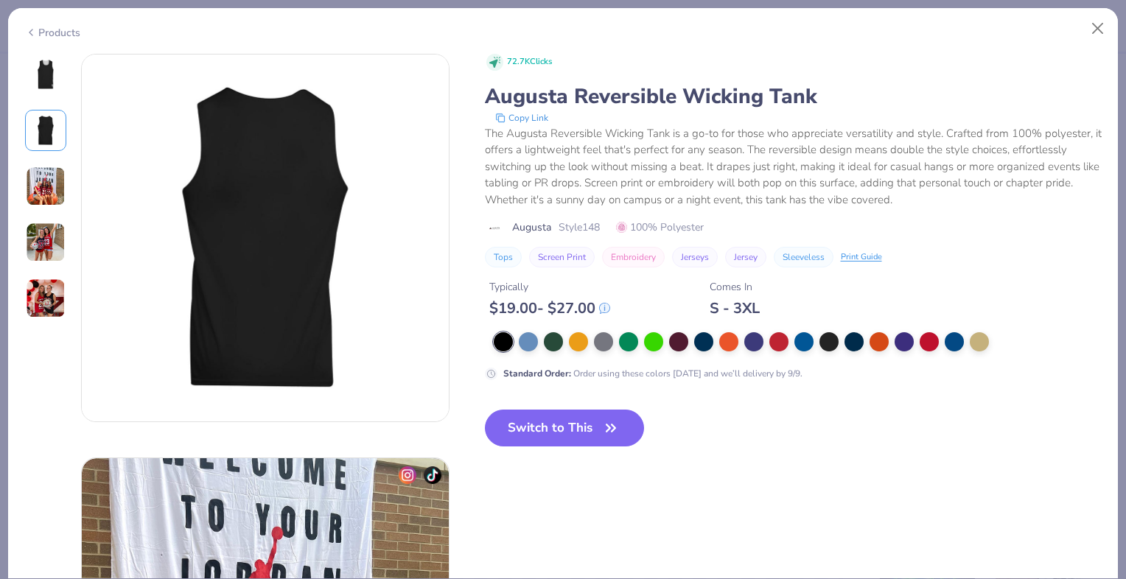
click at [46, 78] on img at bounding box center [45, 74] width 35 height 35
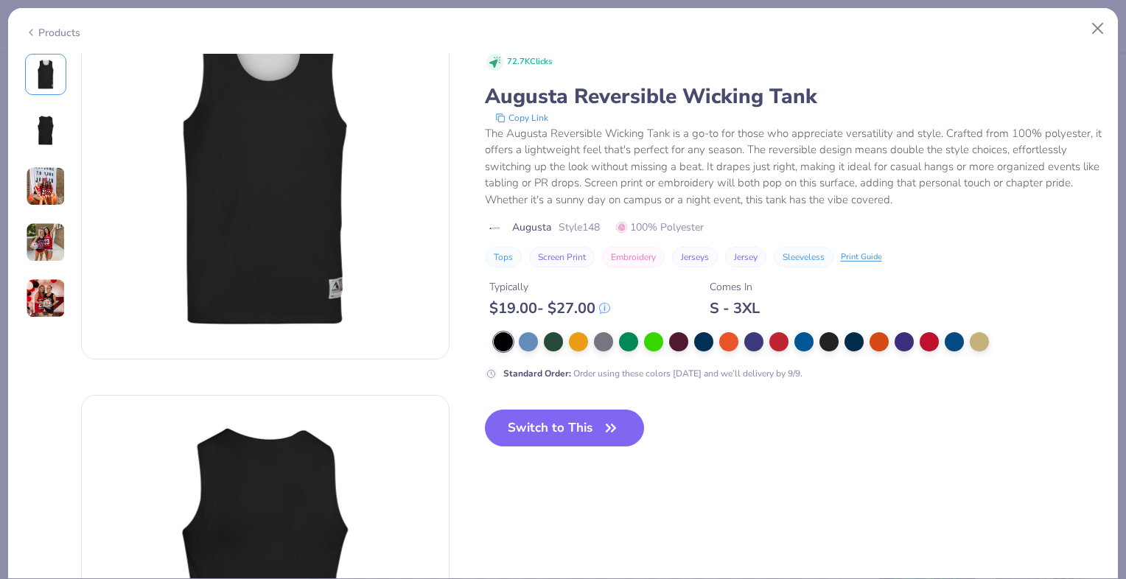
scroll to position [0, 0]
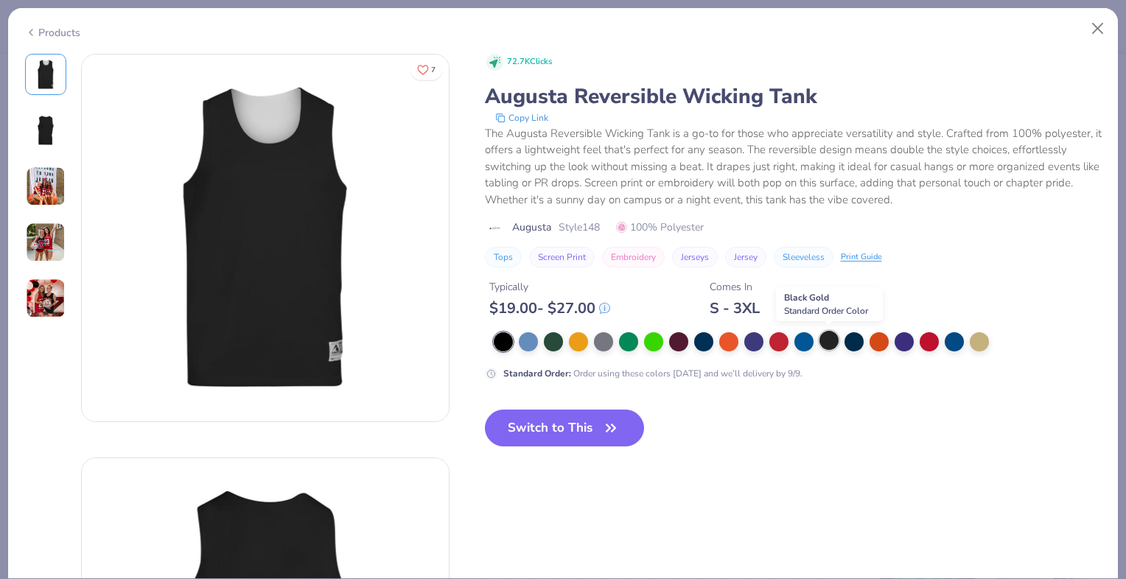
click at [826, 341] on div at bounding box center [829, 340] width 19 height 19
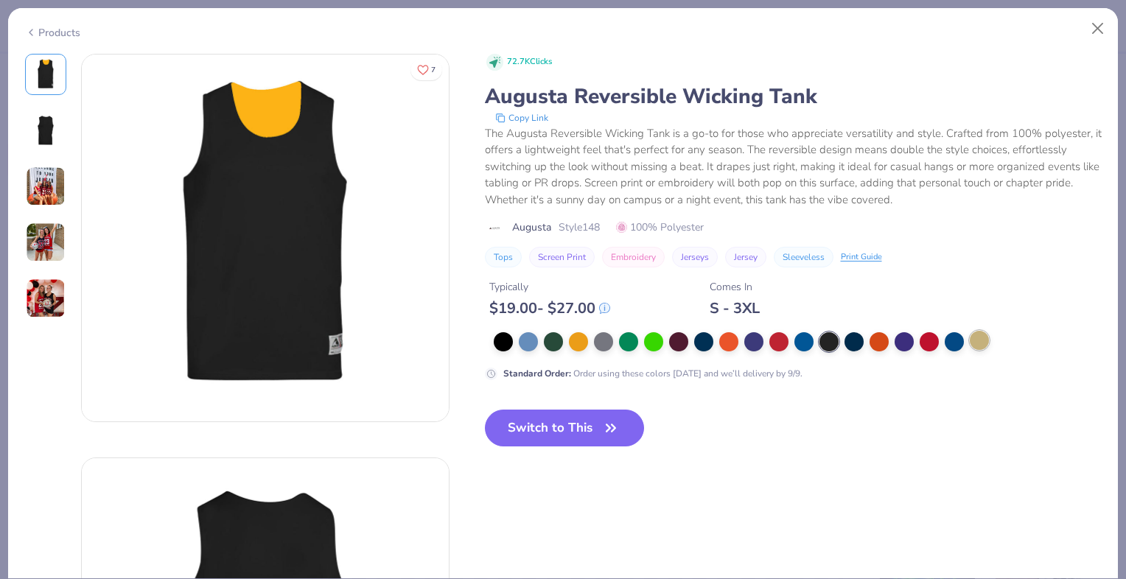
click at [979, 341] on div at bounding box center [979, 340] width 19 height 19
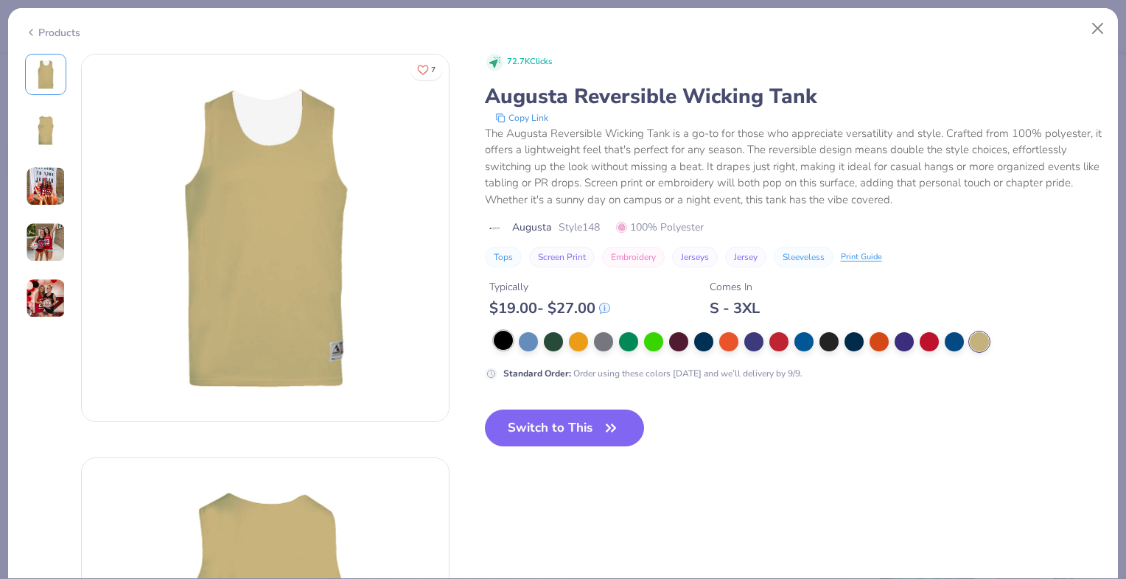
click at [500, 341] on div at bounding box center [503, 340] width 19 height 19
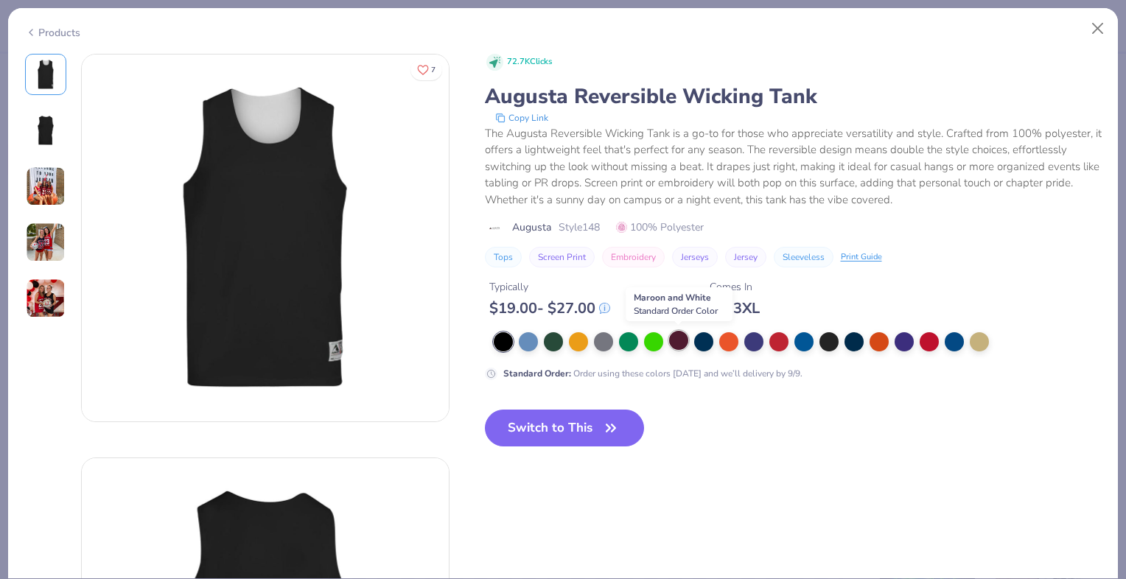
click at [677, 341] on div at bounding box center [678, 340] width 19 height 19
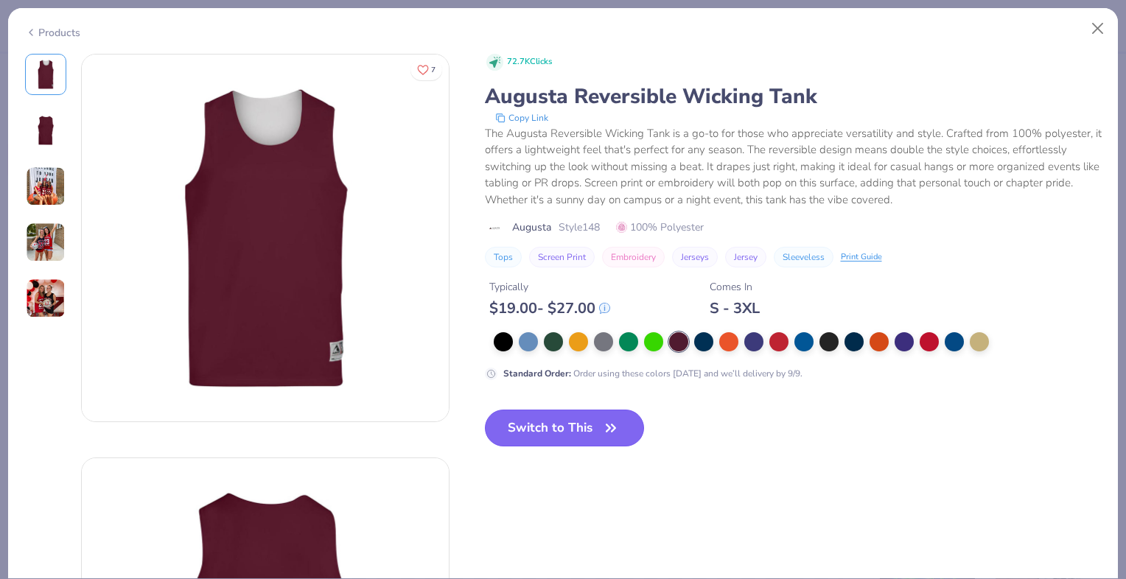
click at [594, 418] on button "Switch to This" at bounding box center [565, 428] width 160 height 37
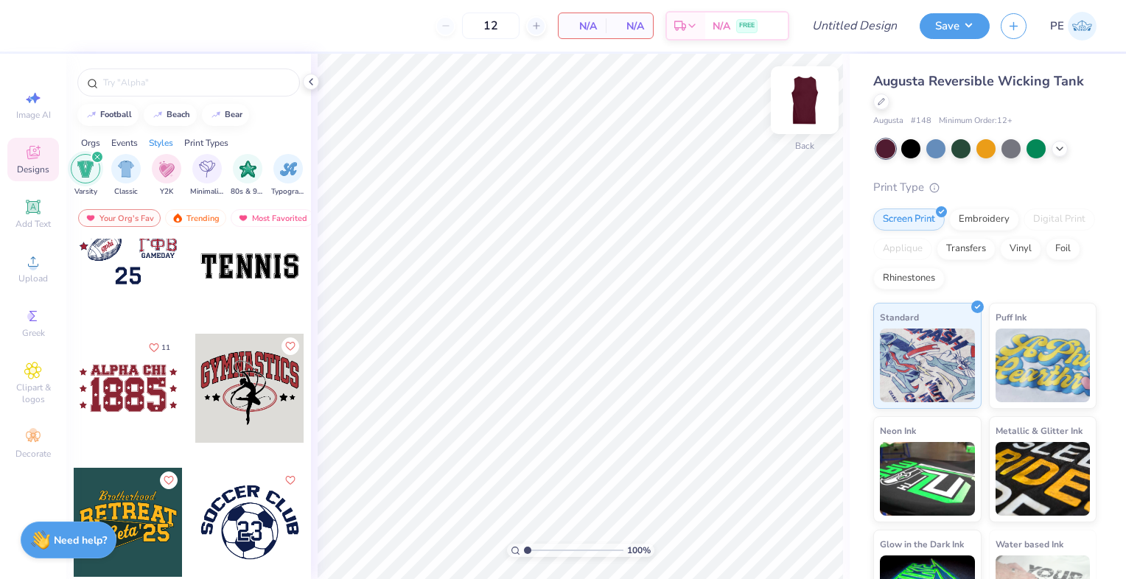
click at [809, 109] on img at bounding box center [804, 100] width 59 height 59
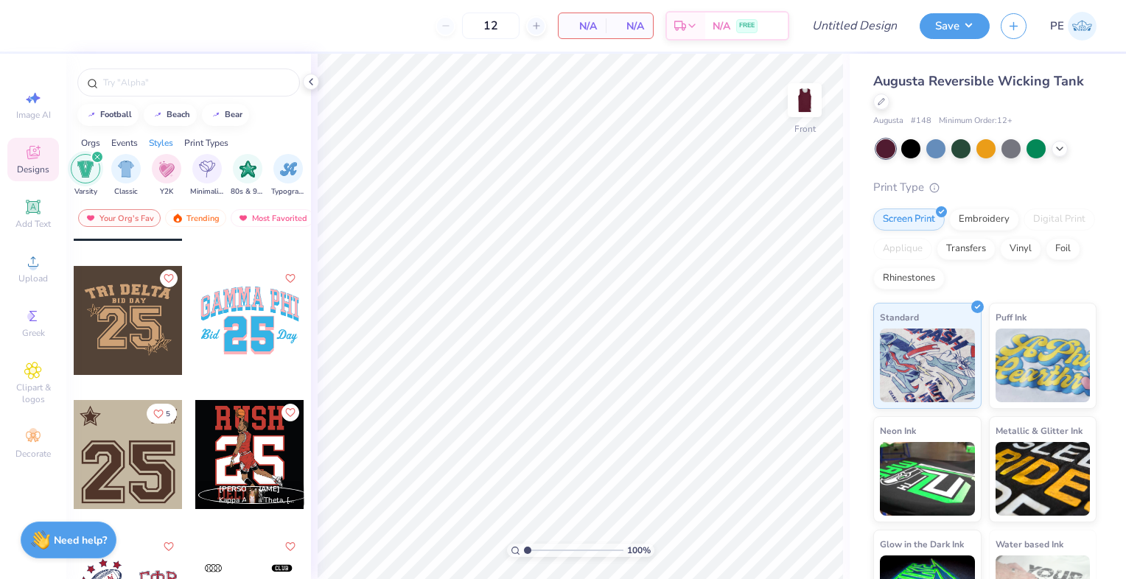
scroll to position [2827, 0]
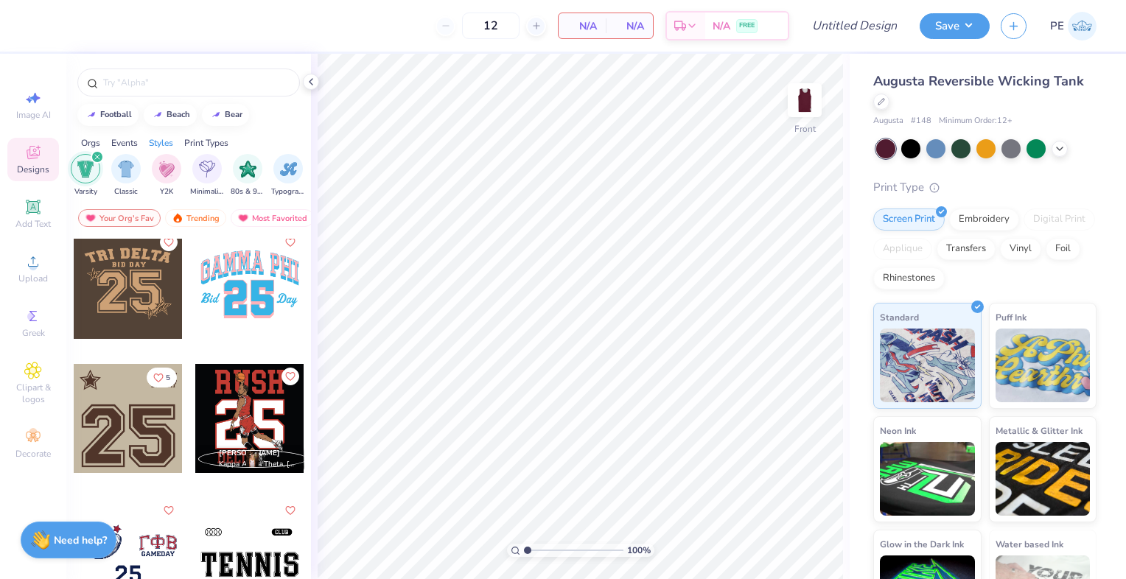
click at [143, 437] on div at bounding box center [128, 418] width 109 height 109
click at [944, 149] on div at bounding box center [936, 147] width 19 height 19
click at [808, 111] on img at bounding box center [804, 100] width 29 height 29
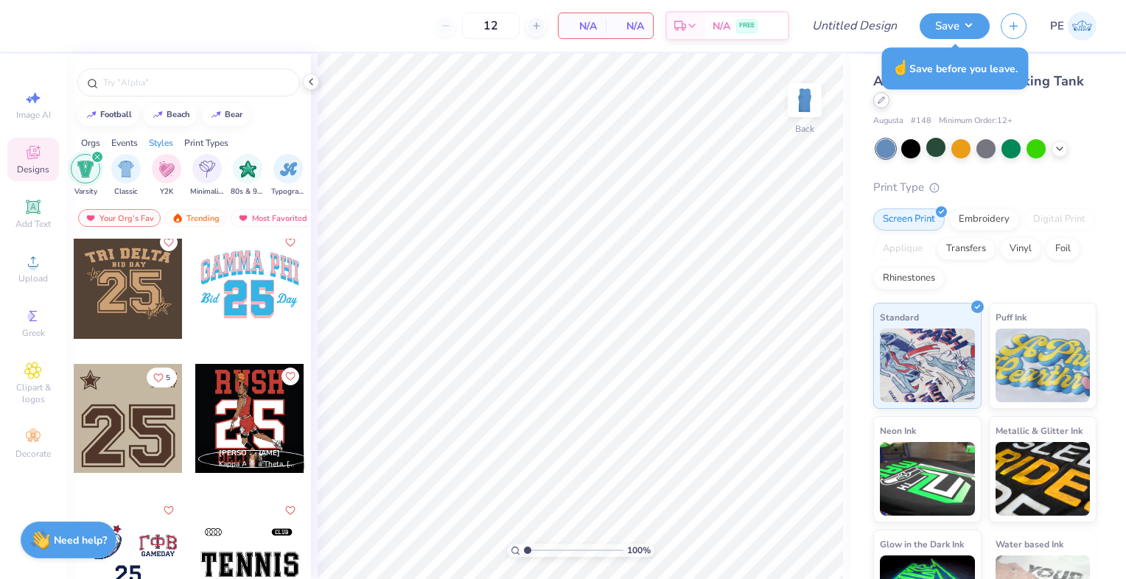
click at [890, 105] on div at bounding box center [881, 100] width 16 height 16
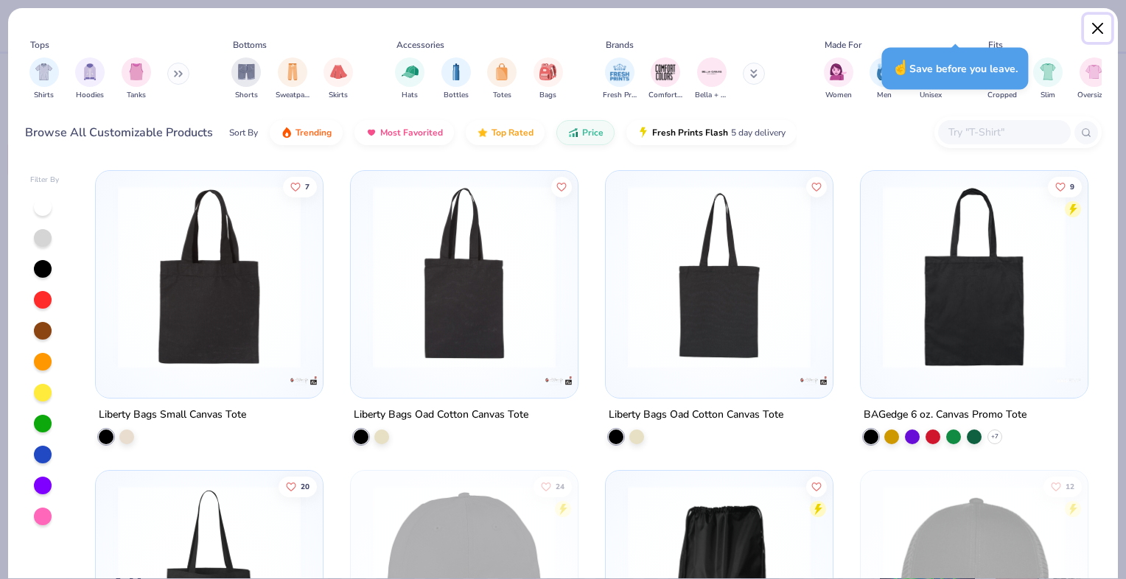
click at [1101, 34] on button "Close" at bounding box center [1098, 29] width 28 height 28
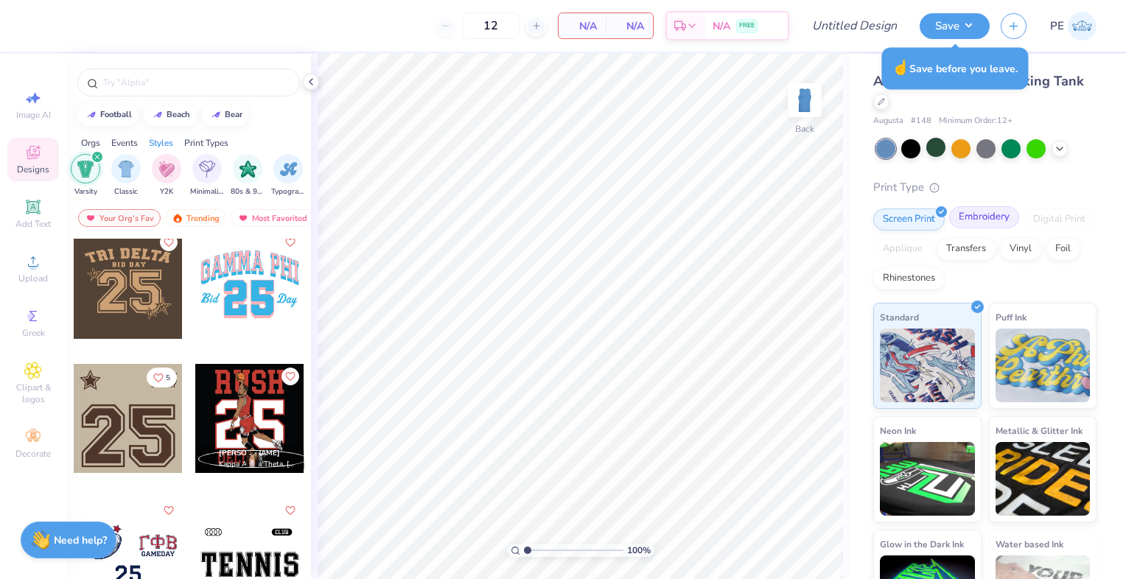
click at [997, 220] on div "Embroidery" at bounding box center [984, 217] width 70 height 22
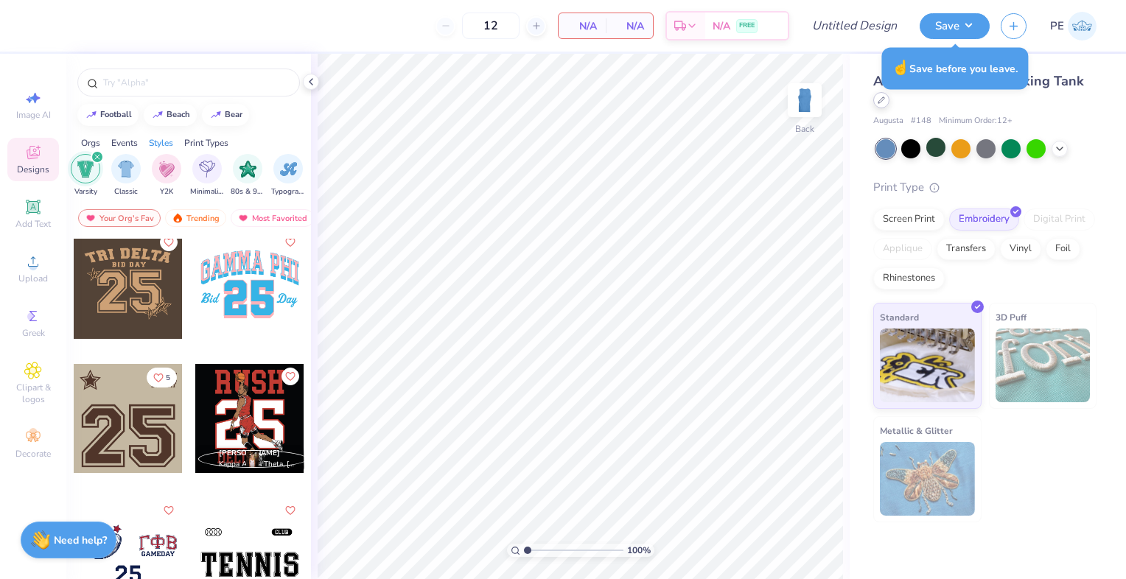
click at [882, 103] on icon at bounding box center [881, 100] width 7 height 7
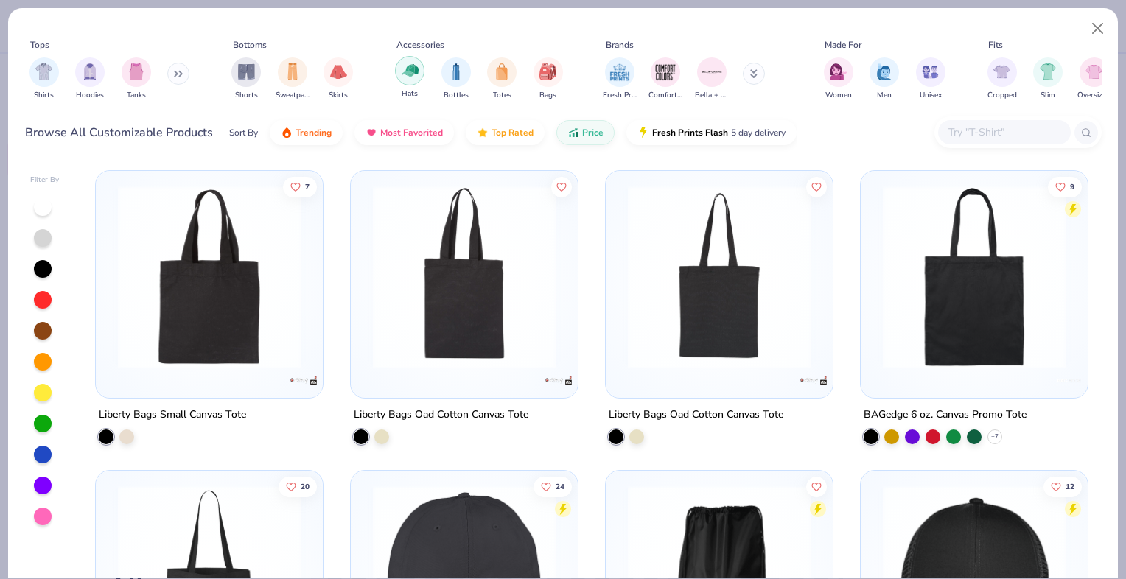
click at [398, 66] on div "filter for Hats" at bounding box center [409, 70] width 29 height 29
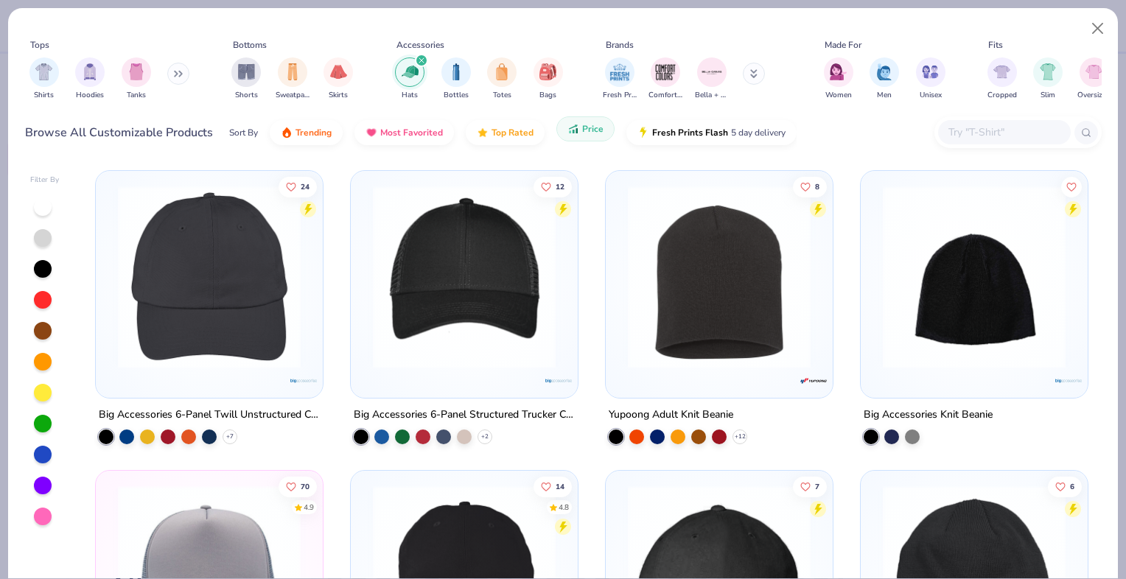
click at [583, 134] on span "Price" at bounding box center [592, 129] width 21 height 12
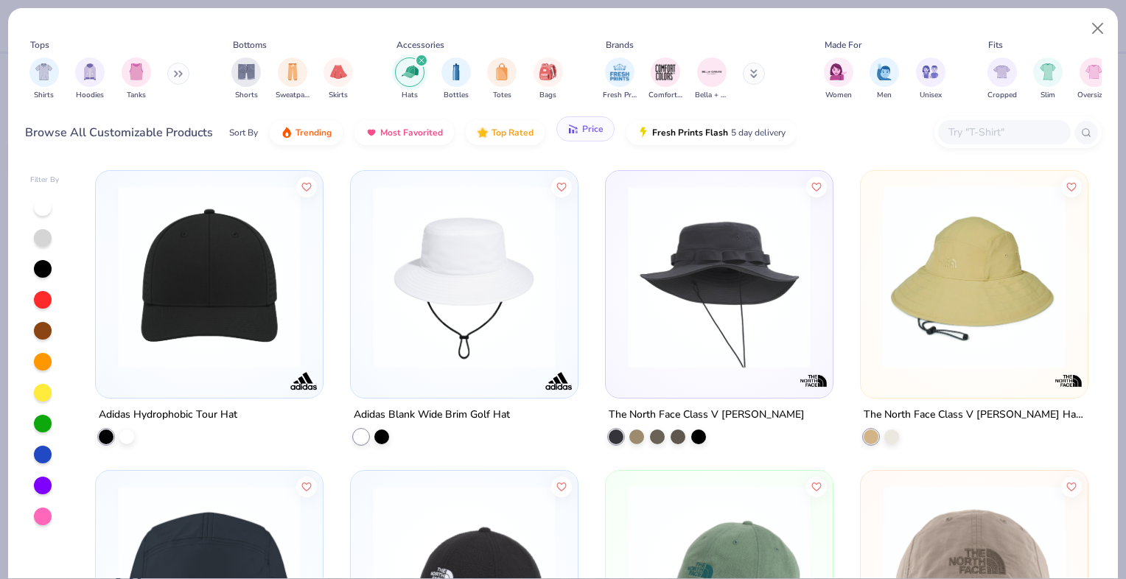
click at [583, 128] on span "Price" at bounding box center [592, 129] width 21 height 12
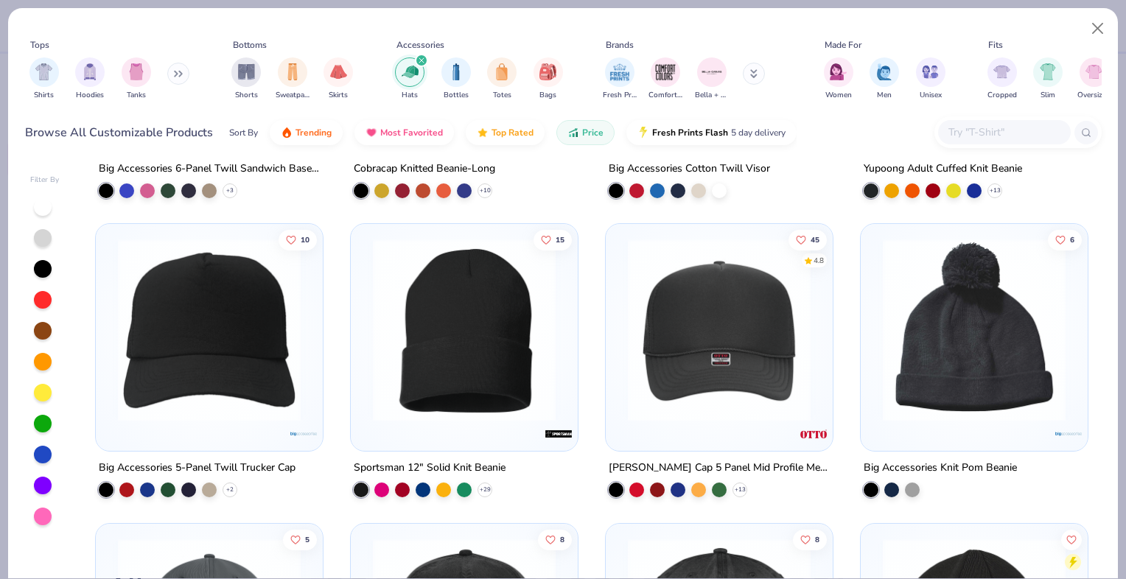
scroll to position [857, 0]
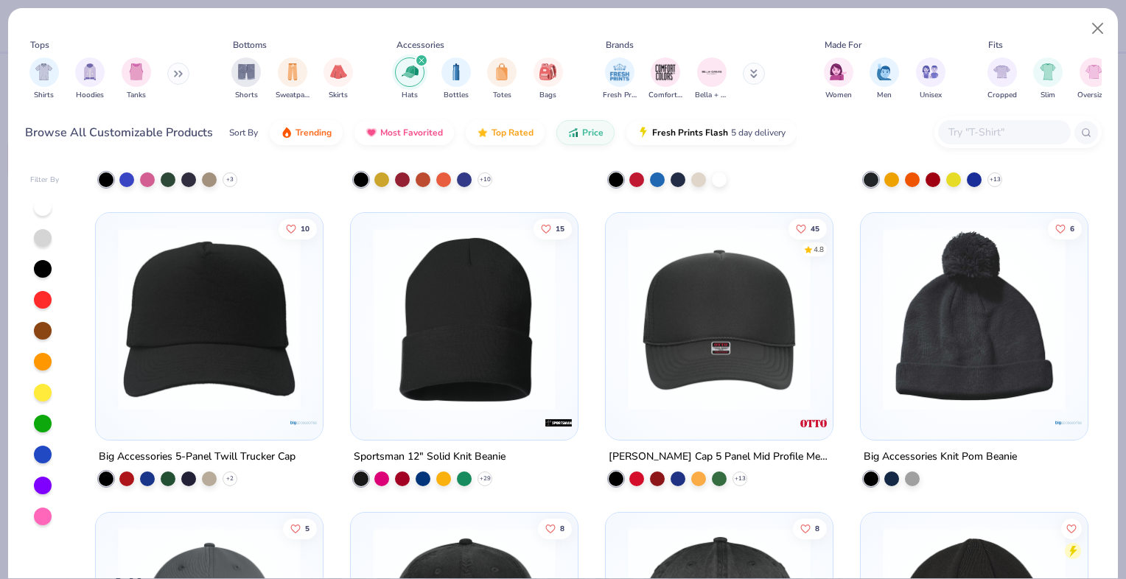
click at [704, 303] on img at bounding box center [720, 319] width 198 height 183
